Goal: Task Accomplishment & Management: Complete application form

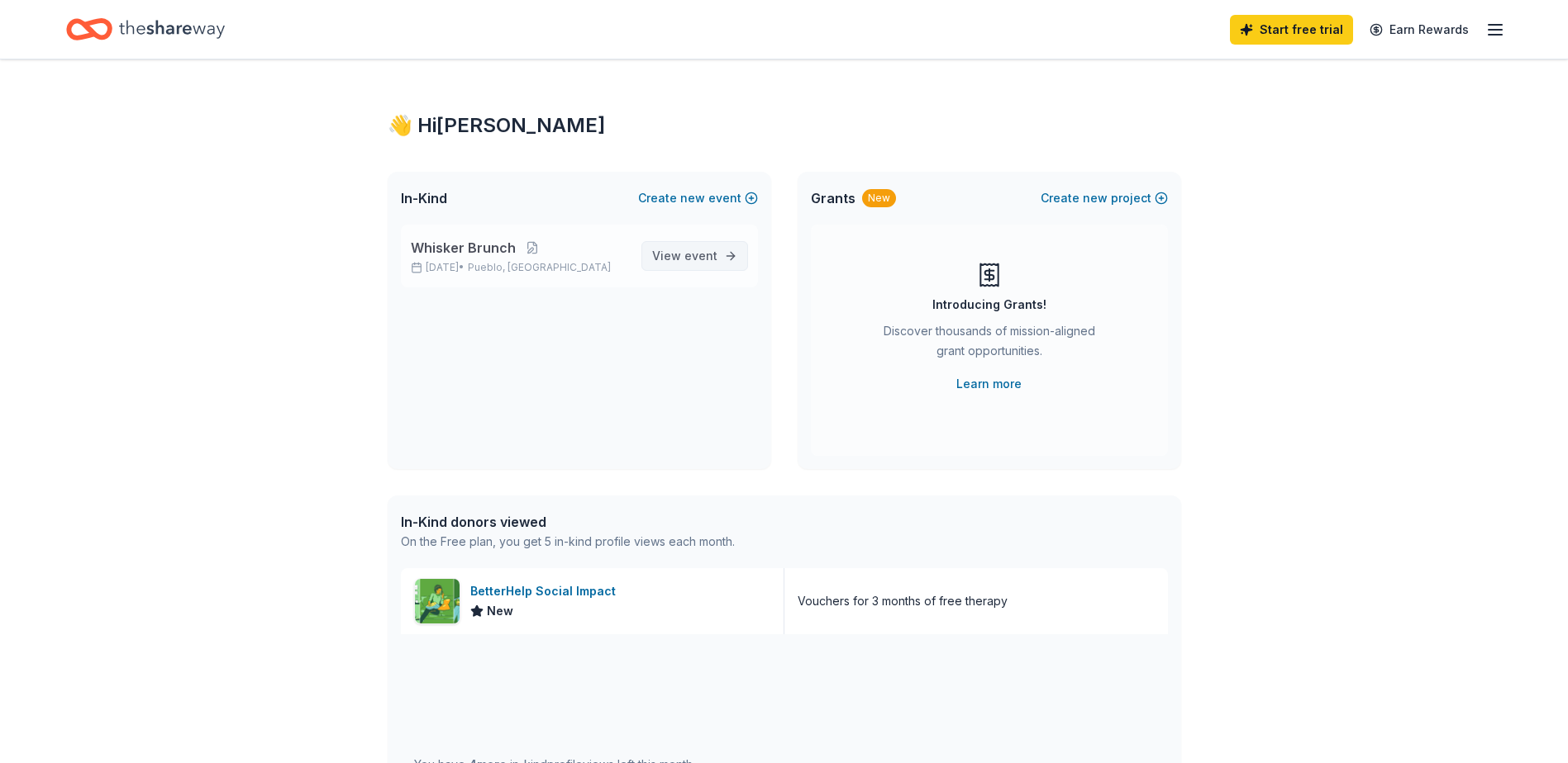
click at [697, 264] on span "View event" at bounding box center [684, 256] width 65 height 19
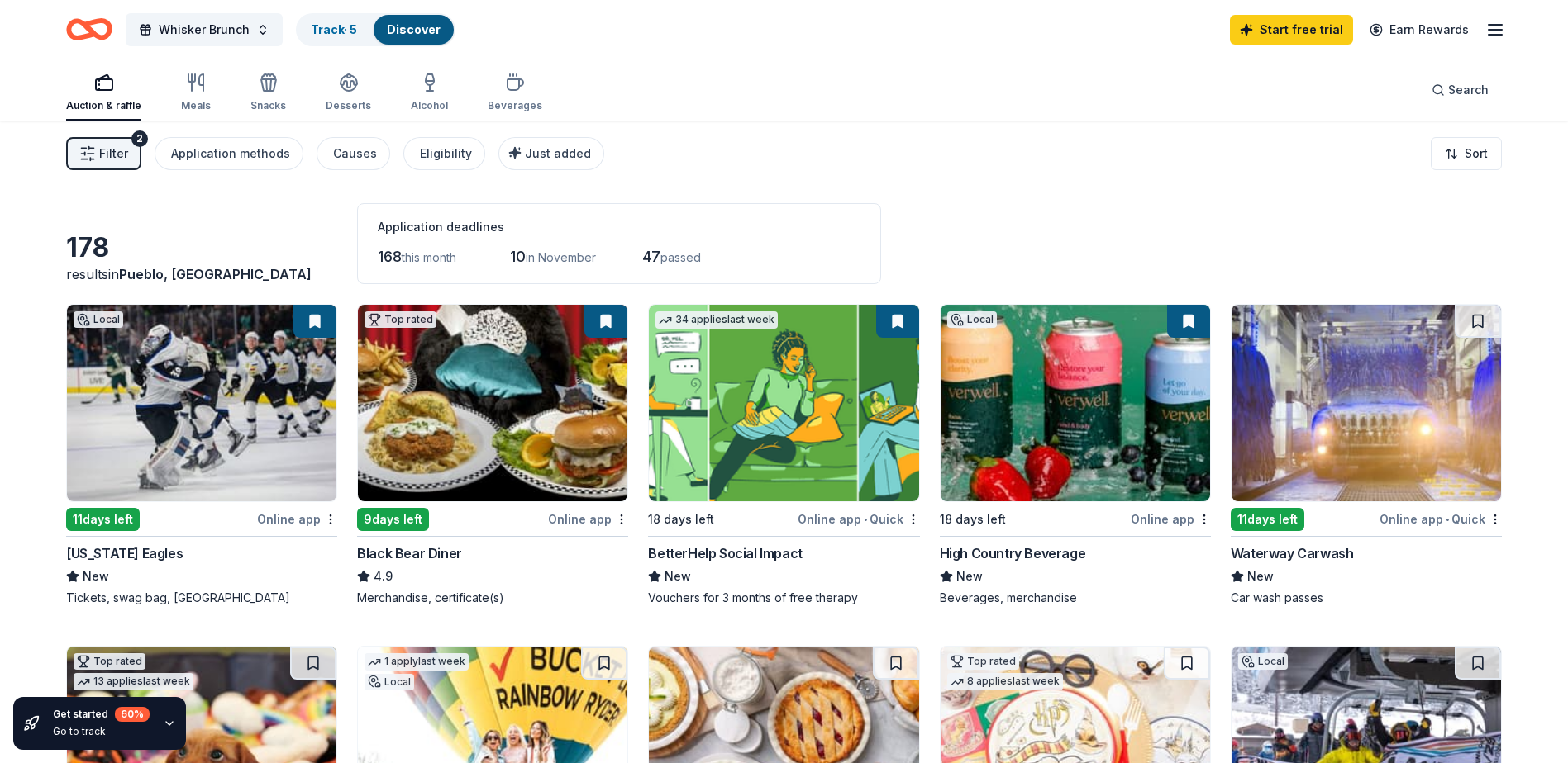
click at [516, 440] on img at bounding box center [492, 403] width 269 height 197
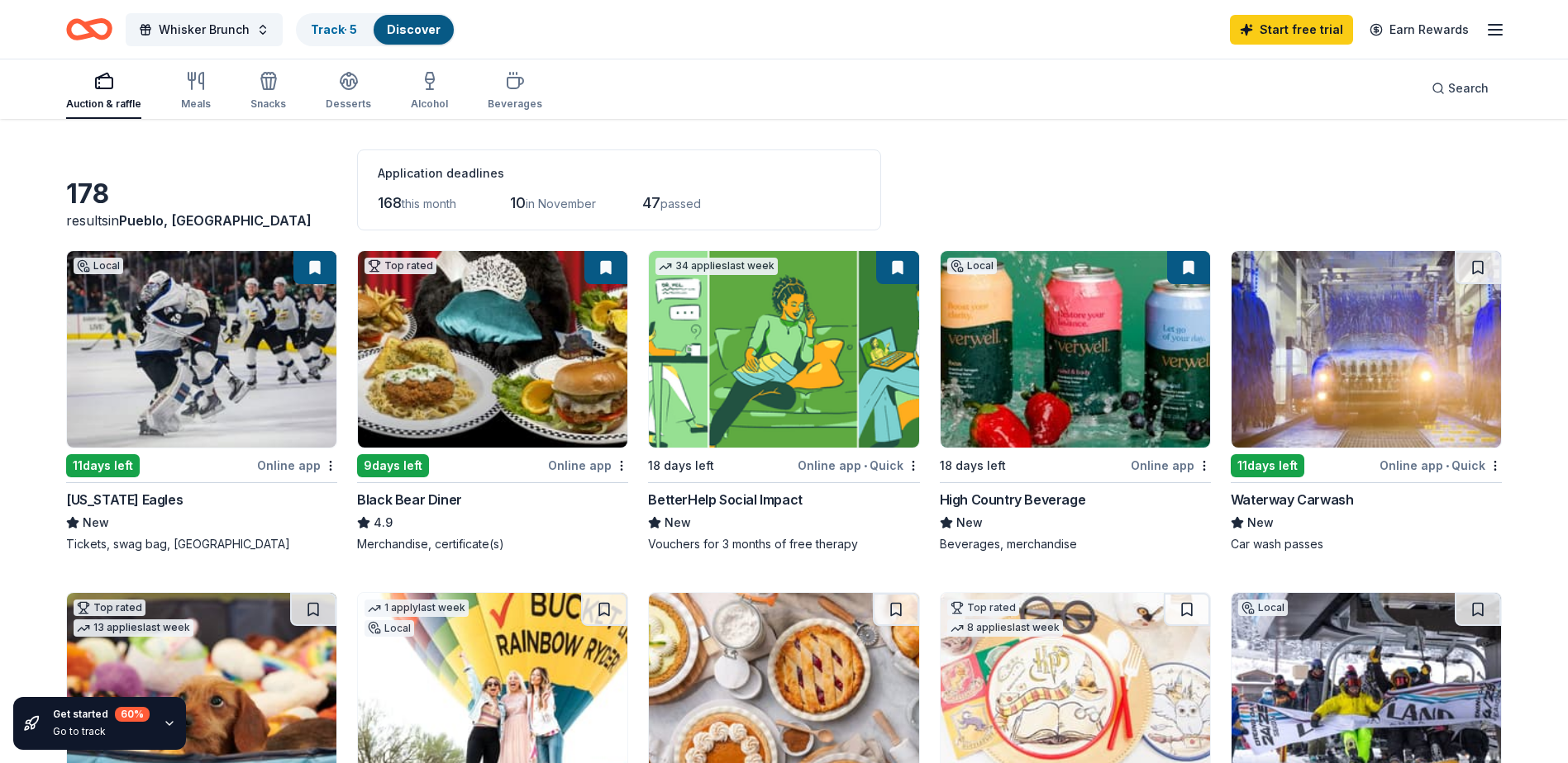
scroll to position [83, 0]
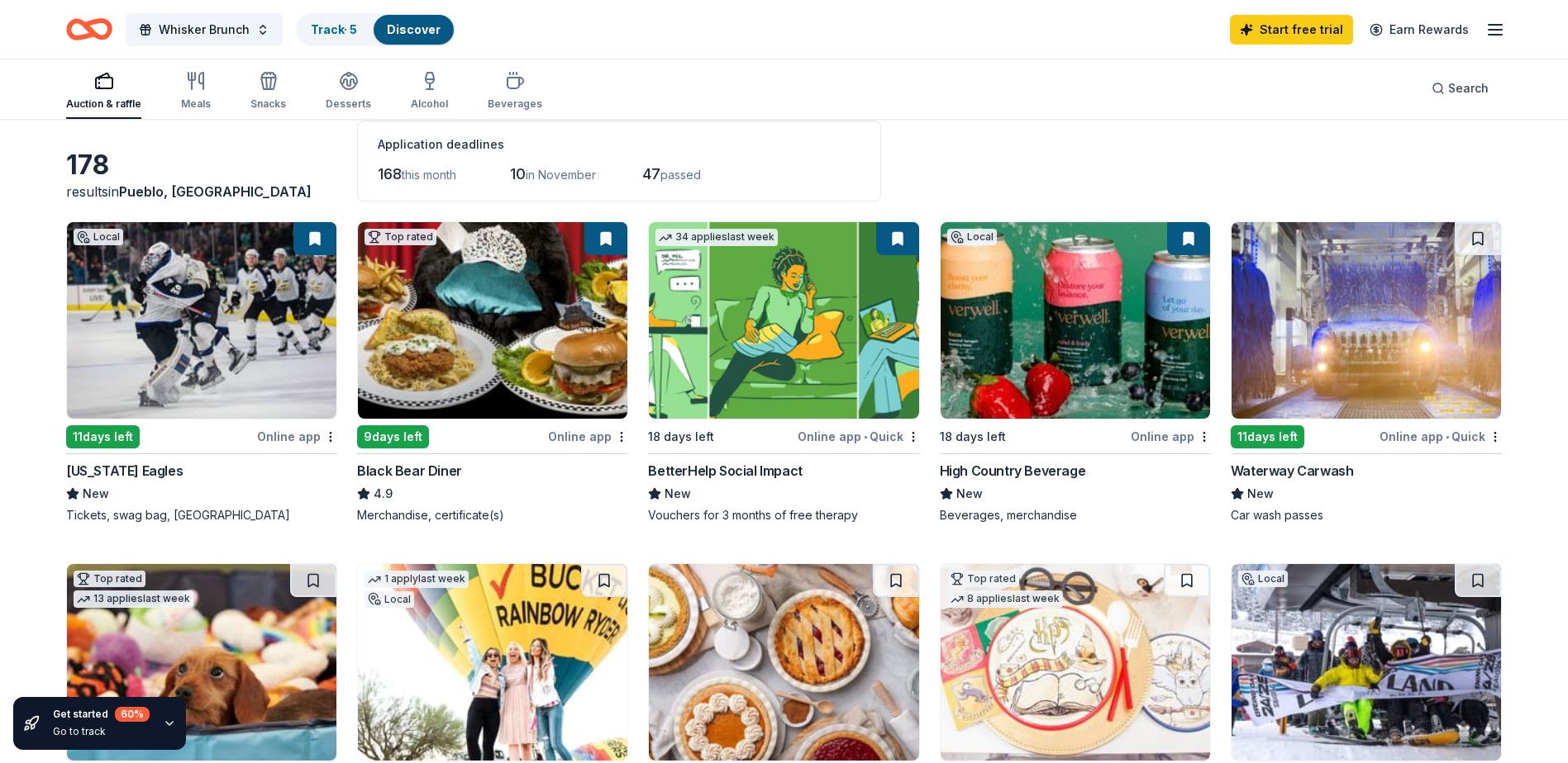
click at [979, 472] on div "High Country Beverage" at bounding box center [1012, 470] width 146 height 19
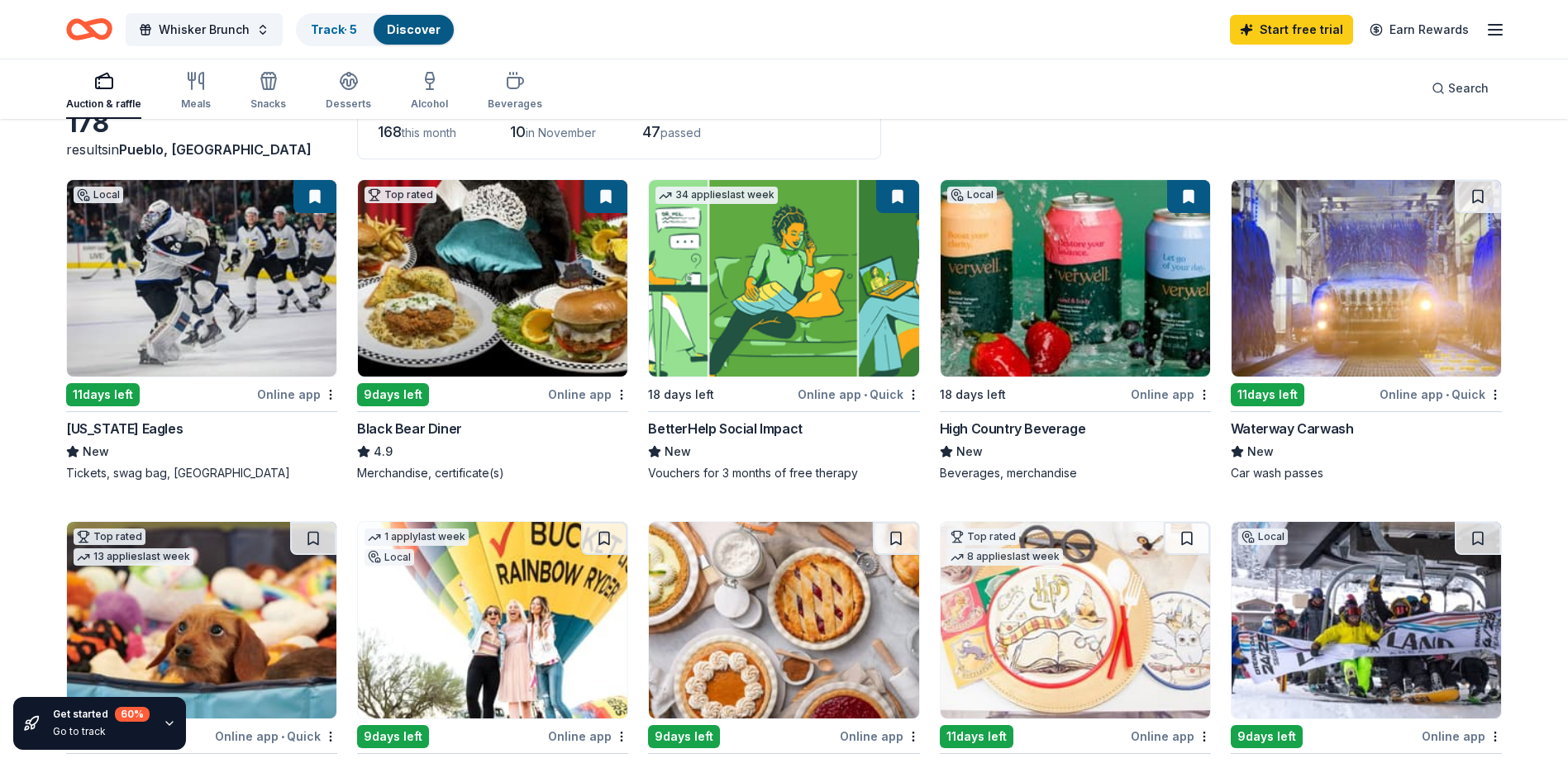
scroll to position [165, 0]
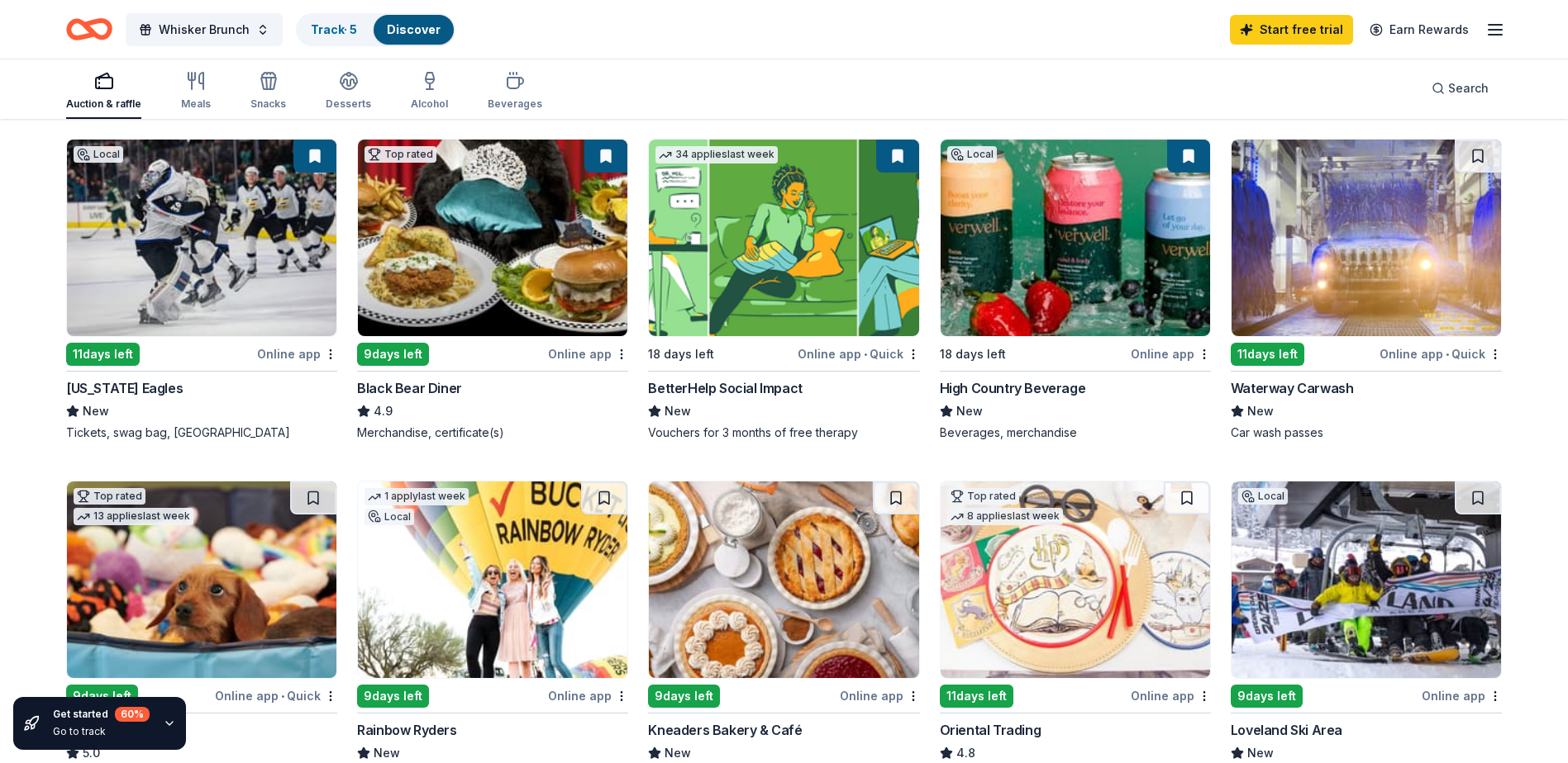
click at [1370, 314] on img at bounding box center [1365, 237] width 269 height 197
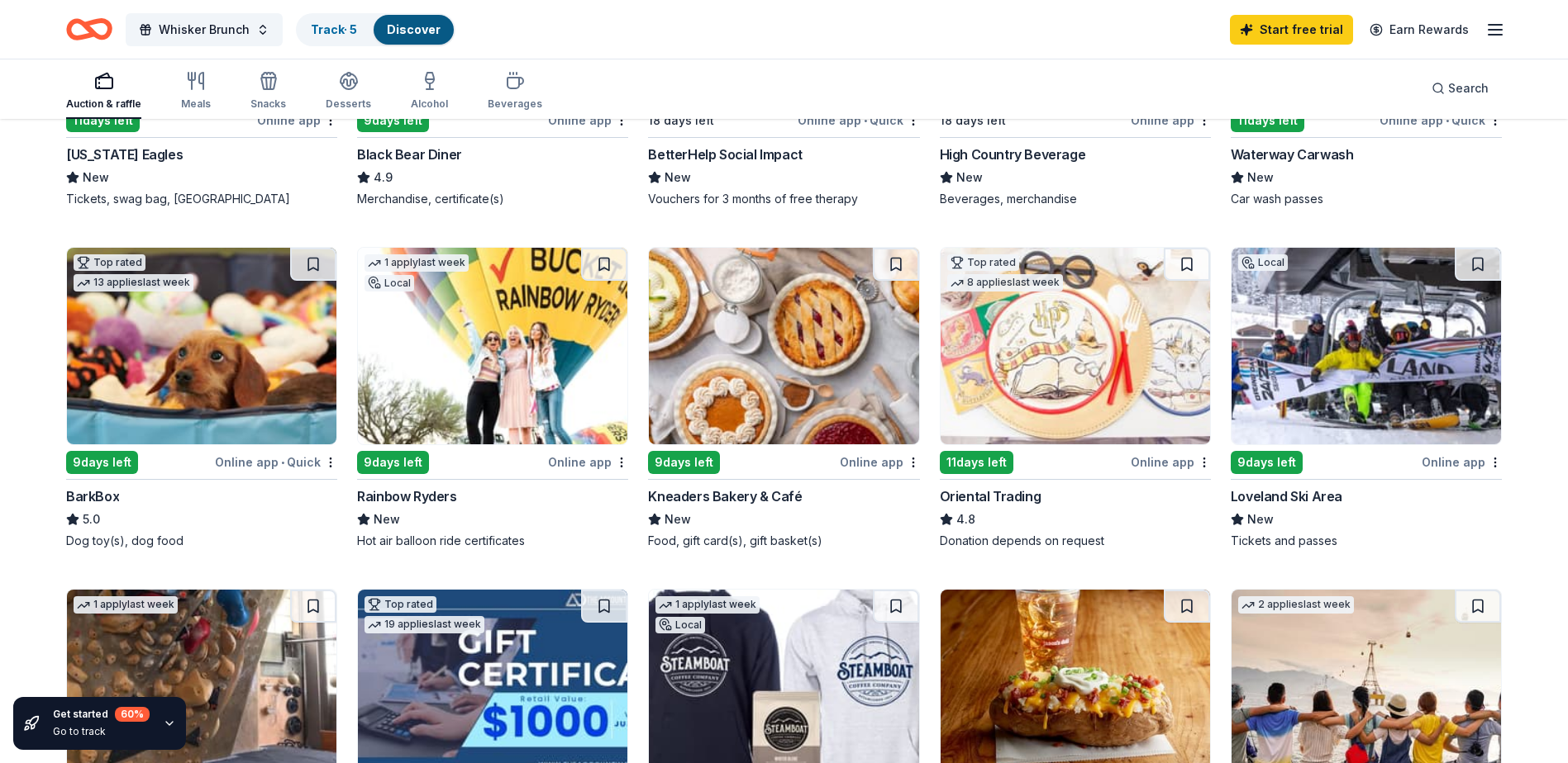
scroll to position [413, 0]
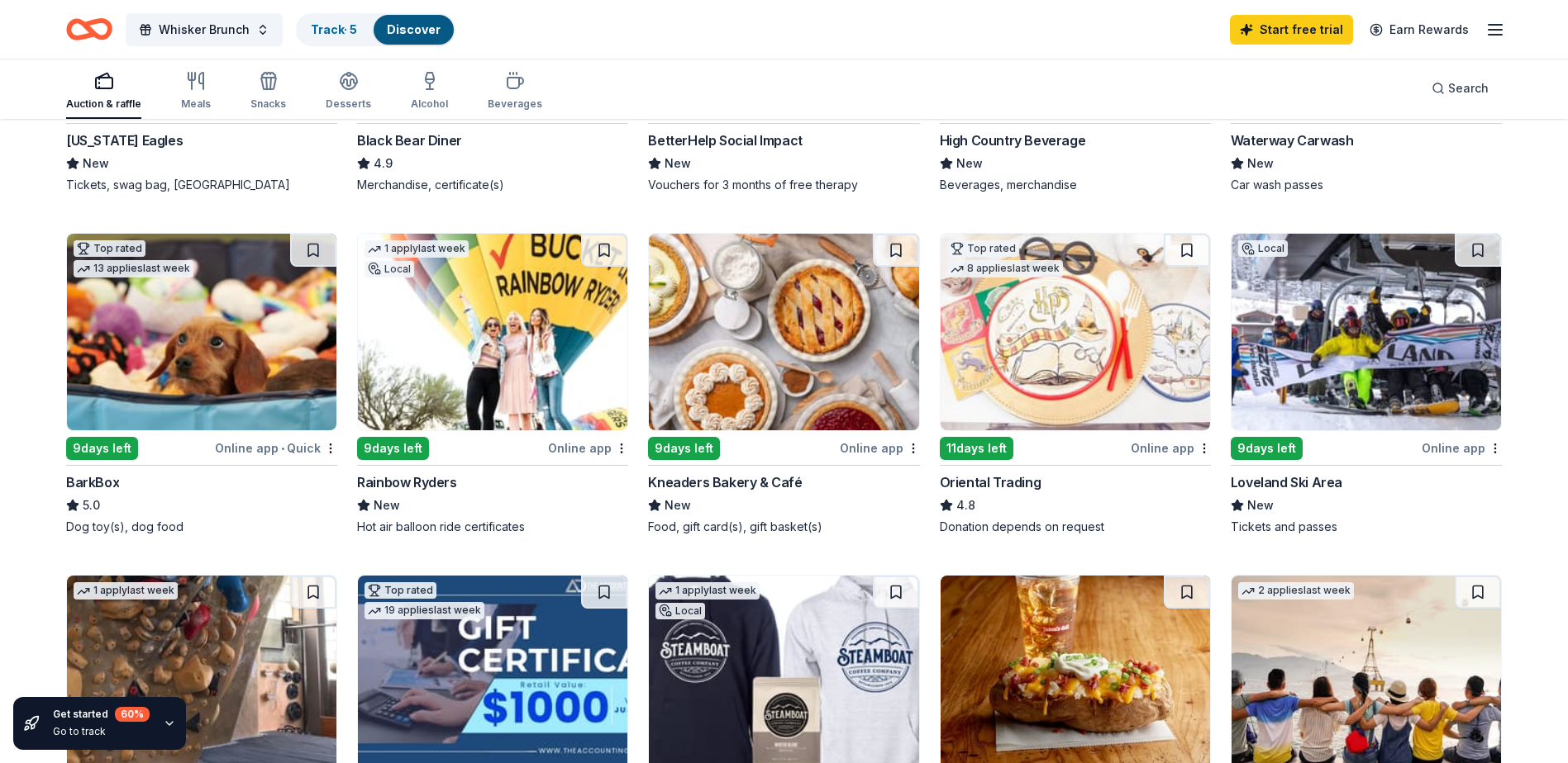
click at [491, 405] on img at bounding box center [492, 332] width 269 height 197
click at [800, 356] on img at bounding box center [783, 332] width 269 height 197
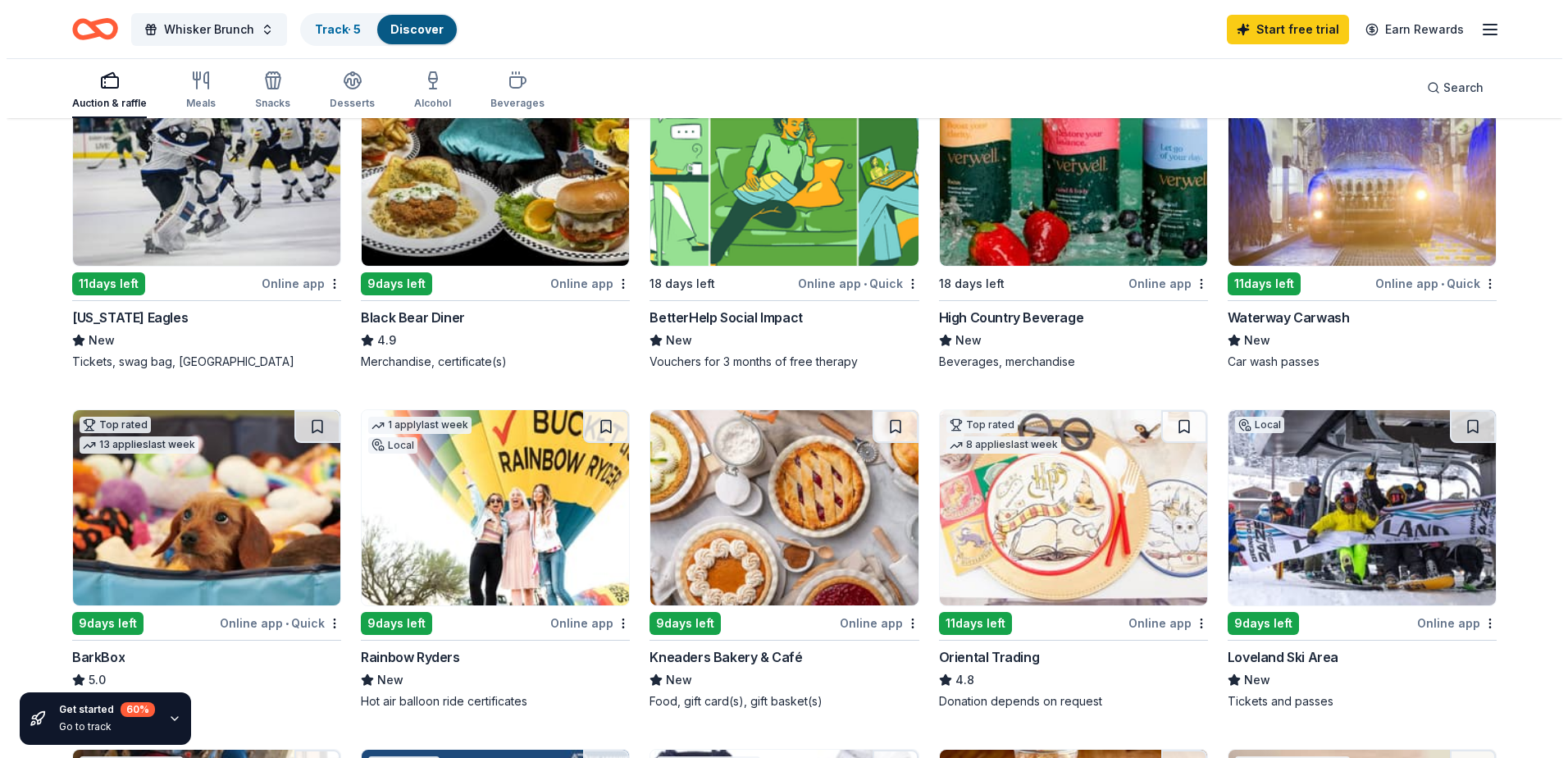
scroll to position [0, 0]
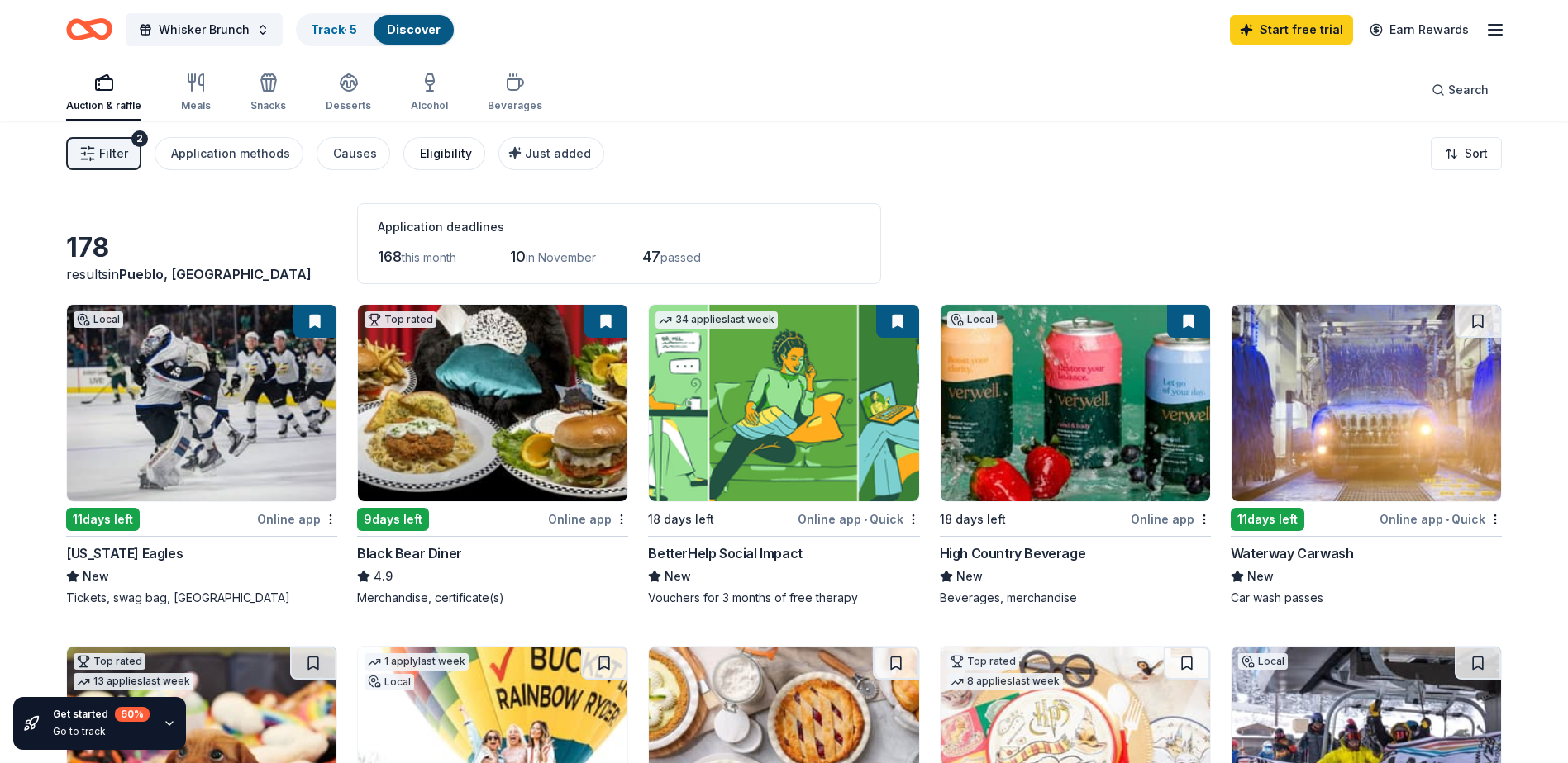
click at [420, 159] on div "Eligibility" at bounding box center [446, 153] width 52 height 19
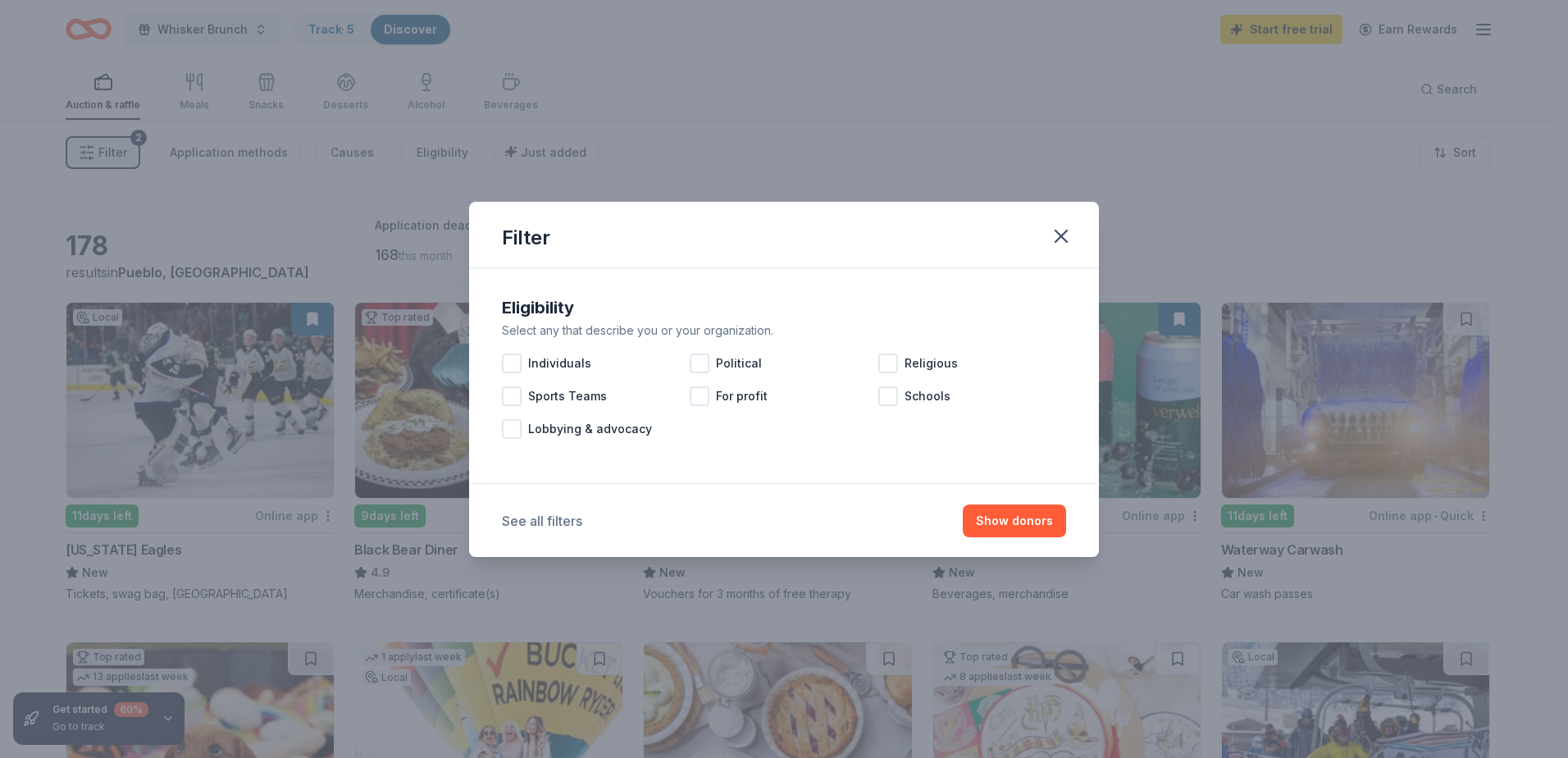
click at [560, 528] on button "See all filters" at bounding box center [542, 521] width 80 height 19
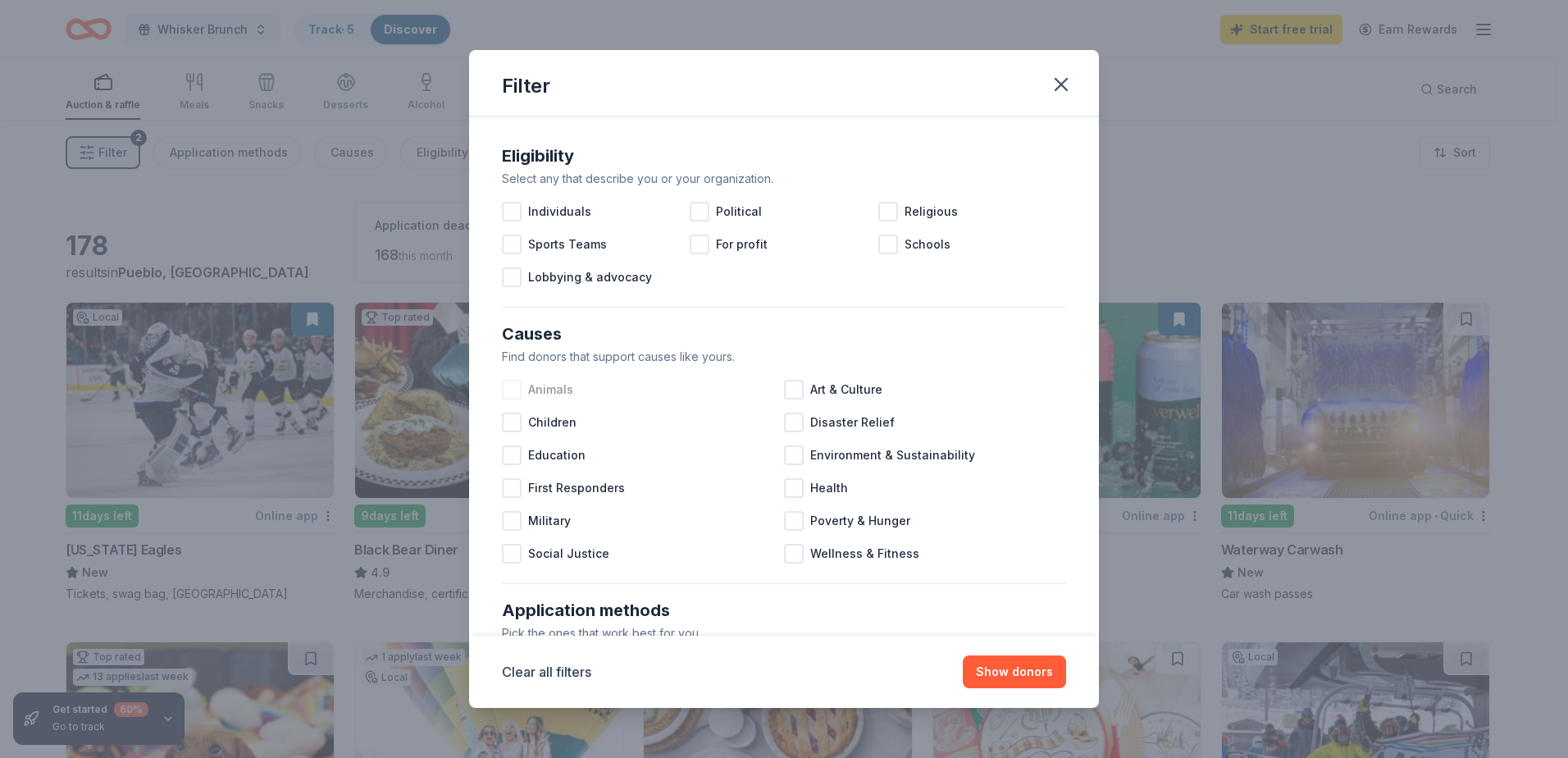
scroll to position [82, 0]
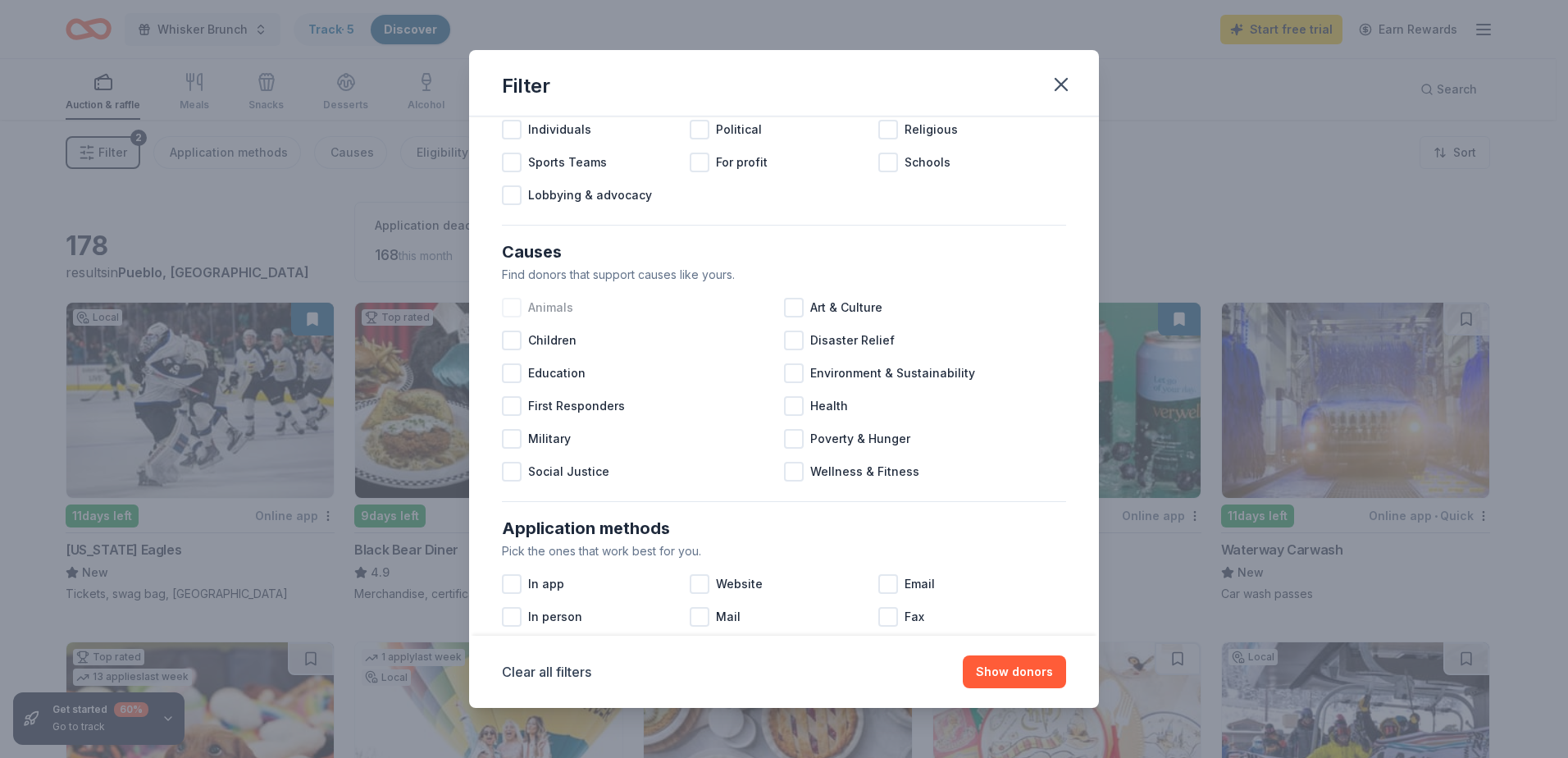
click at [549, 311] on span "Animals" at bounding box center [551, 307] width 45 height 19
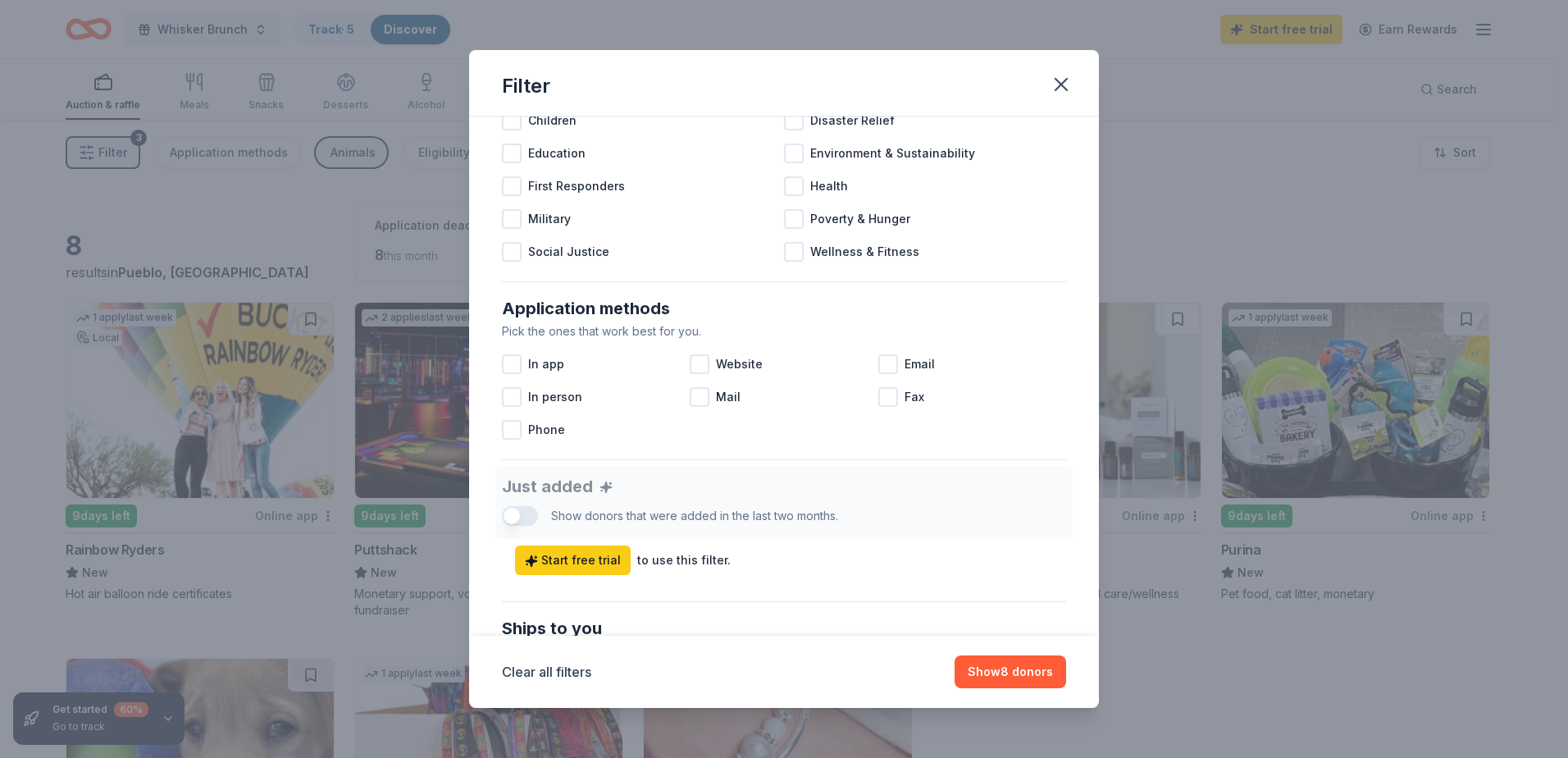
scroll to position [329, 0]
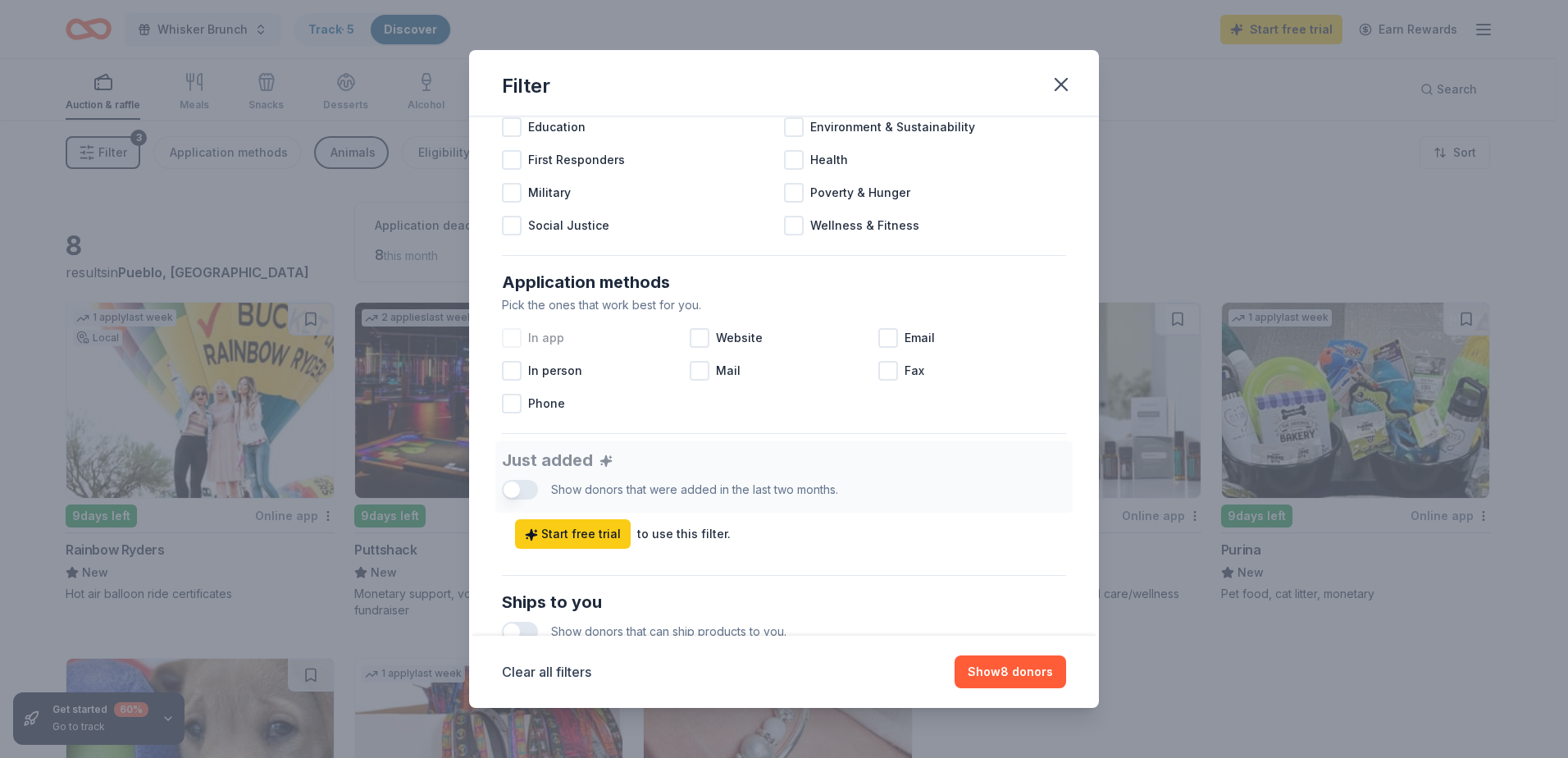
click at [510, 342] on div at bounding box center [511, 338] width 19 height 19
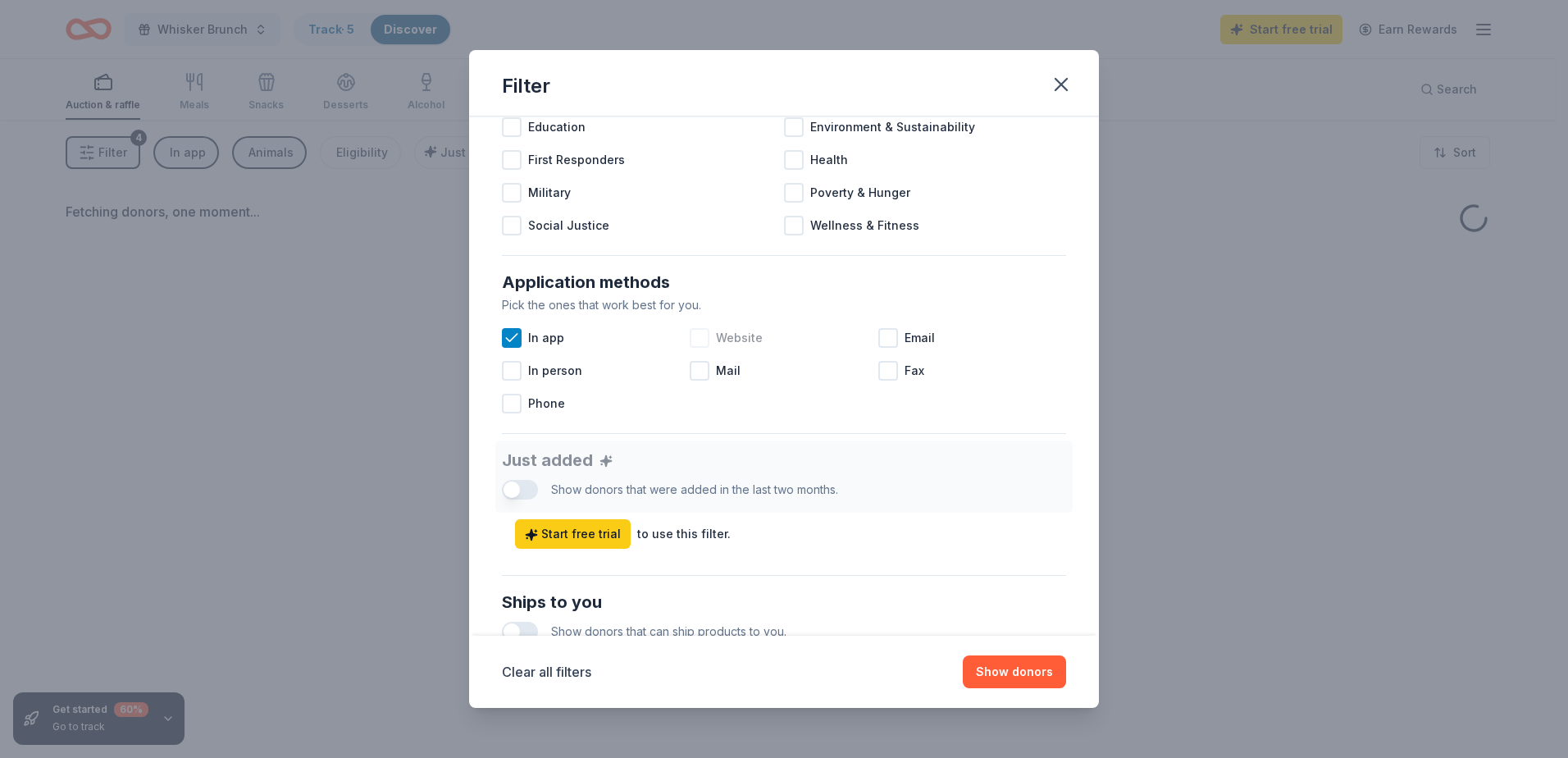
click at [694, 333] on div at bounding box center [699, 338] width 19 height 19
click at [515, 343] on icon at bounding box center [512, 338] width 17 height 17
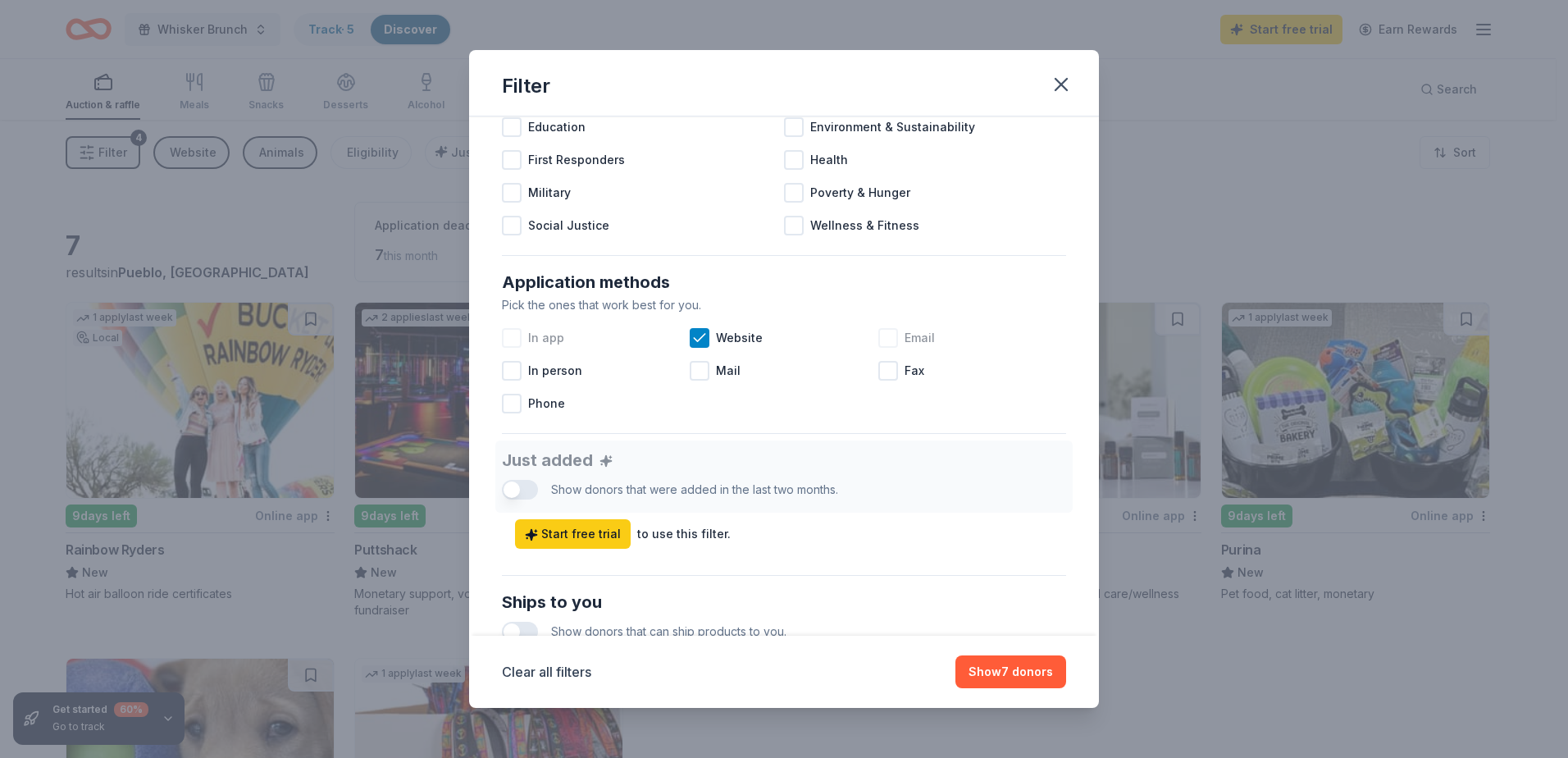
click at [890, 340] on div "Email" at bounding box center [972, 338] width 188 height 33
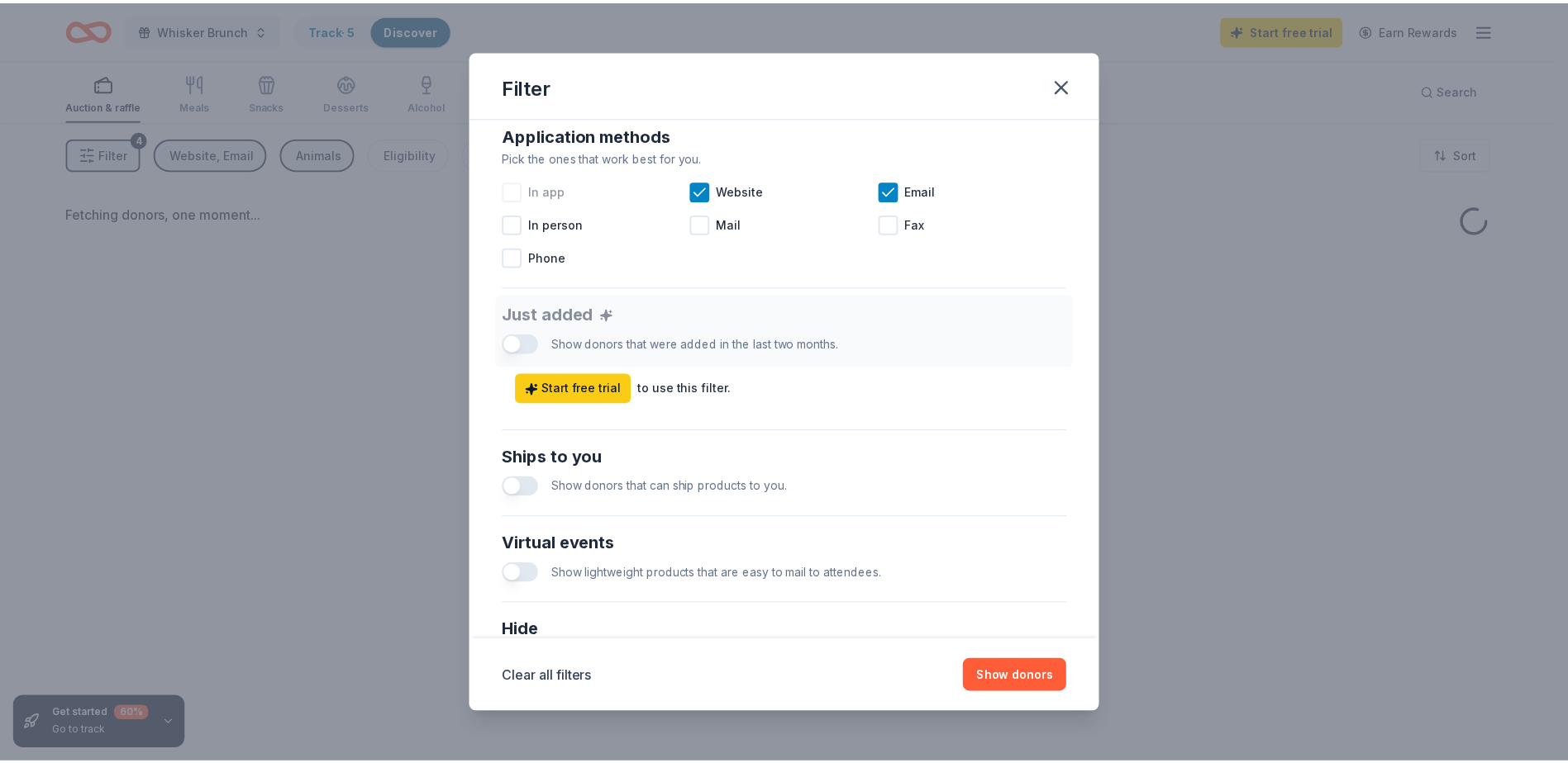
scroll to position [495, 0]
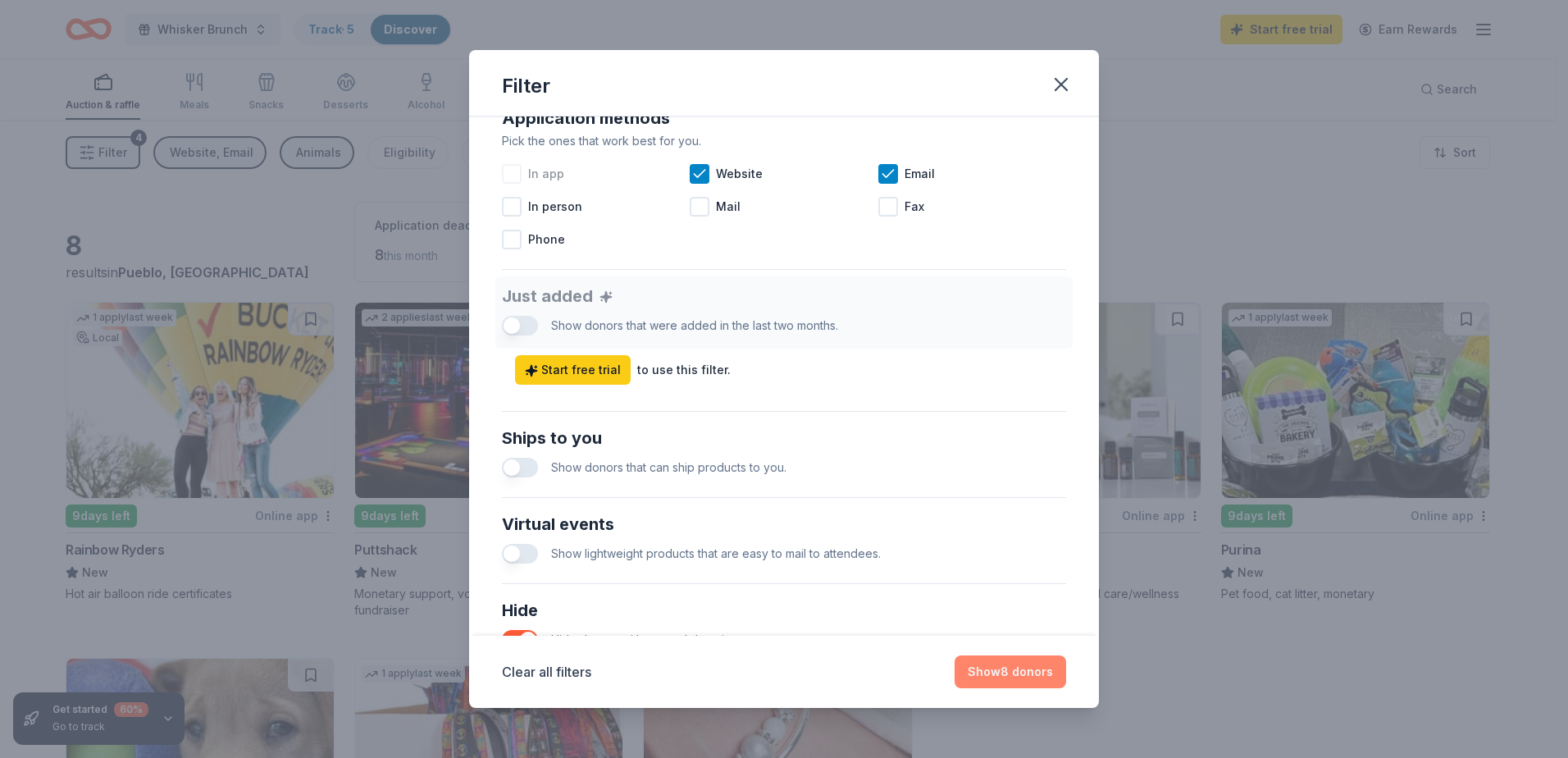
click at [988, 678] on button "Show 8 donors" at bounding box center [1010, 672] width 111 height 33
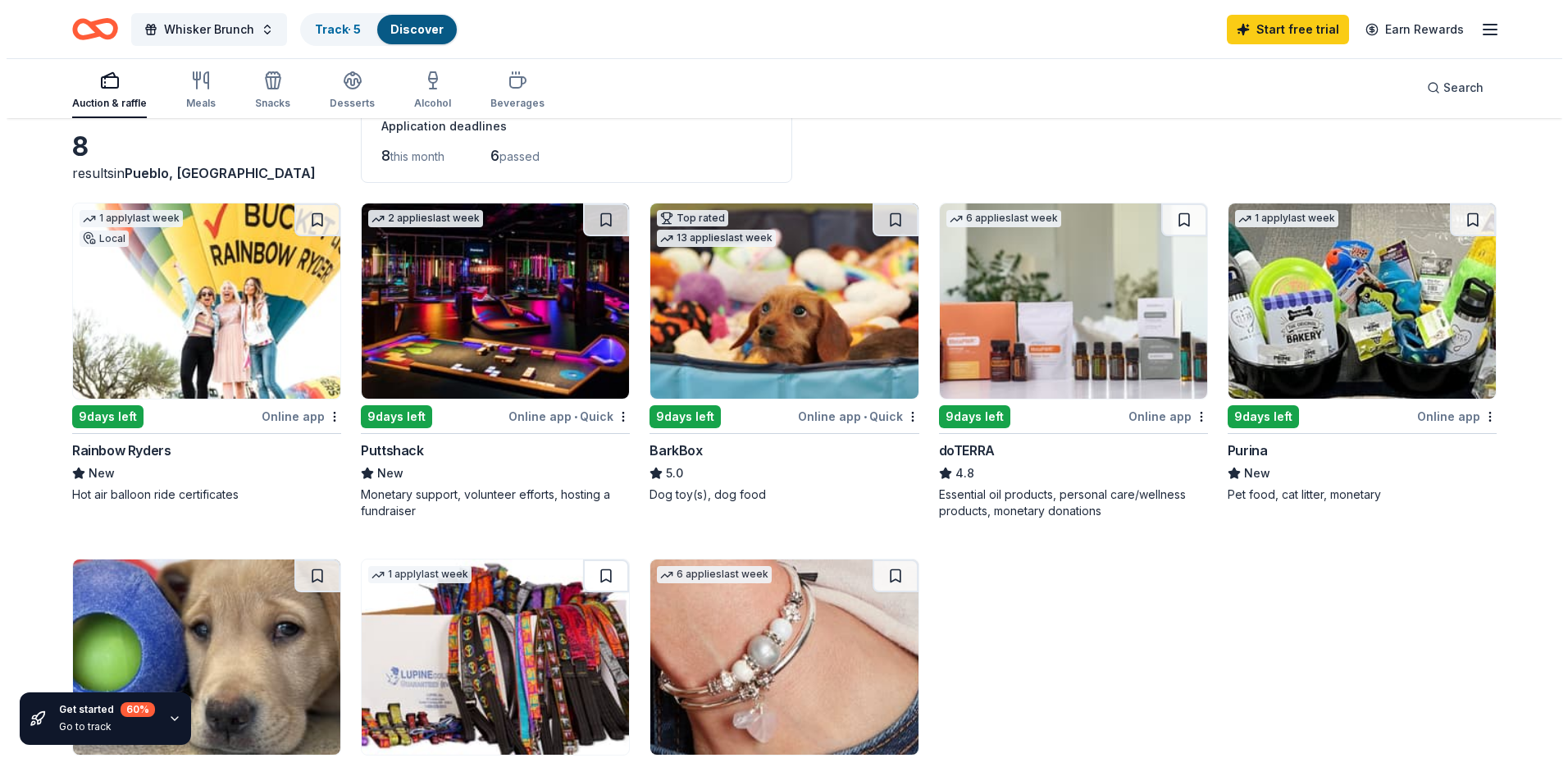
scroll to position [0, 0]
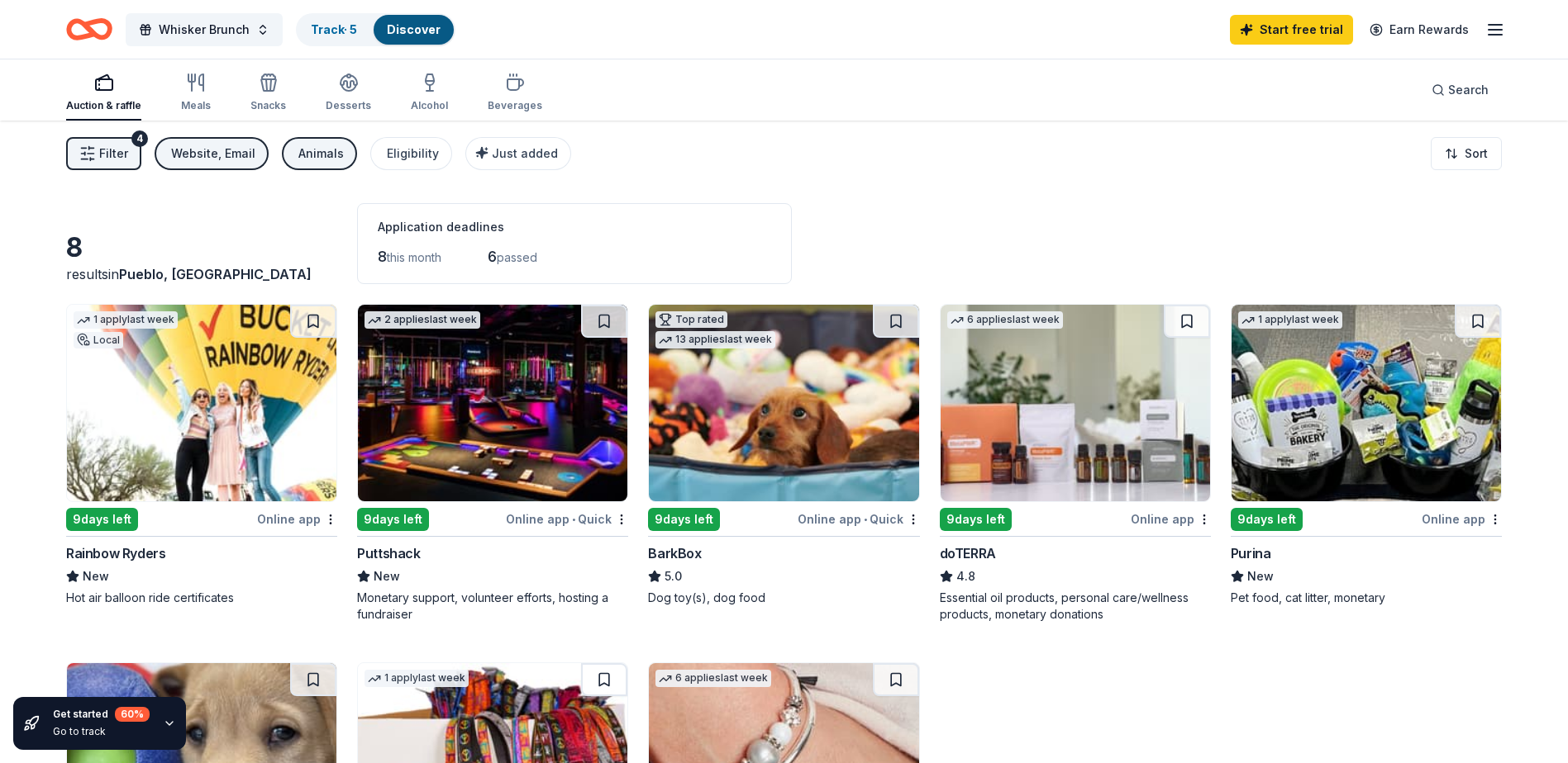
click at [94, 150] on icon "button" at bounding box center [88, 154] width 17 height 17
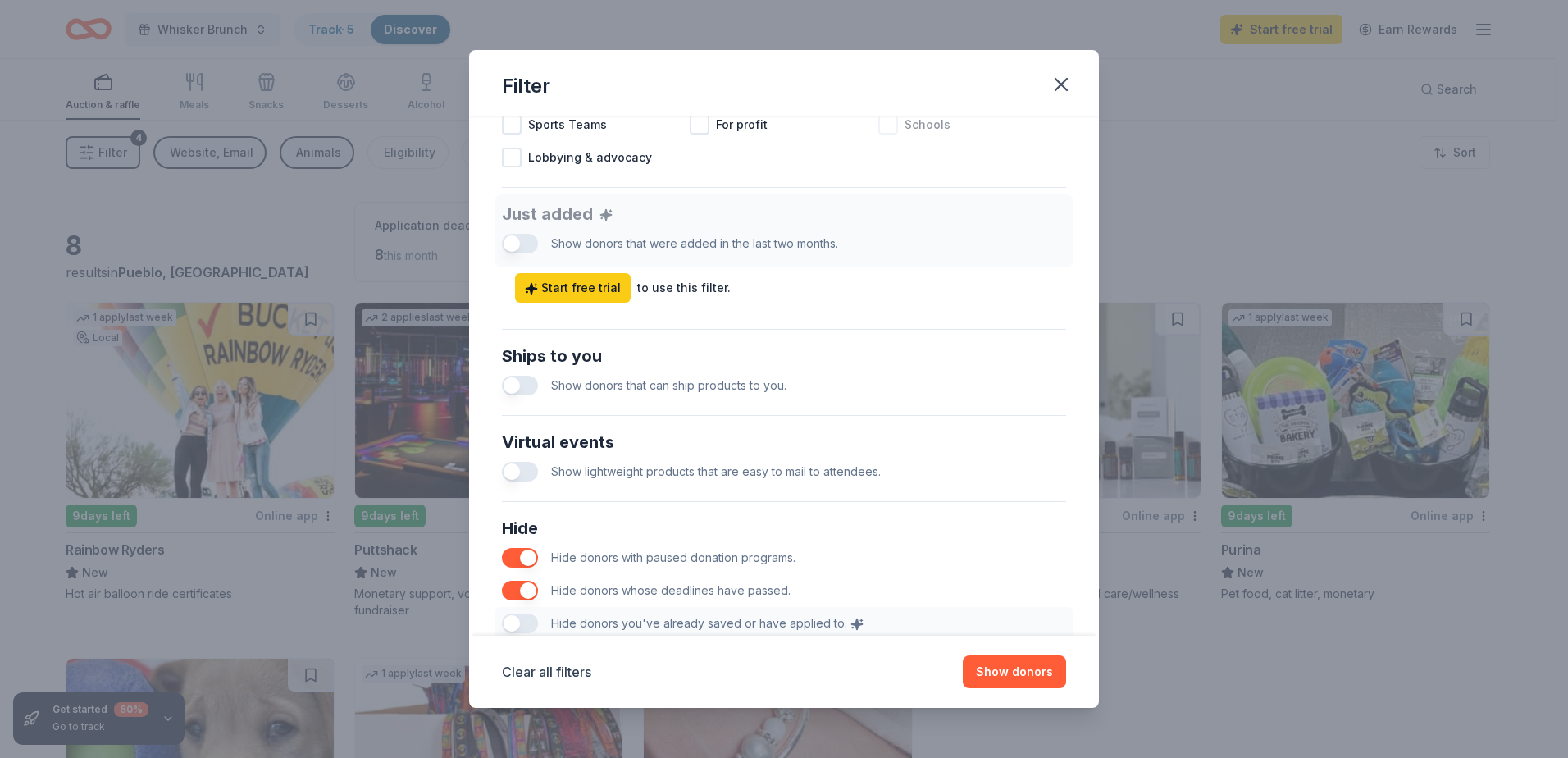
scroll to position [657, 0]
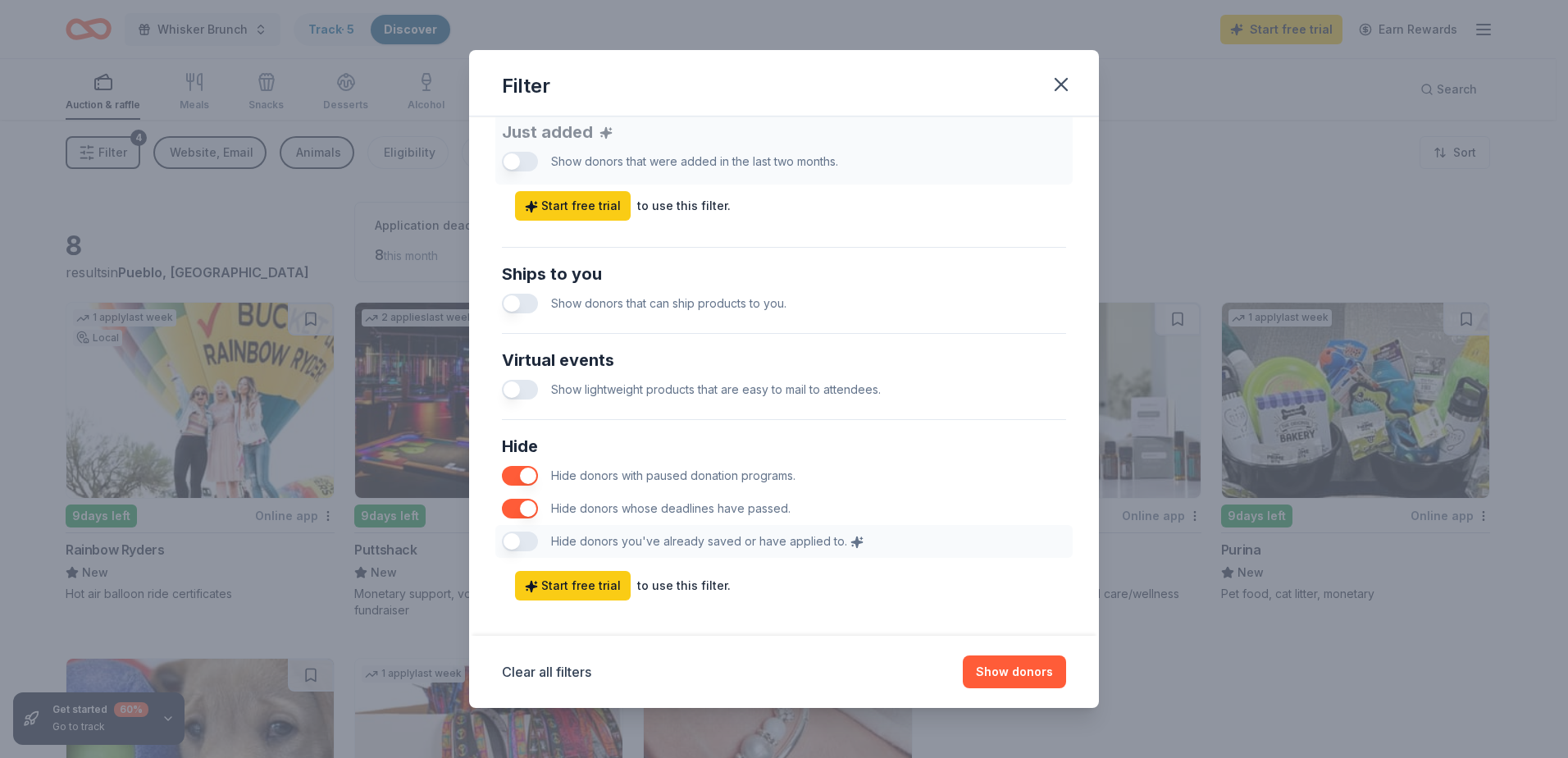
click at [530, 303] on button "button" at bounding box center [520, 303] width 36 height 19
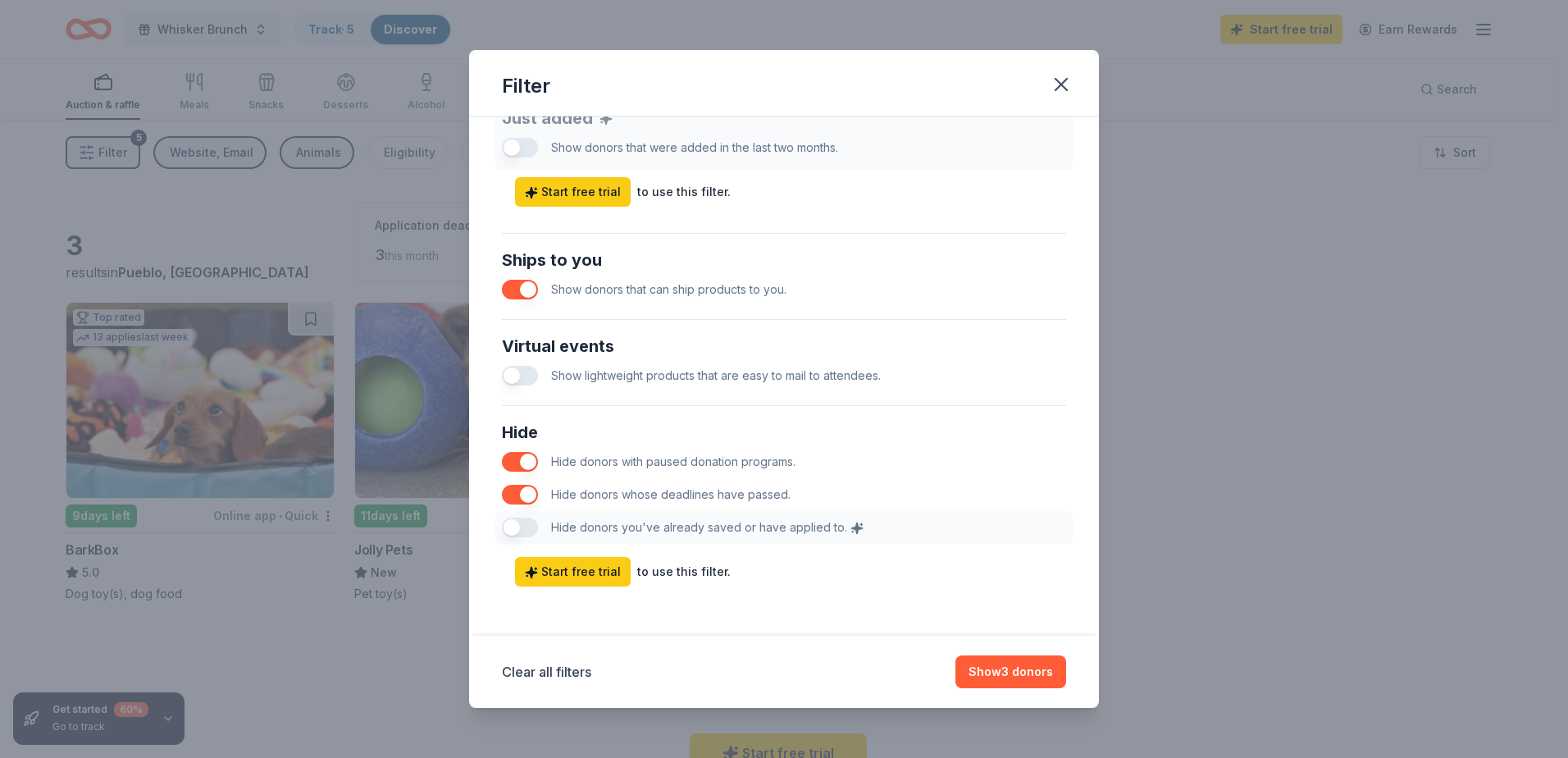
scroll to position [673, 0]
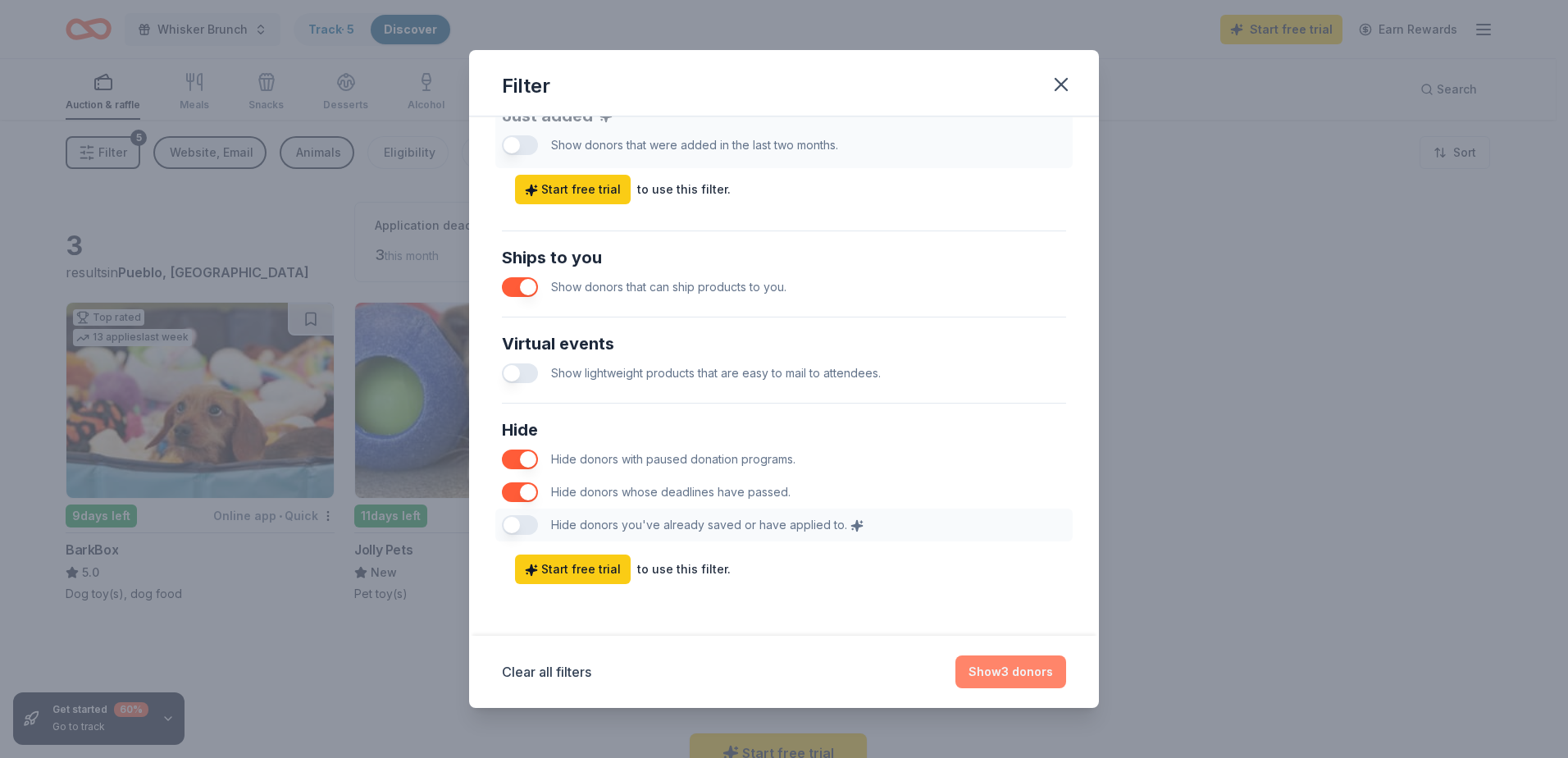
click at [1003, 667] on button "Show 3 donors" at bounding box center [1011, 672] width 111 height 33
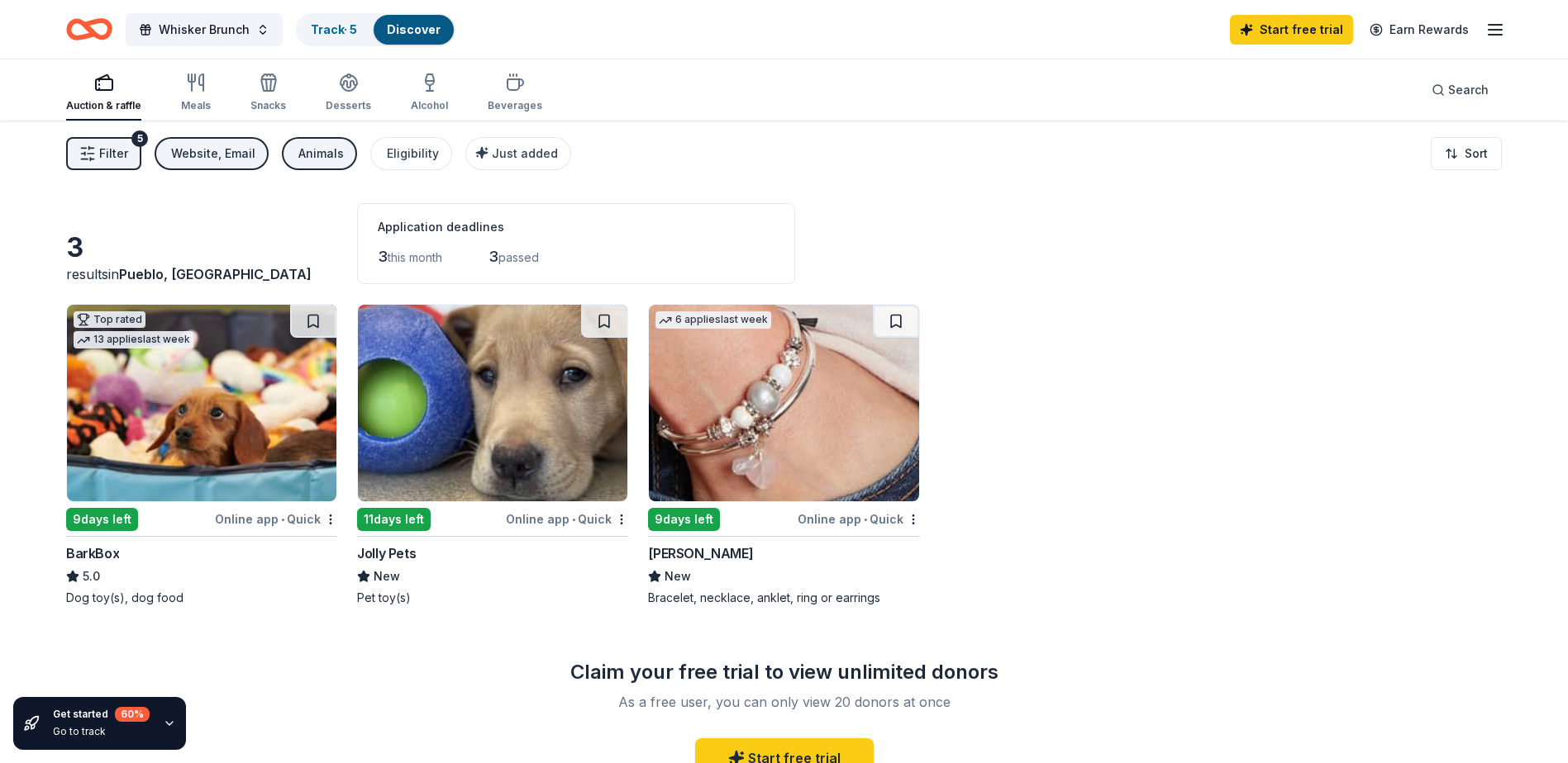
click at [666, 548] on div "Lizzy James" at bounding box center [700, 553] width 105 height 19
click at [98, 156] on button "Filter 5" at bounding box center [103, 153] width 75 height 33
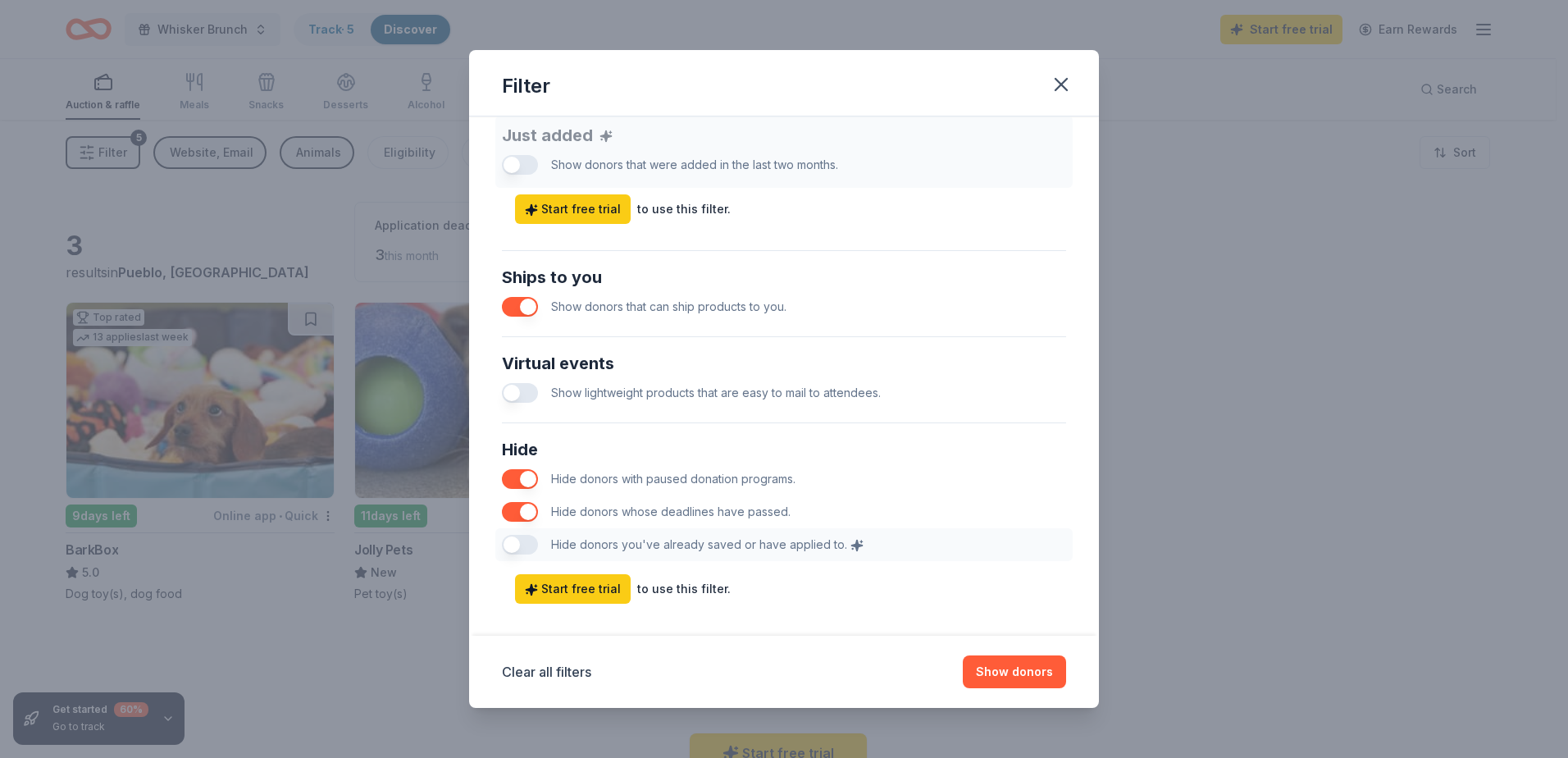
scroll to position [657, 0]
click at [525, 306] on button "button" at bounding box center [520, 303] width 36 height 19
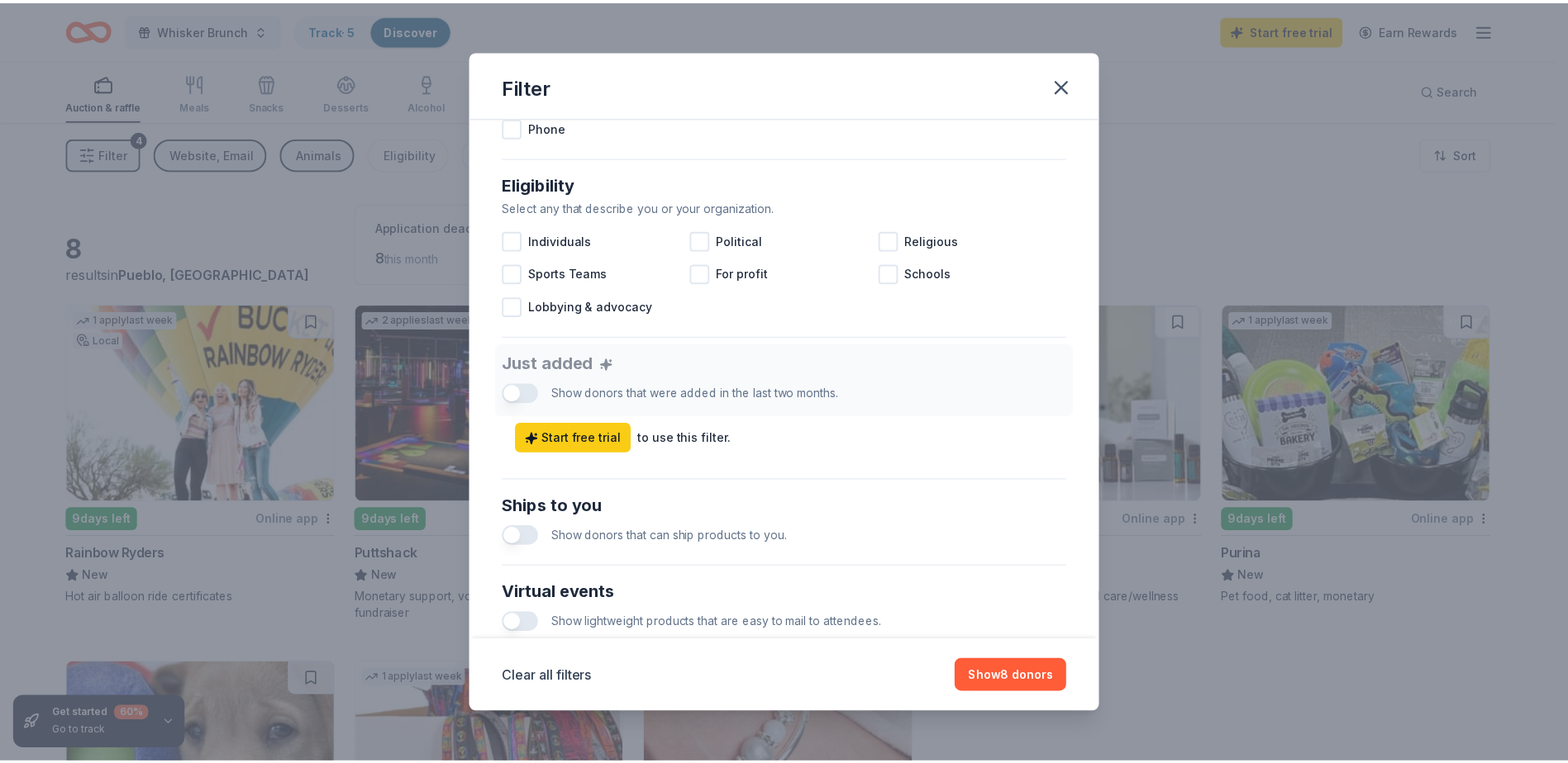
scroll to position [513, 0]
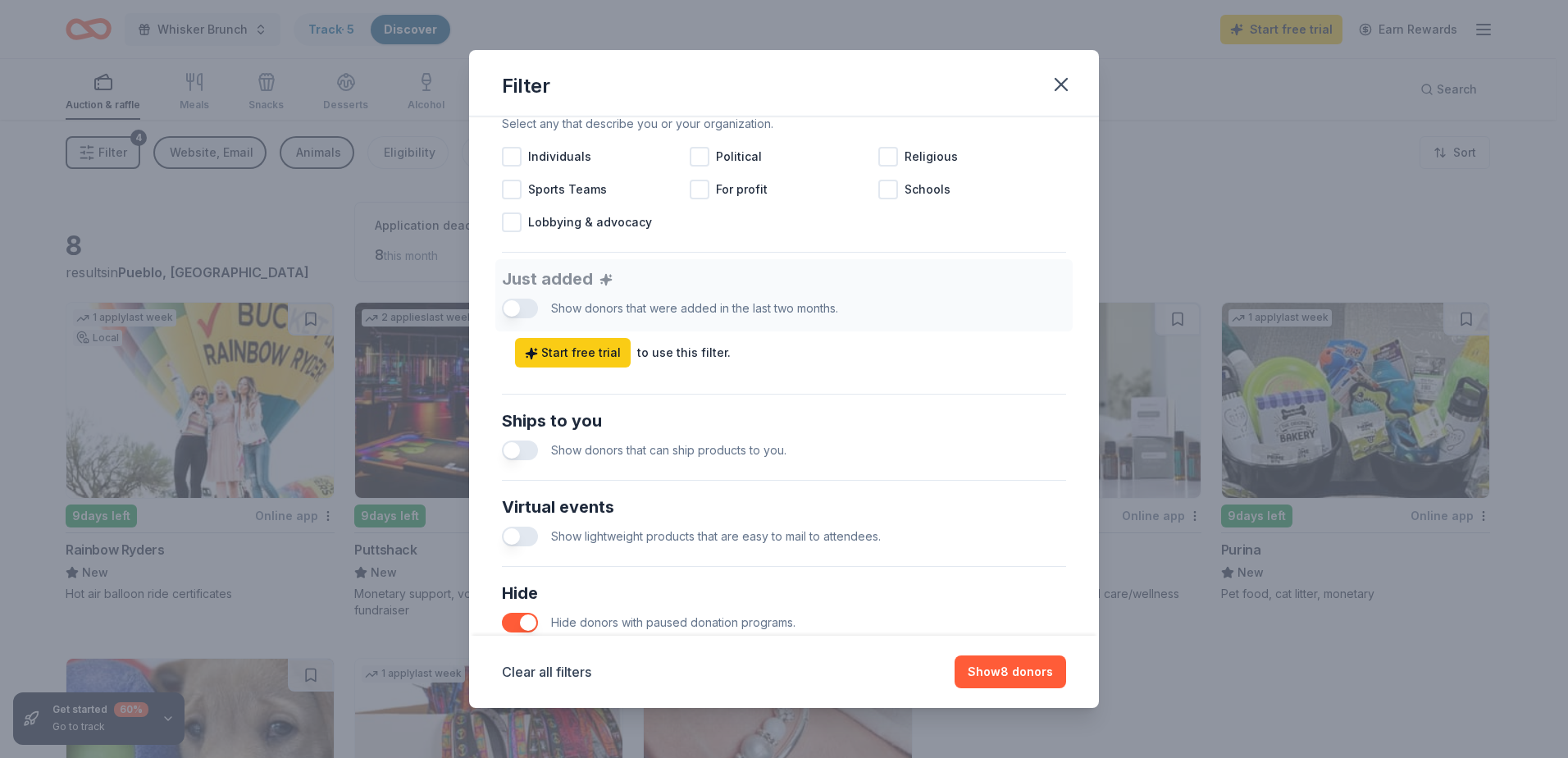
click at [506, 533] on button "button" at bounding box center [520, 536] width 36 height 19
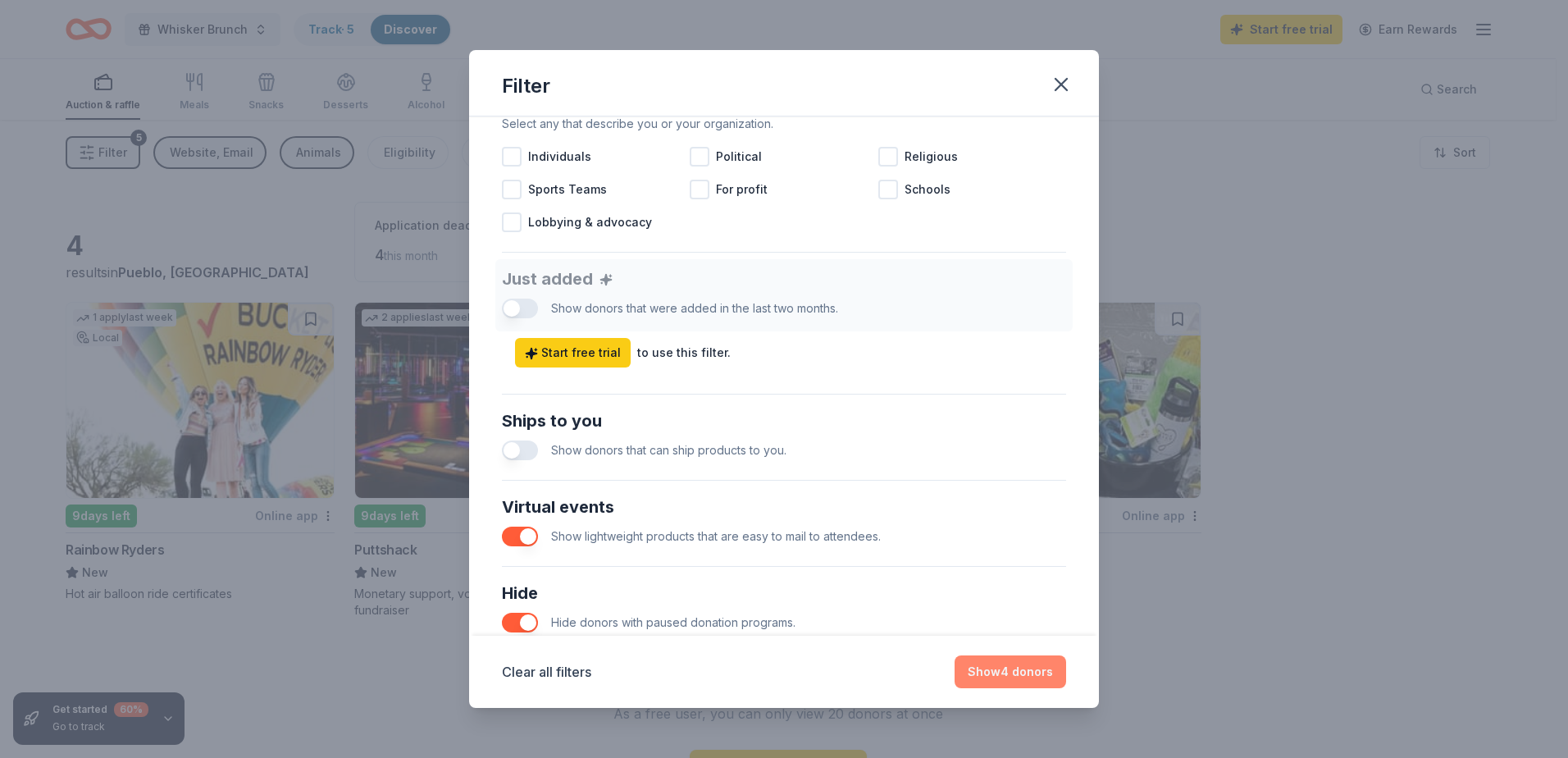
click at [1032, 665] on button "Show 4 donors" at bounding box center [1010, 672] width 111 height 33
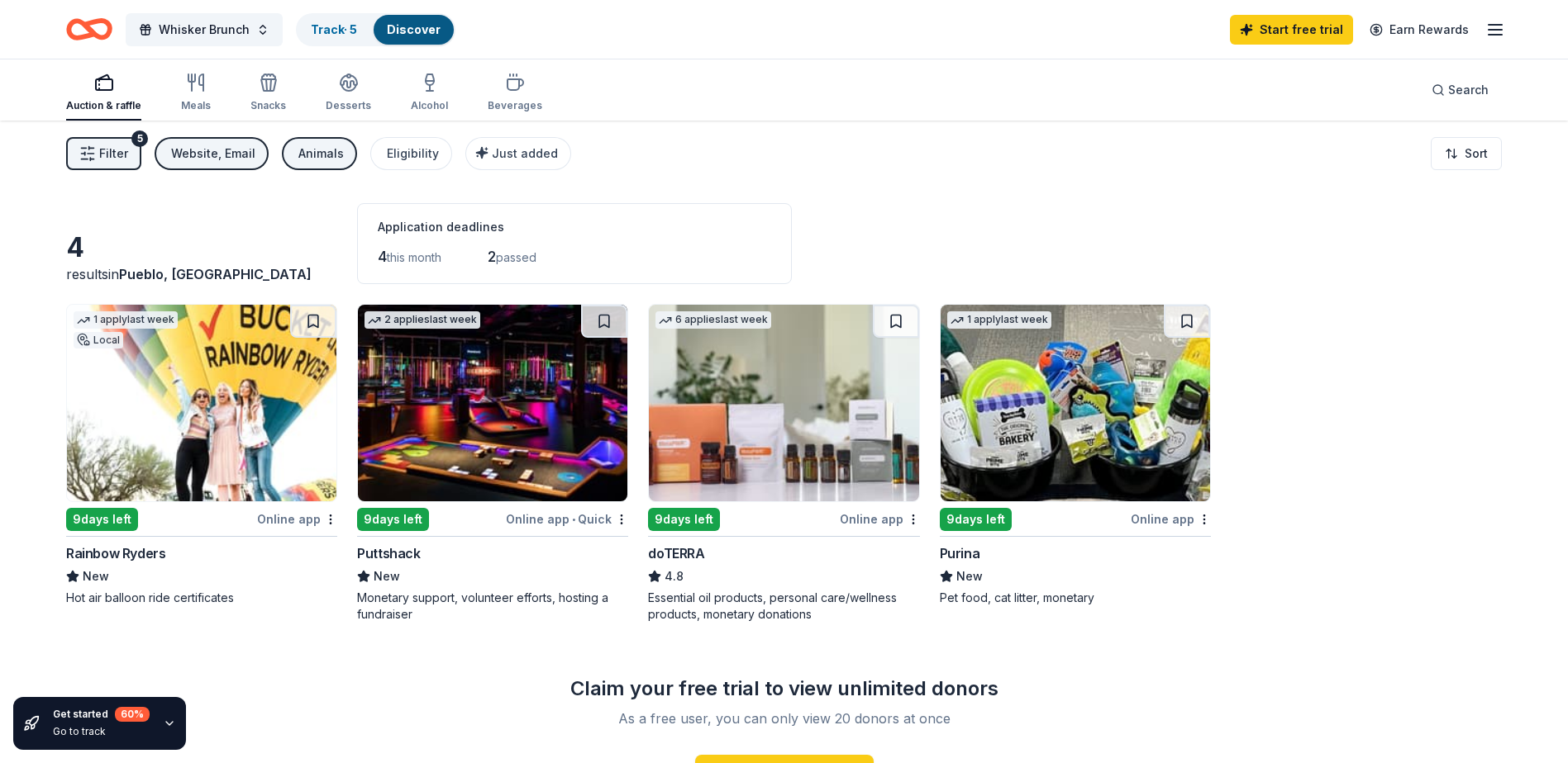
click at [109, 155] on span "Filter" at bounding box center [113, 153] width 29 height 19
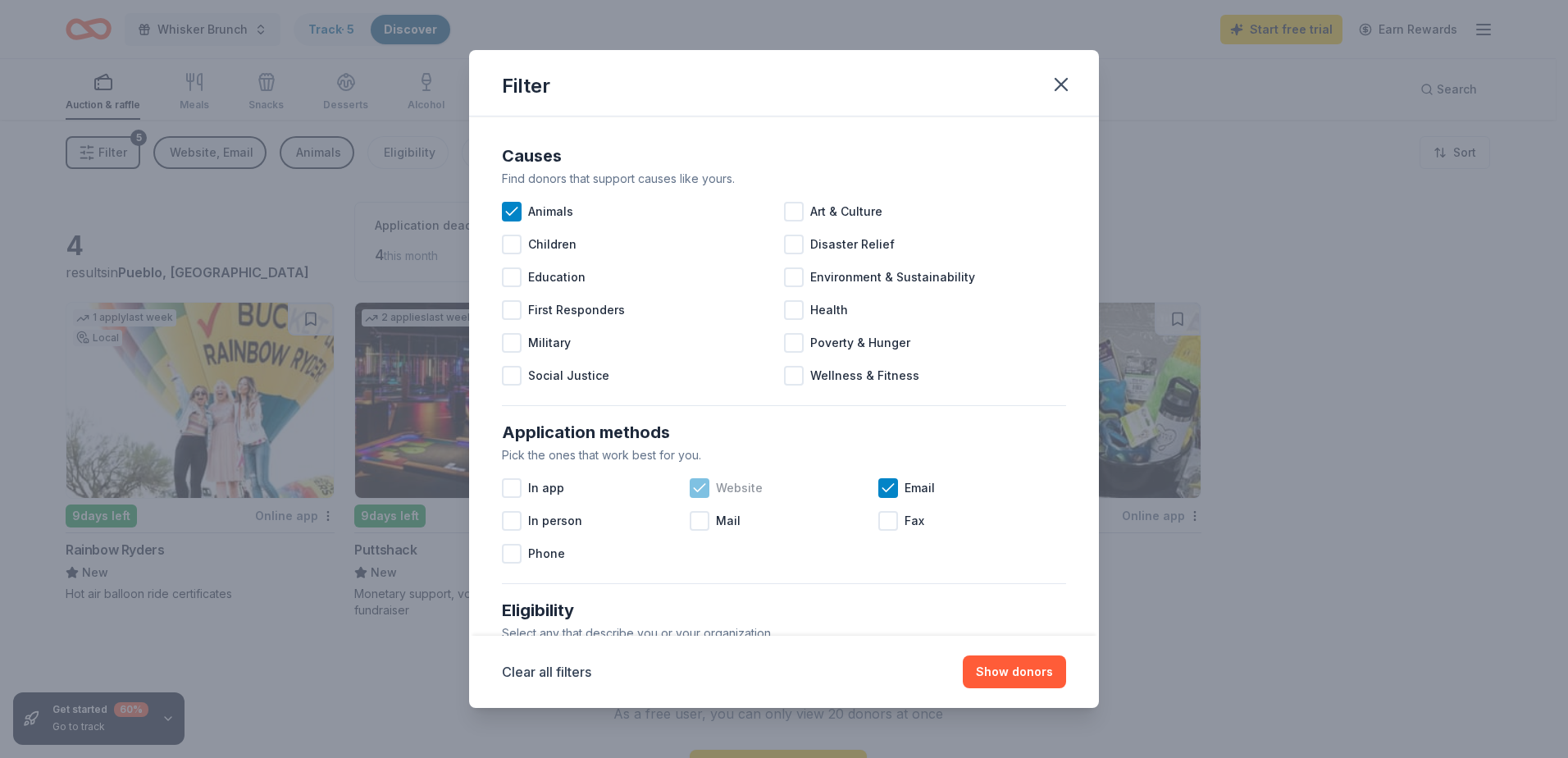
click at [704, 496] on icon at bounding box center [700, 489] width 17 height 17
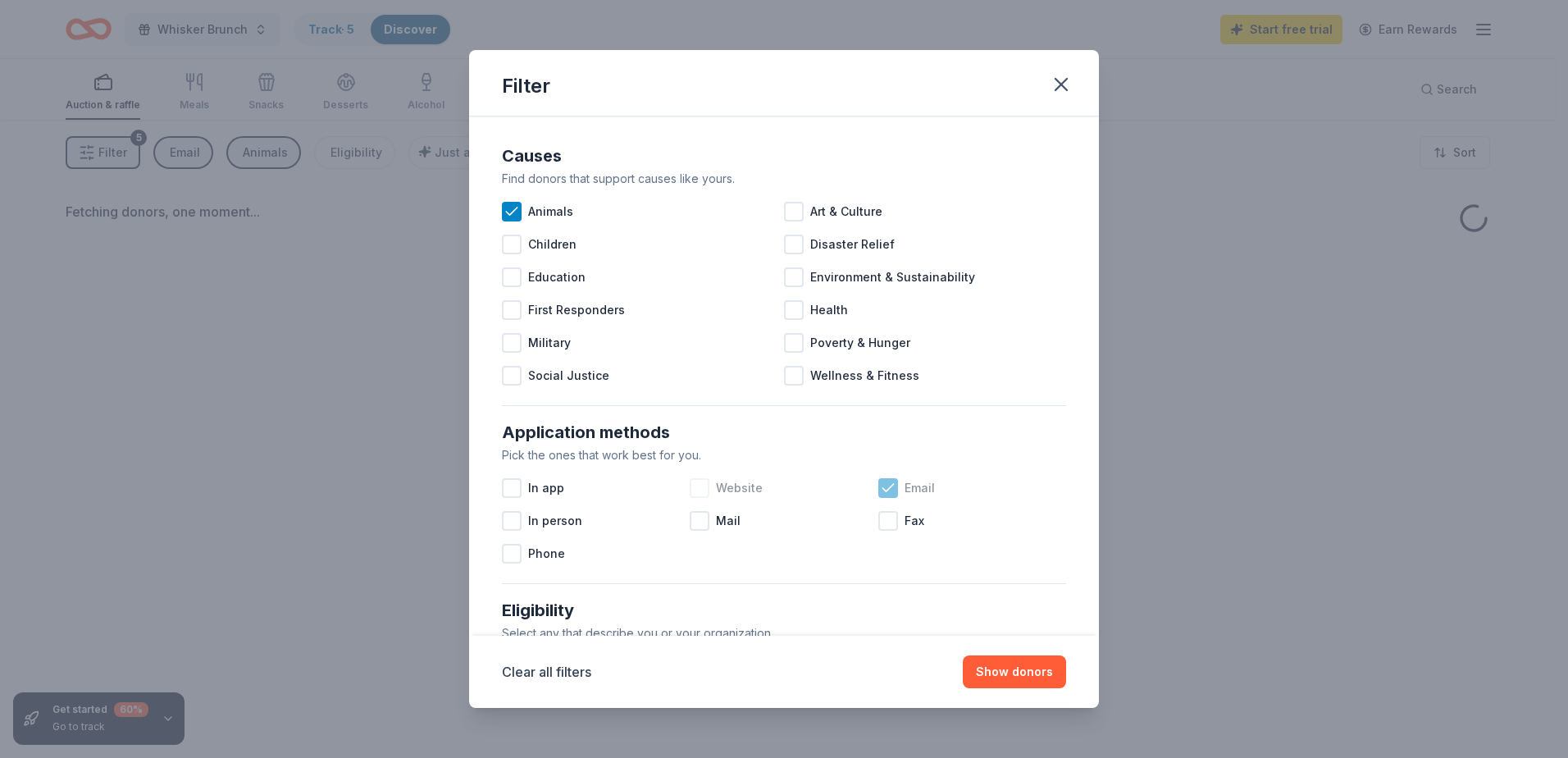
click at [881, 490] on icon at bounding box center [888, 489] width 17 height 17
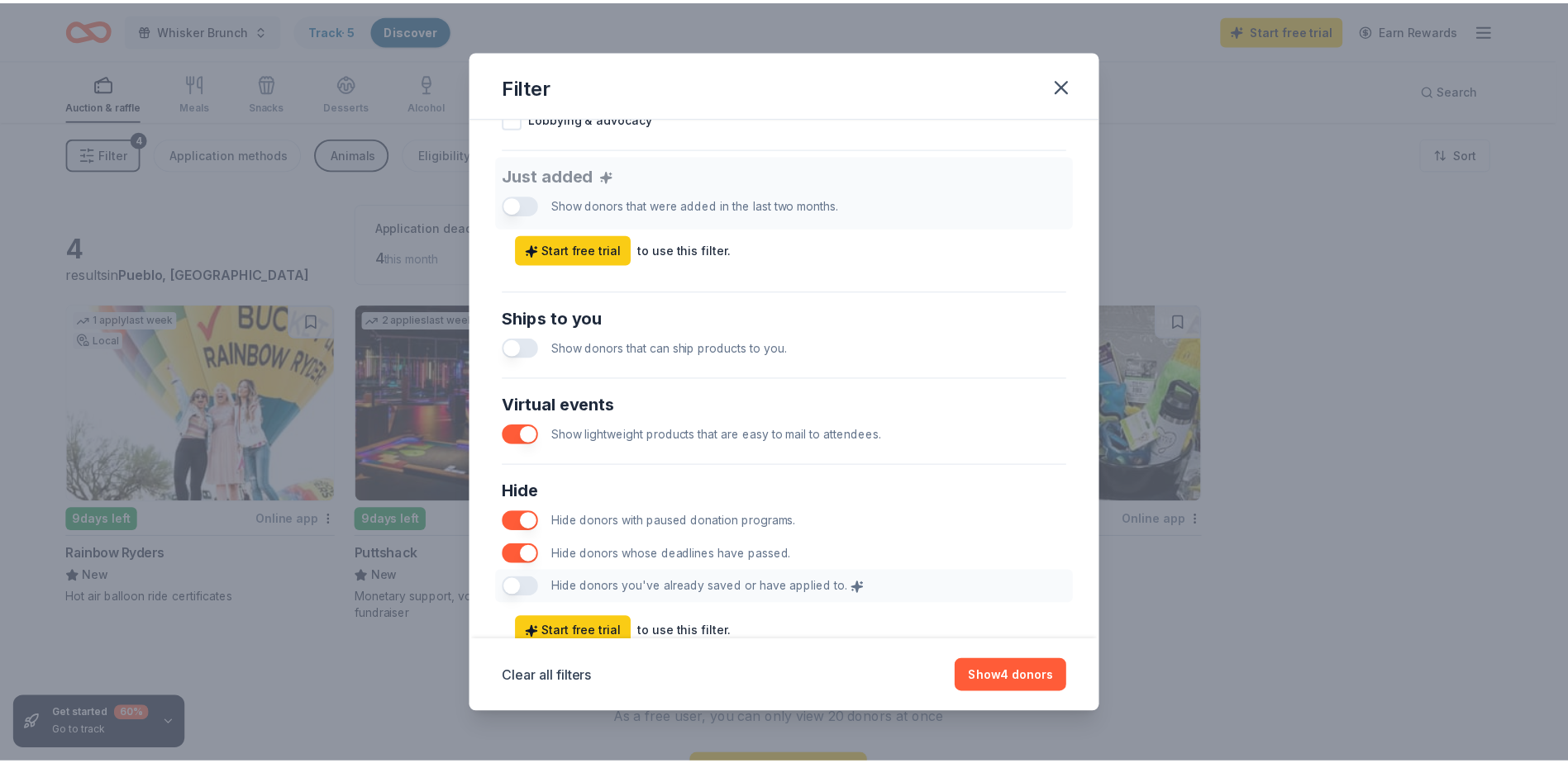
scroll to position [678, 0]
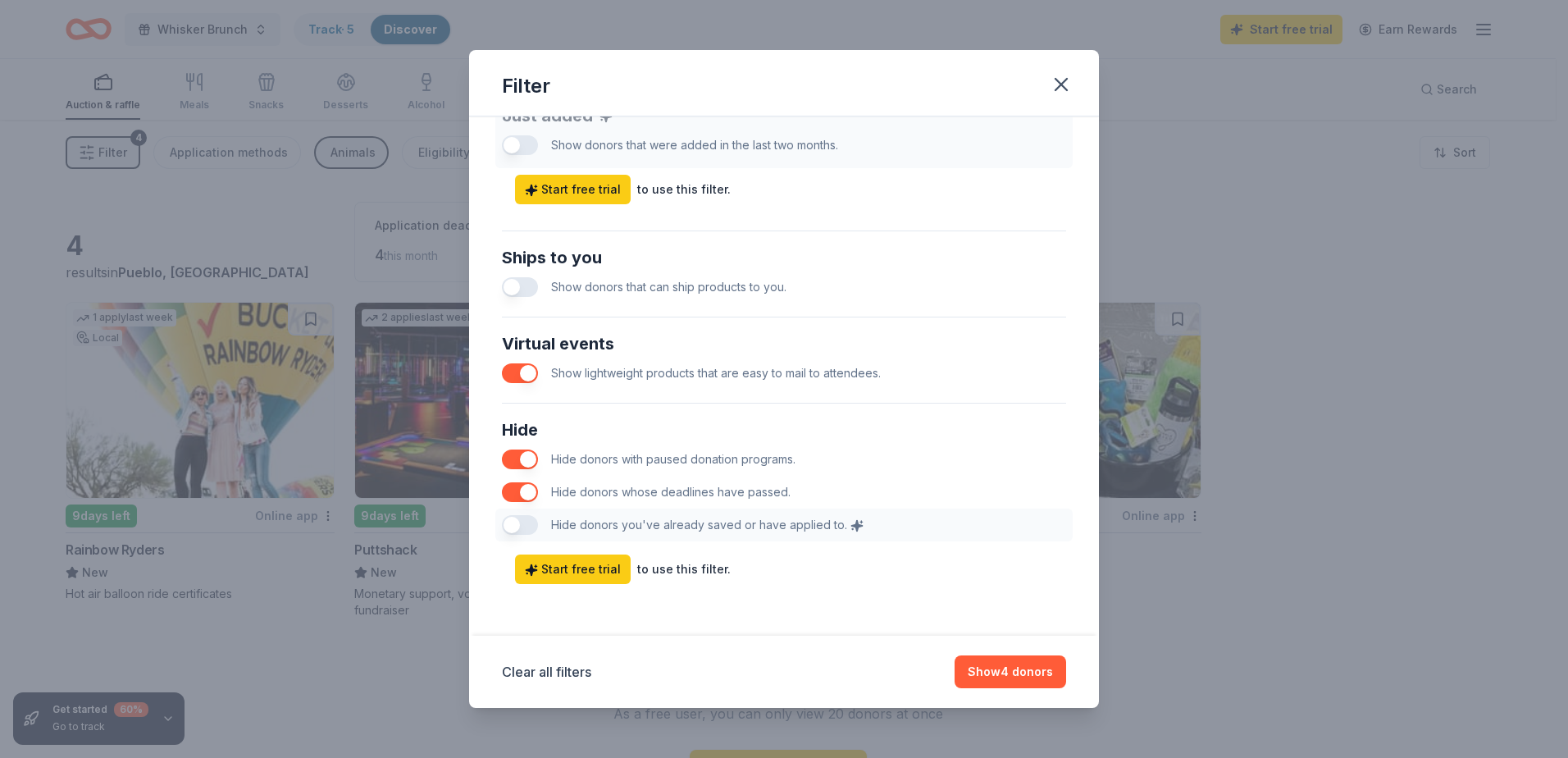
click at [520, 366] on button "button" at bounding box center [520, 373] width 36 height 19
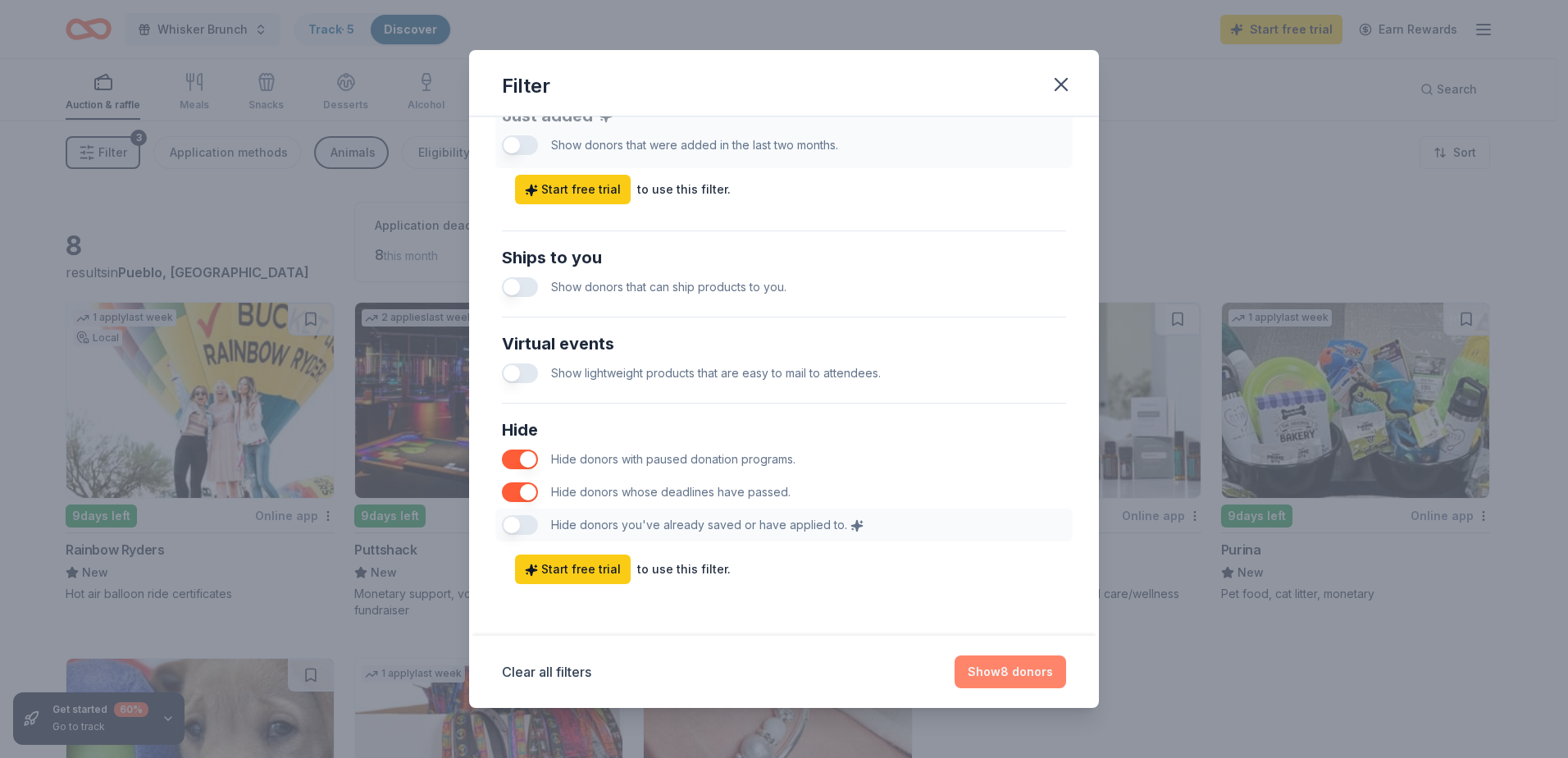
click at [977, 667] on button "Show 8 donors" at bounding box center [1010, 672] width 111 height 33
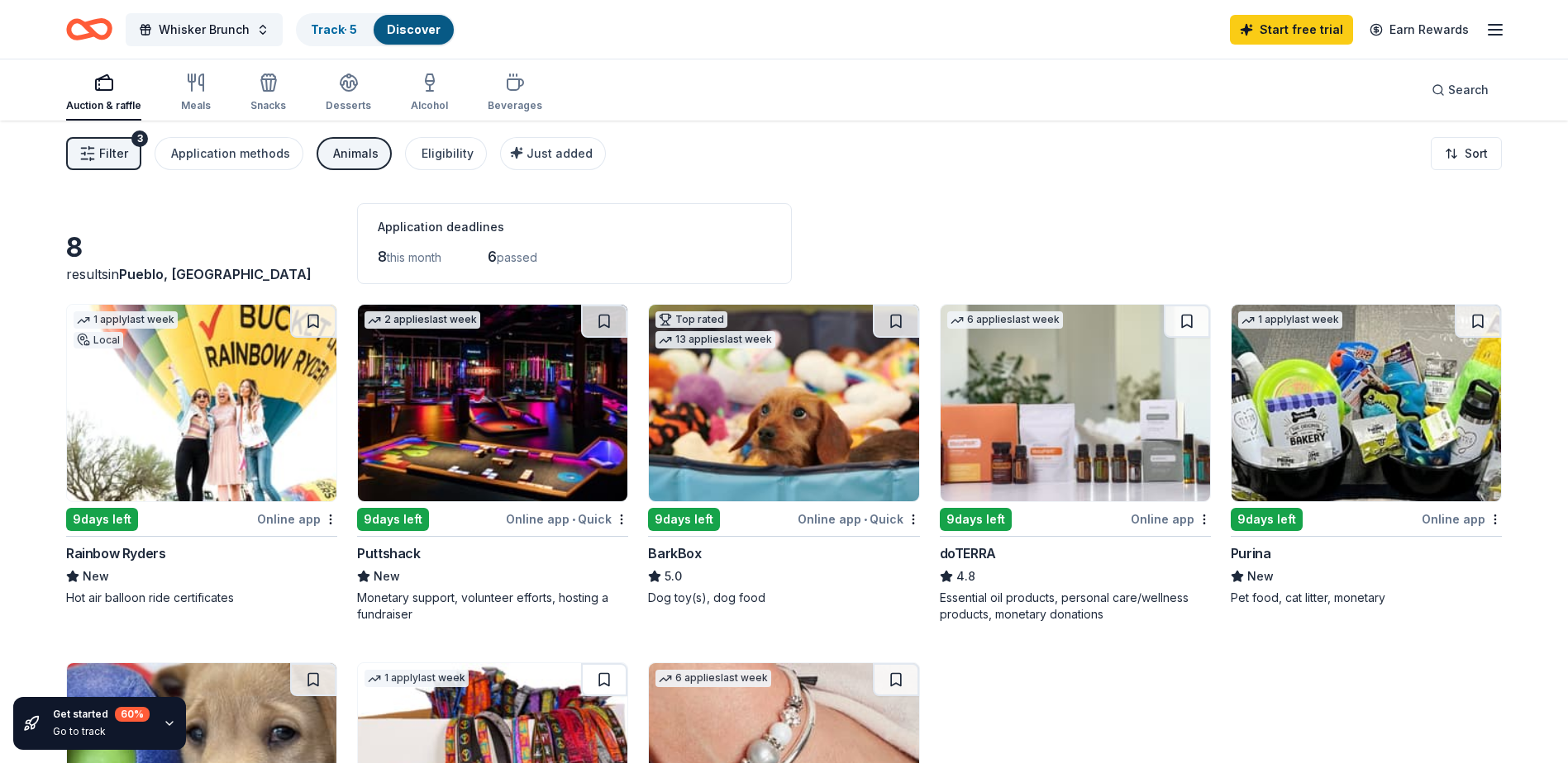
click at [117, 140] on button "Filter 3" at bounding box center [103, 153] width 75 height 33
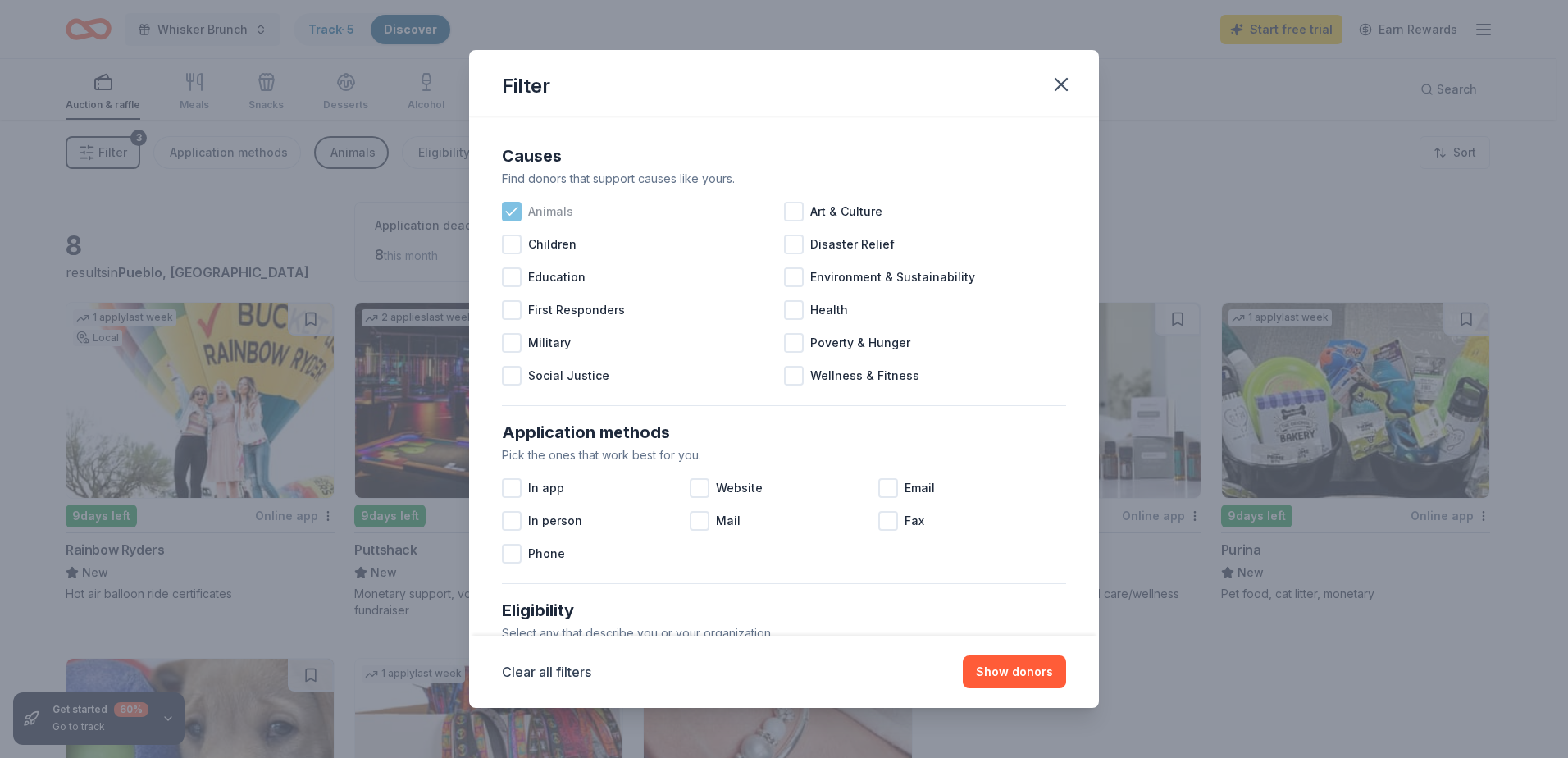
click at [502, 211] on div at bounding box center [511, 211] width 19 height 19
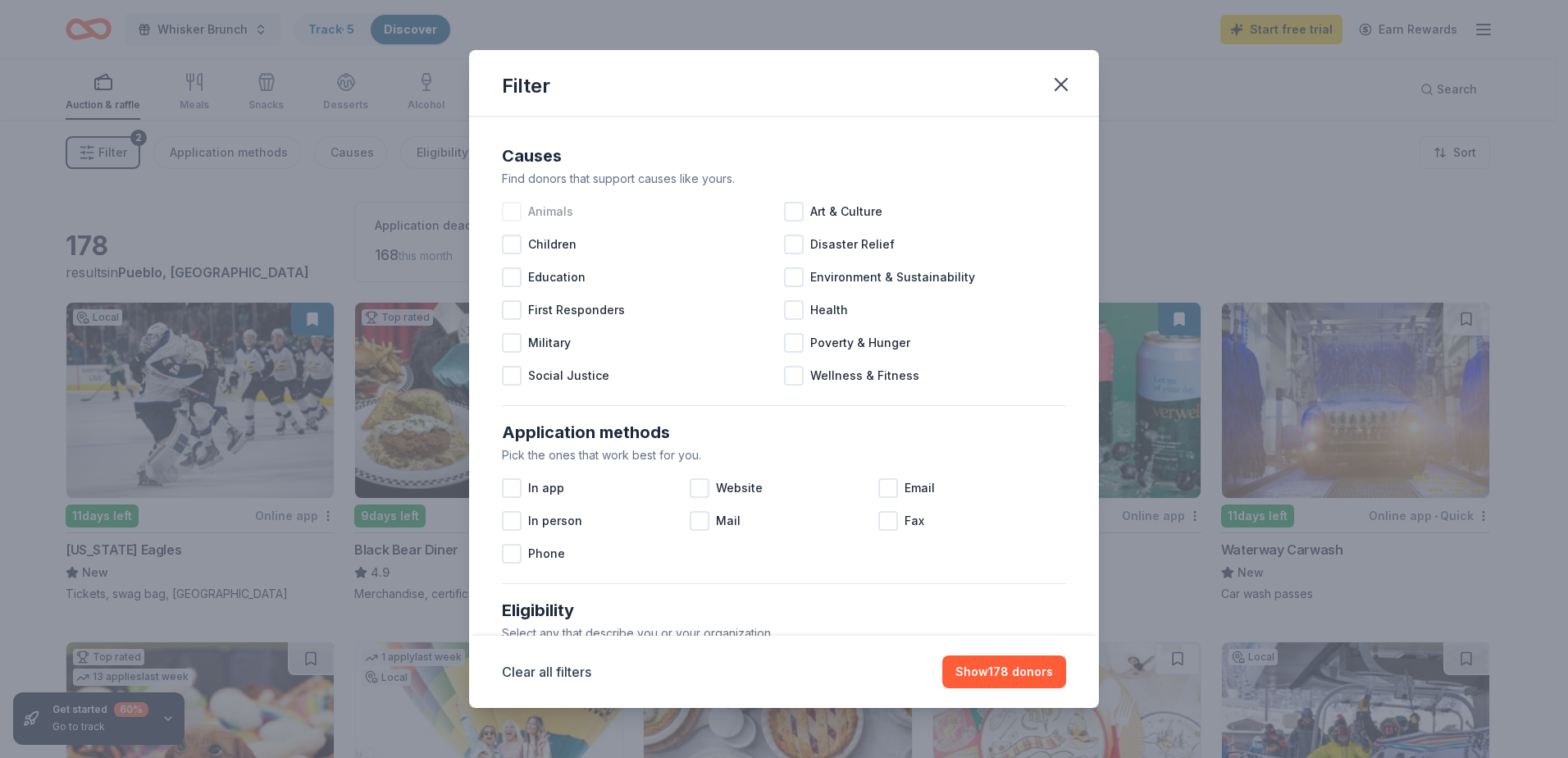
click at [516, 210] on div at bounding box center [511, 211] width 19 height 19
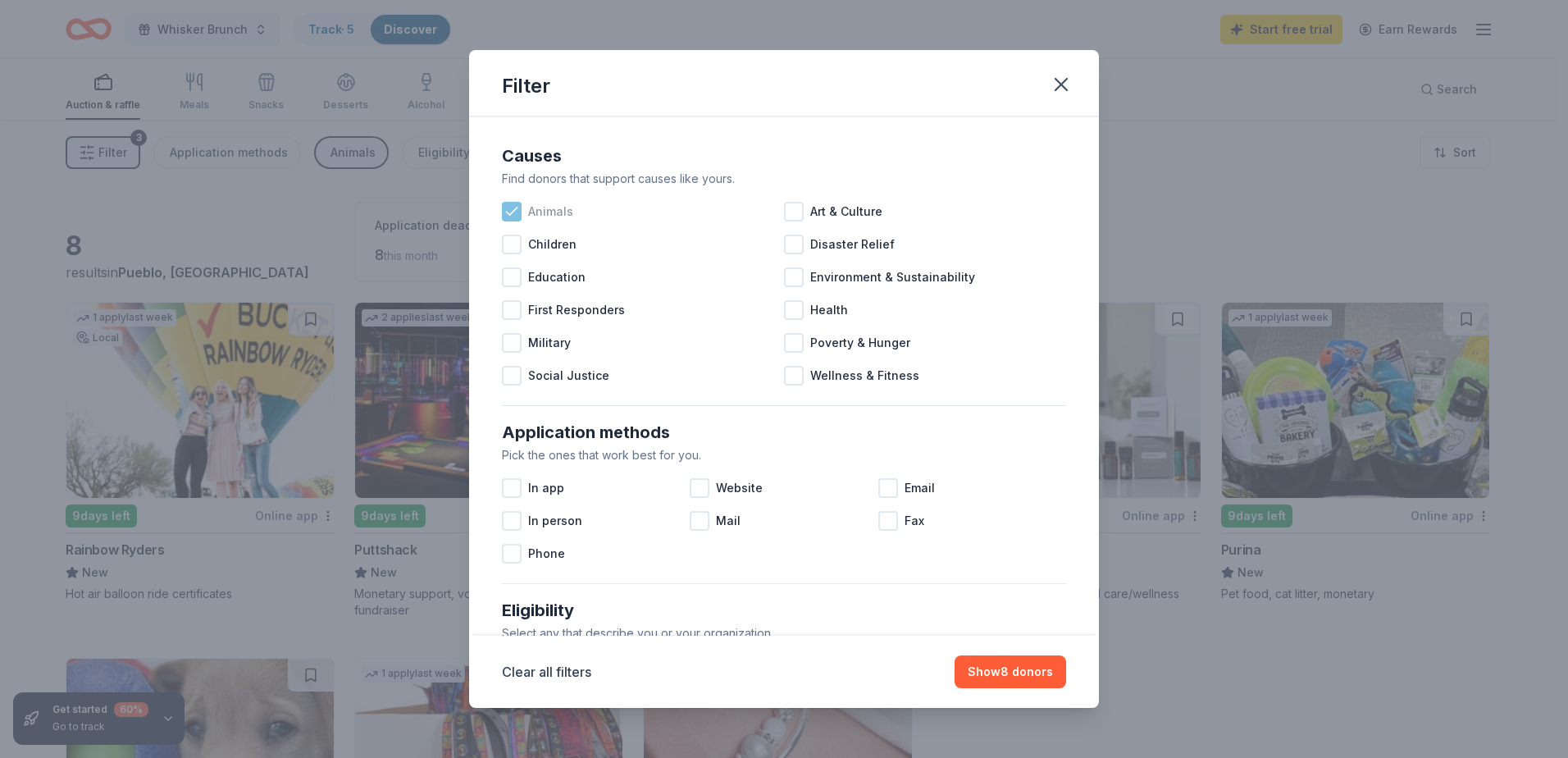
click at [516, 210] on icon at bounding box center [512, 212] width 17 height 17
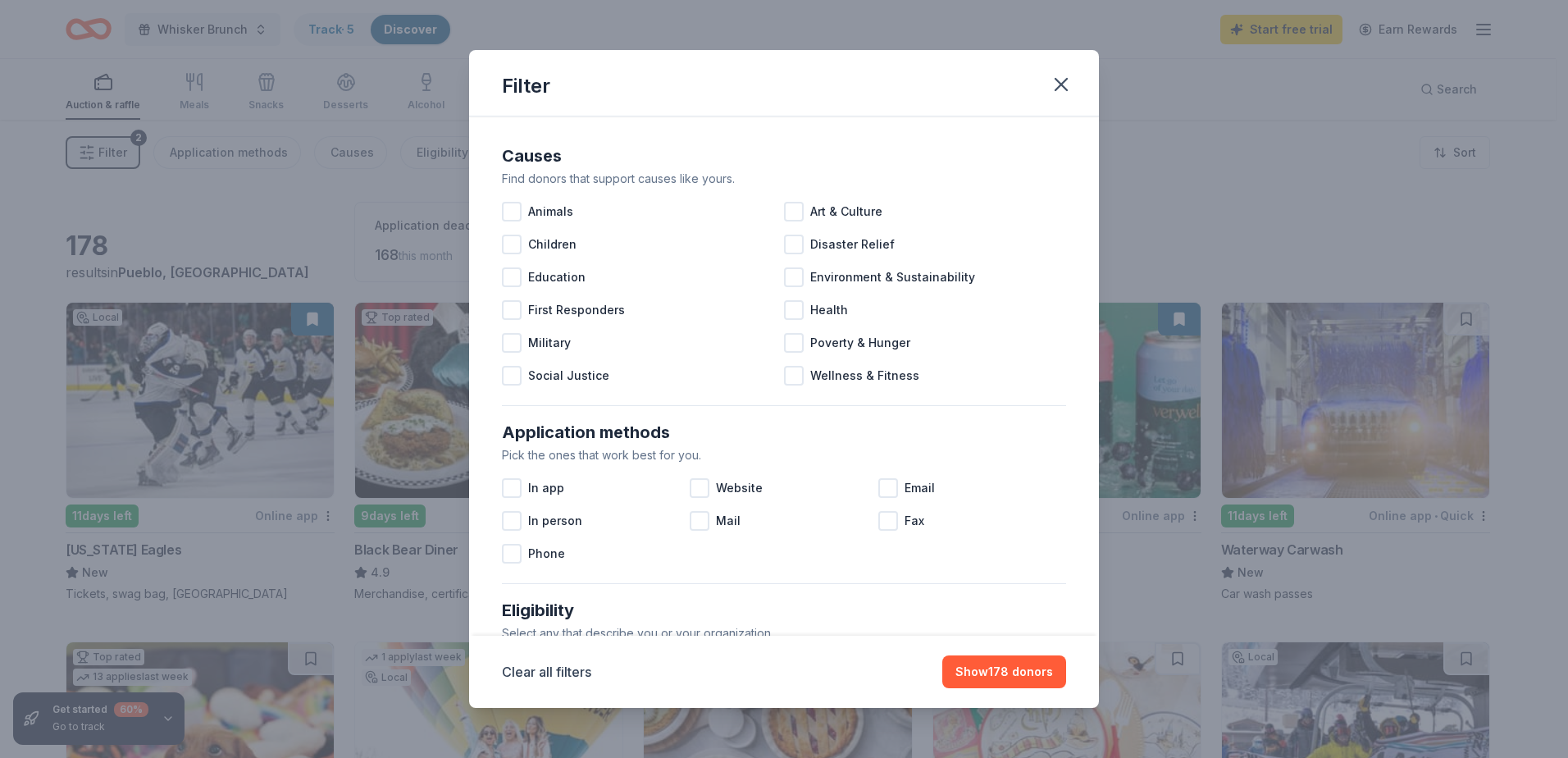
click at [1306, 600] on div "Filter Causes Find donors that support causes like yours. Animals Art & Culture…" at bounding box center [784, 379] width 1568 height 758
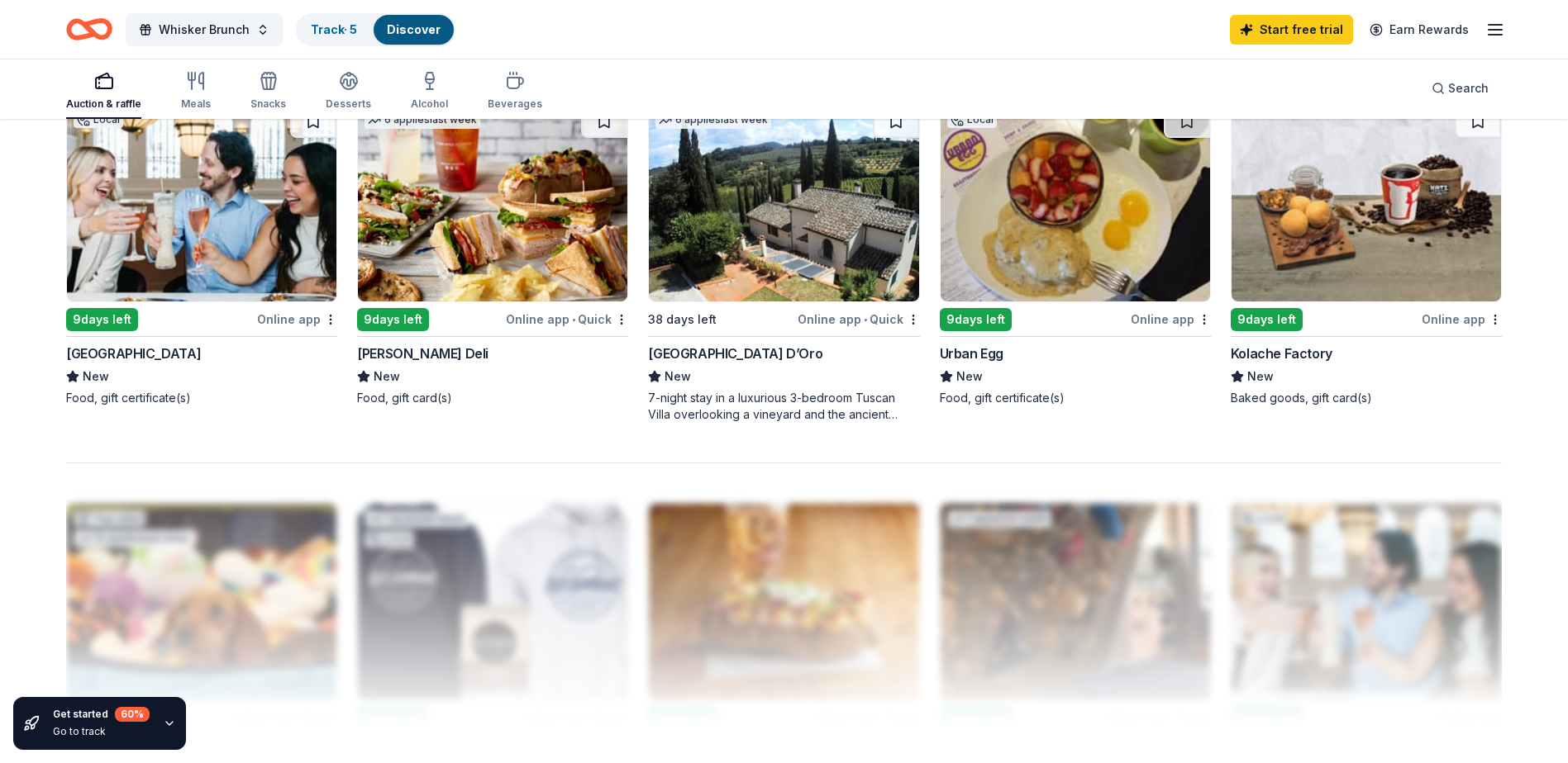
scroll to position [1239, 0]
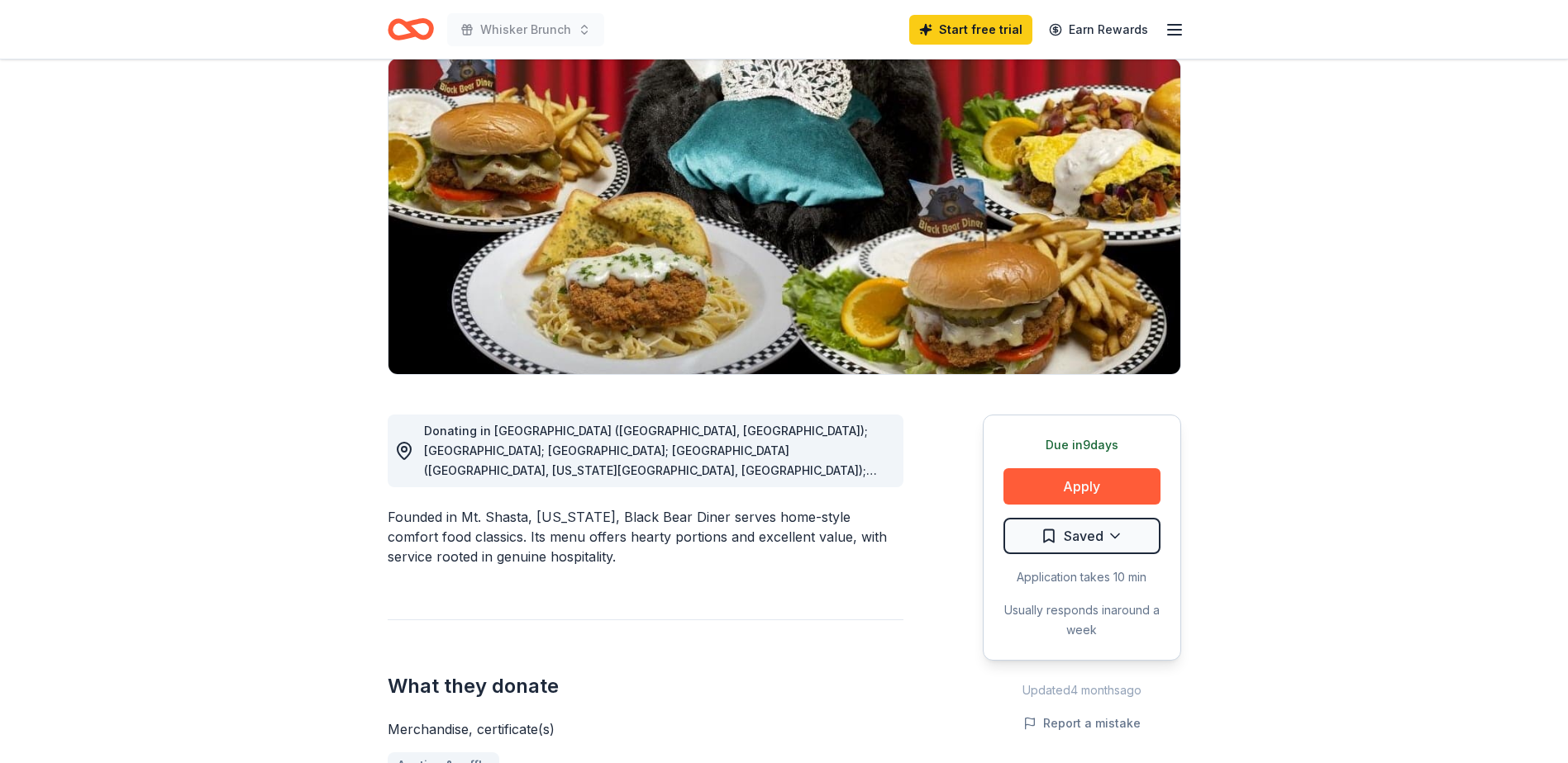
scroll to position [165, 0]
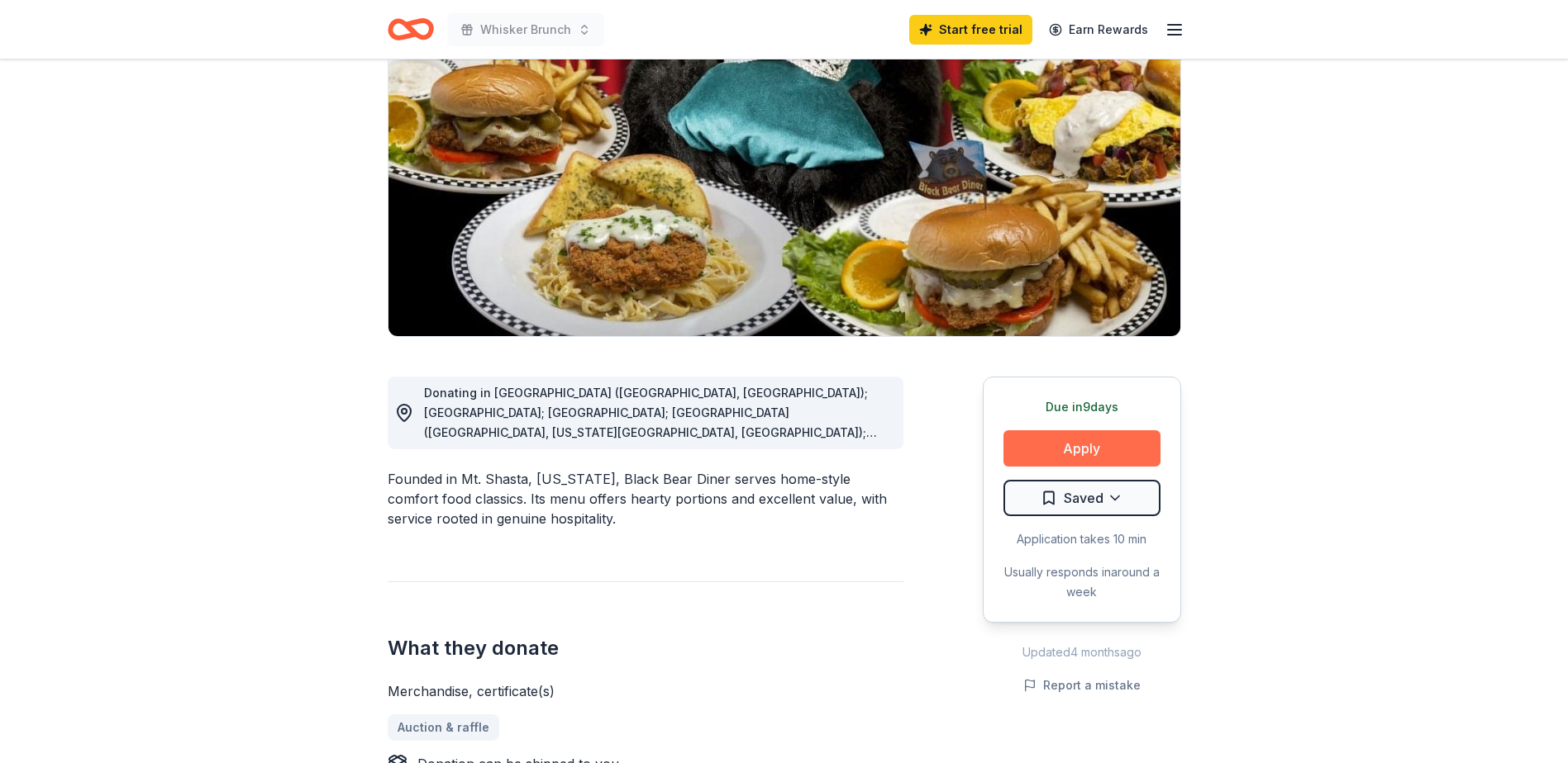
click at [1061, 452] on button "Apply" at bounding box center [1082, 448] width 157 height 36
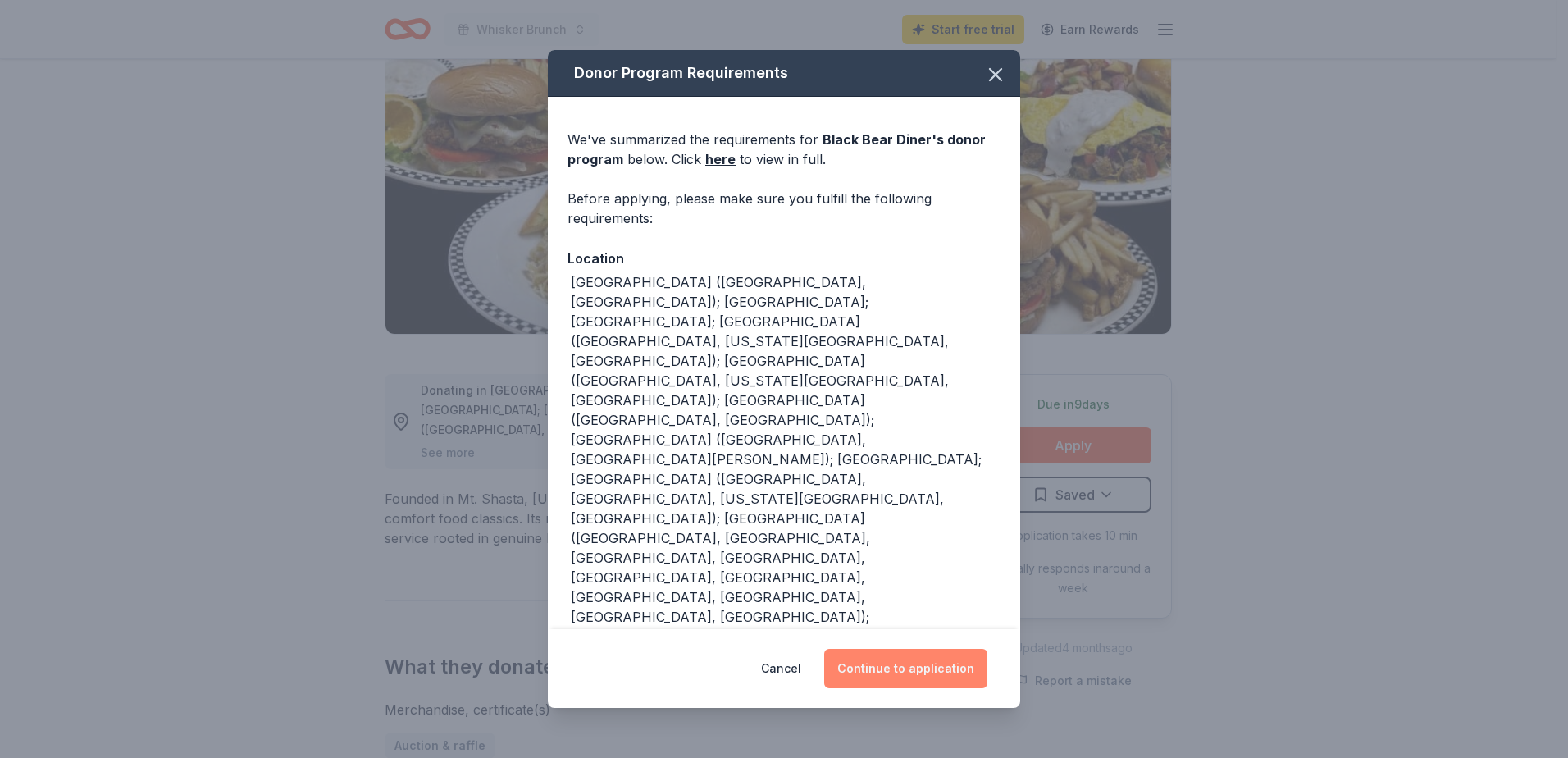
click at [903, 649] on button "Continue to application" at bounding box center [906, 668] width 163 height 39
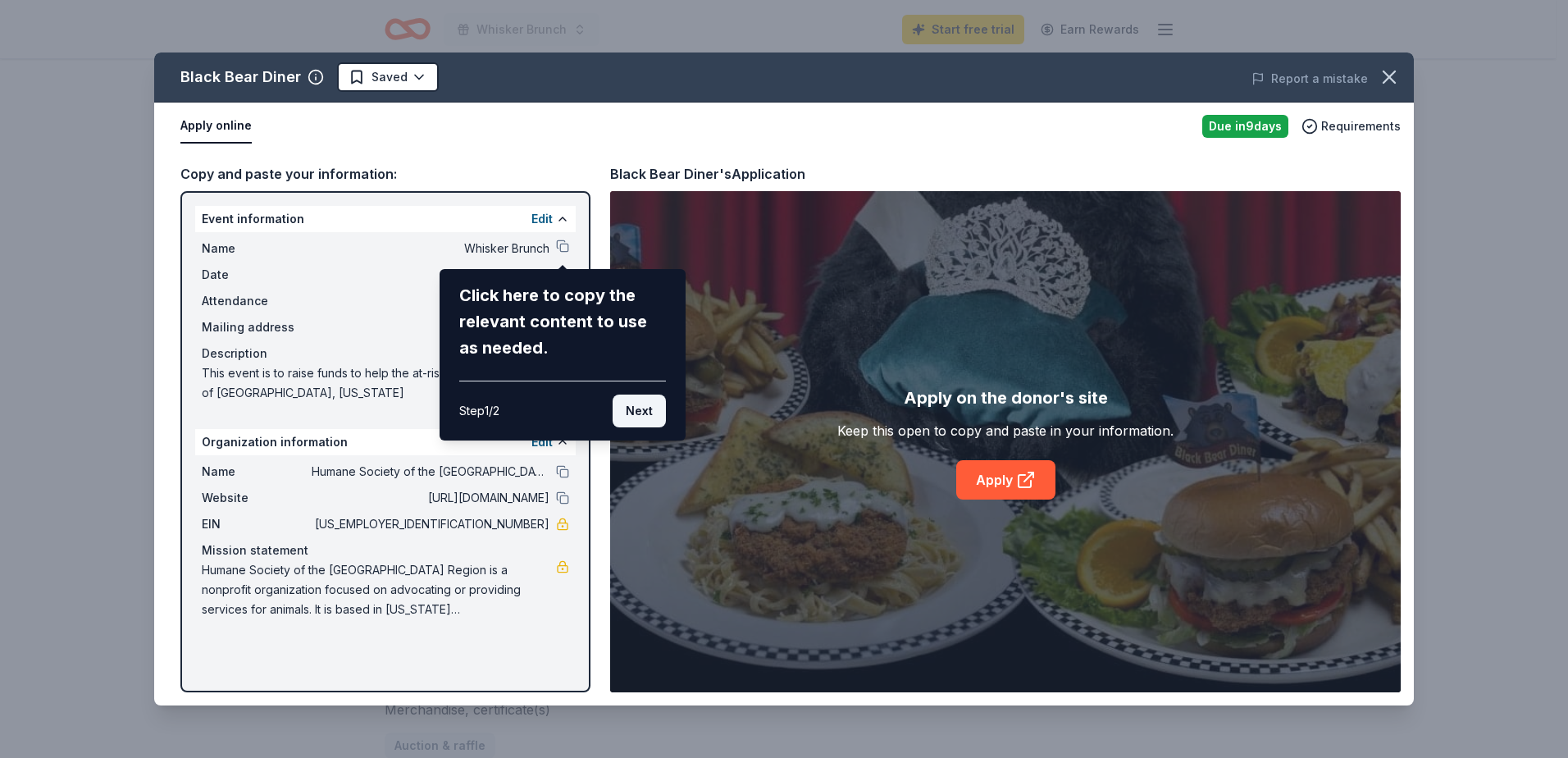
click at [648, 408] on button "Next" at bounding box center [639, 411] width 54 height 33
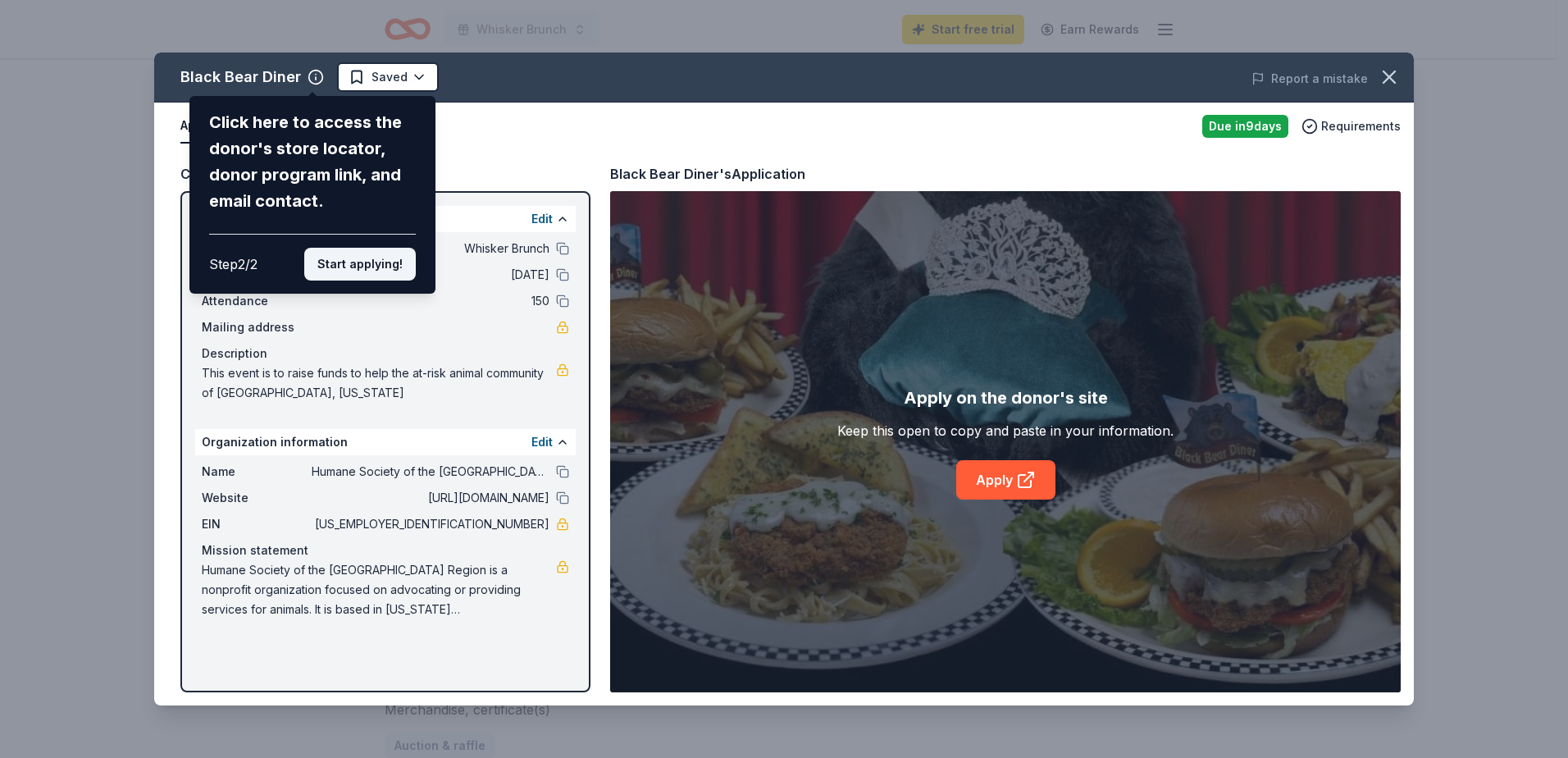
click at [361, 268] on button "Start applying!" at bounding box center [360, 264] width 111 height 33
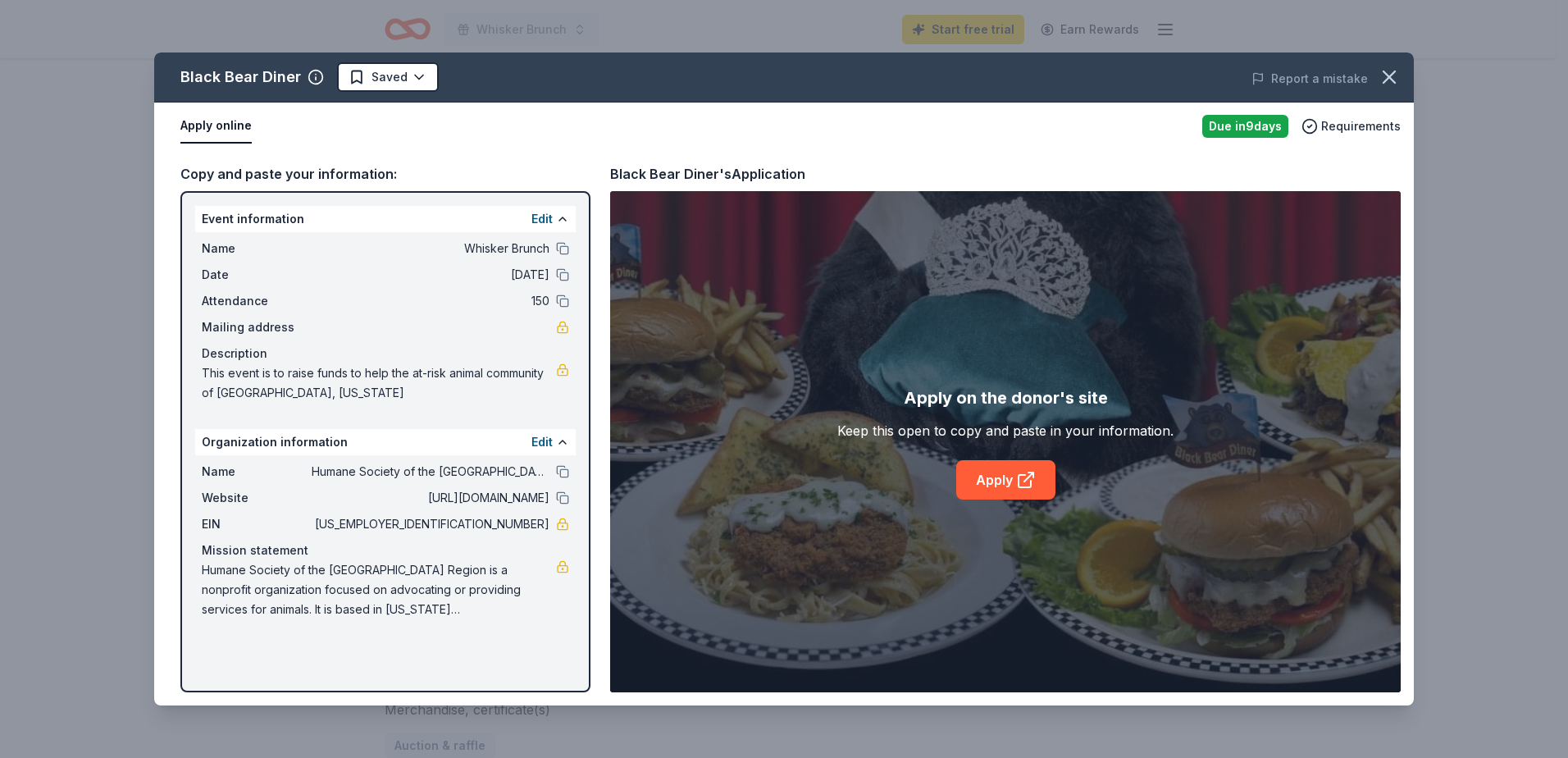
click at [987, 479] on div "Black Bear Diner Saved Report a mistake Apply online Due in 9 days Requirements…" at bounding box center [784, 379] width 1260 height 653
click at [1027, 481] on div "Black Bear Diner Saved Report a mistake Apply online Due in 9 days Requirements…" at bounding box center [784, 379] width 1260 height 653
click at [1002, 477] on link "Apply" at bounding box center [1006, 480] width 99 height 39
click at [1408, 71] on div "Report a mistake" at bounding box center [1168, 79] width 490 height 46
click at [1404, 72] on button "button" at bounding box center [1389, 76] width 36 height 36
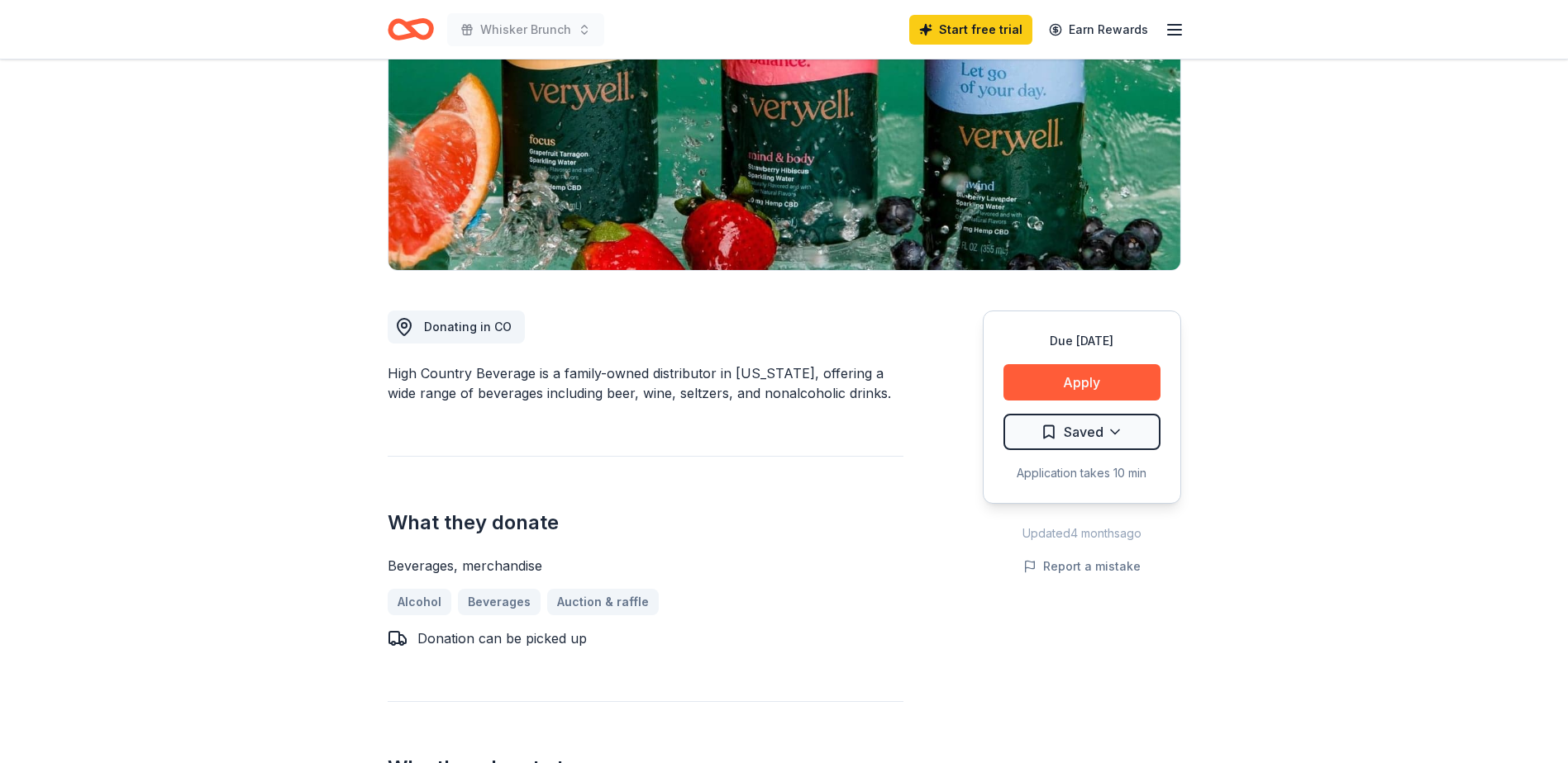
scroll to position [248, 0]
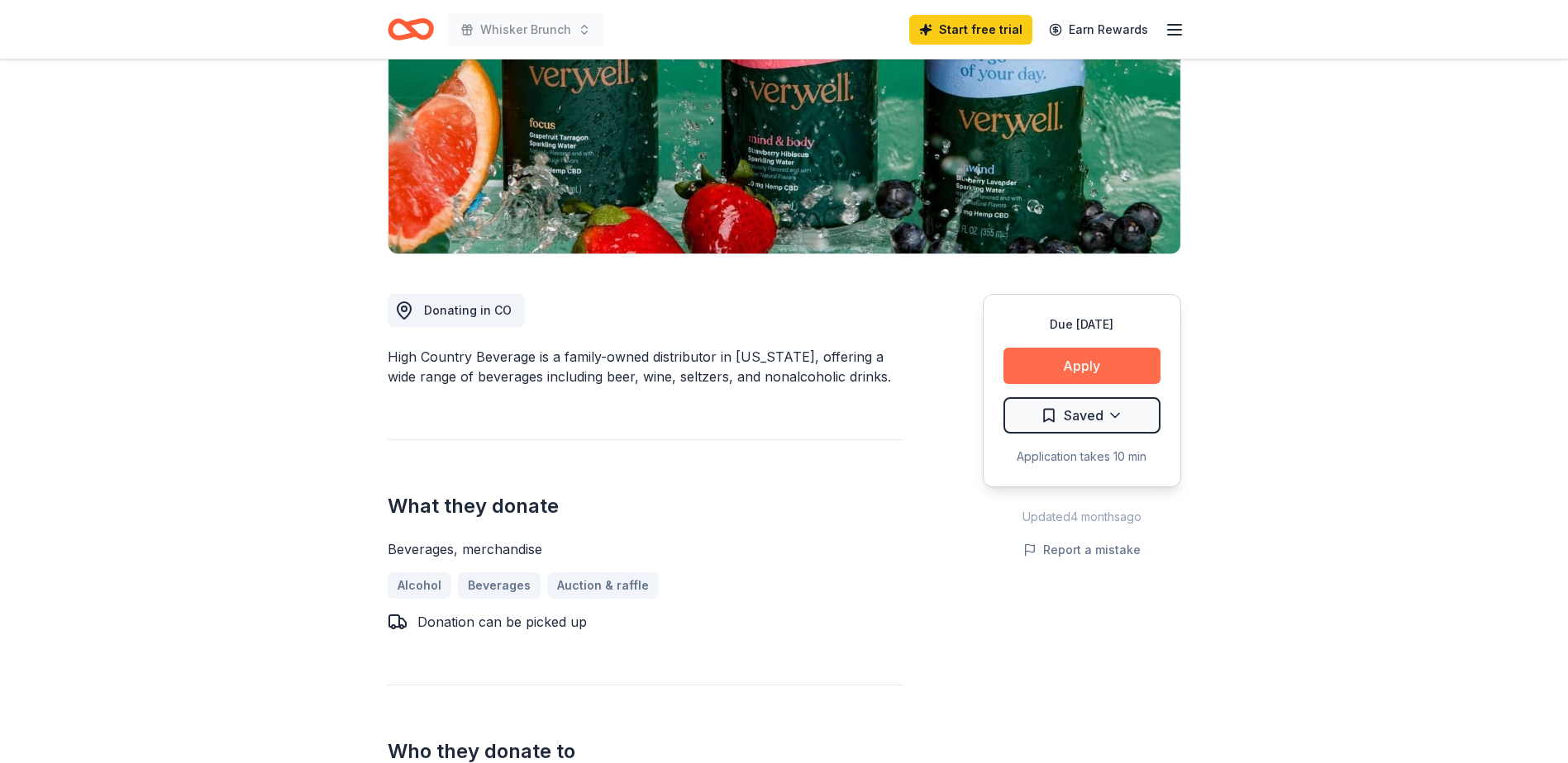
click at [1093, 367] on button "Apply" at bounding box center [1082, 365] width 157 height 36
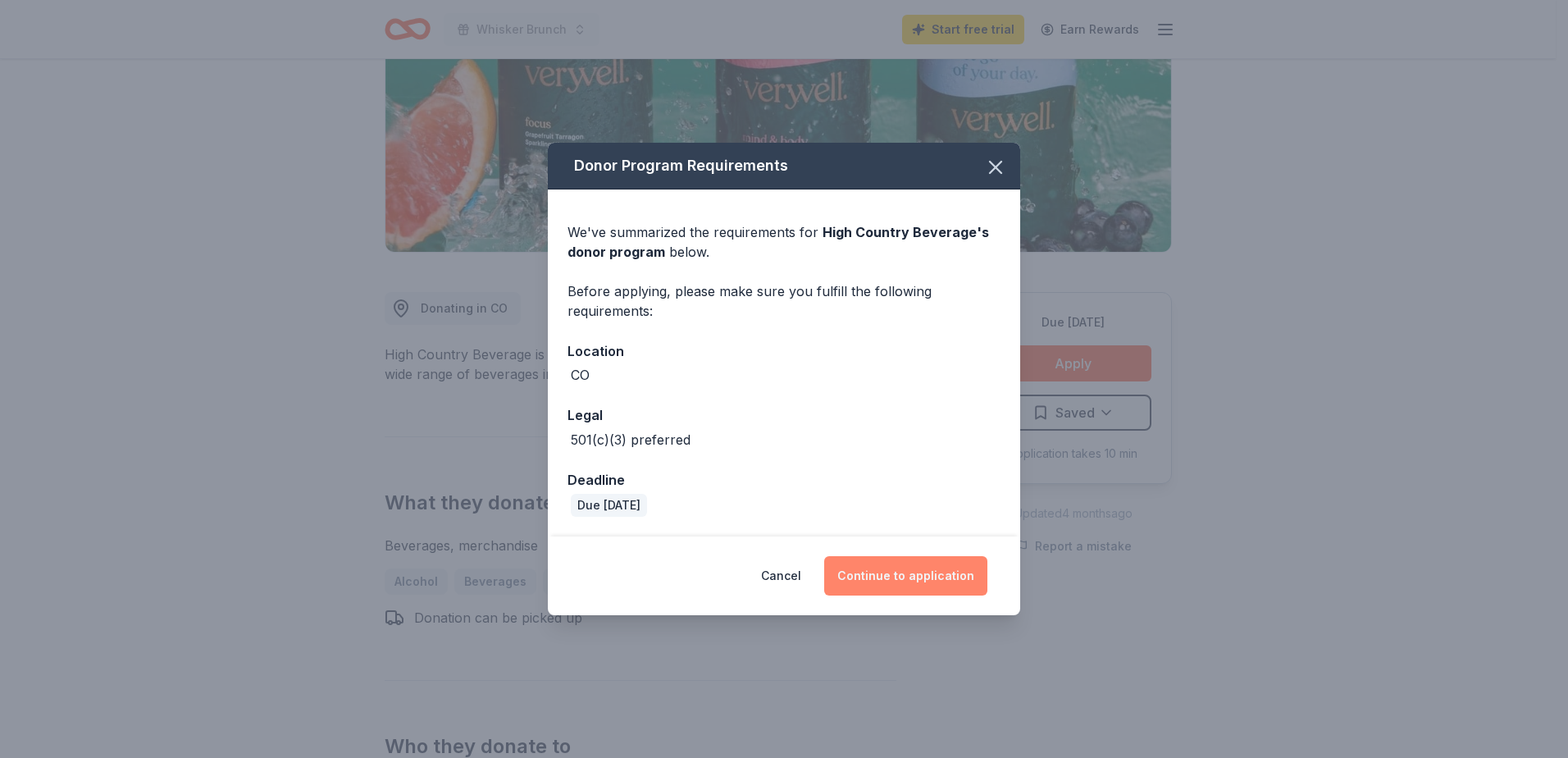
click at [896, 584] on button "Continue to application" at bounding box center [906, 576] width 163 height 39
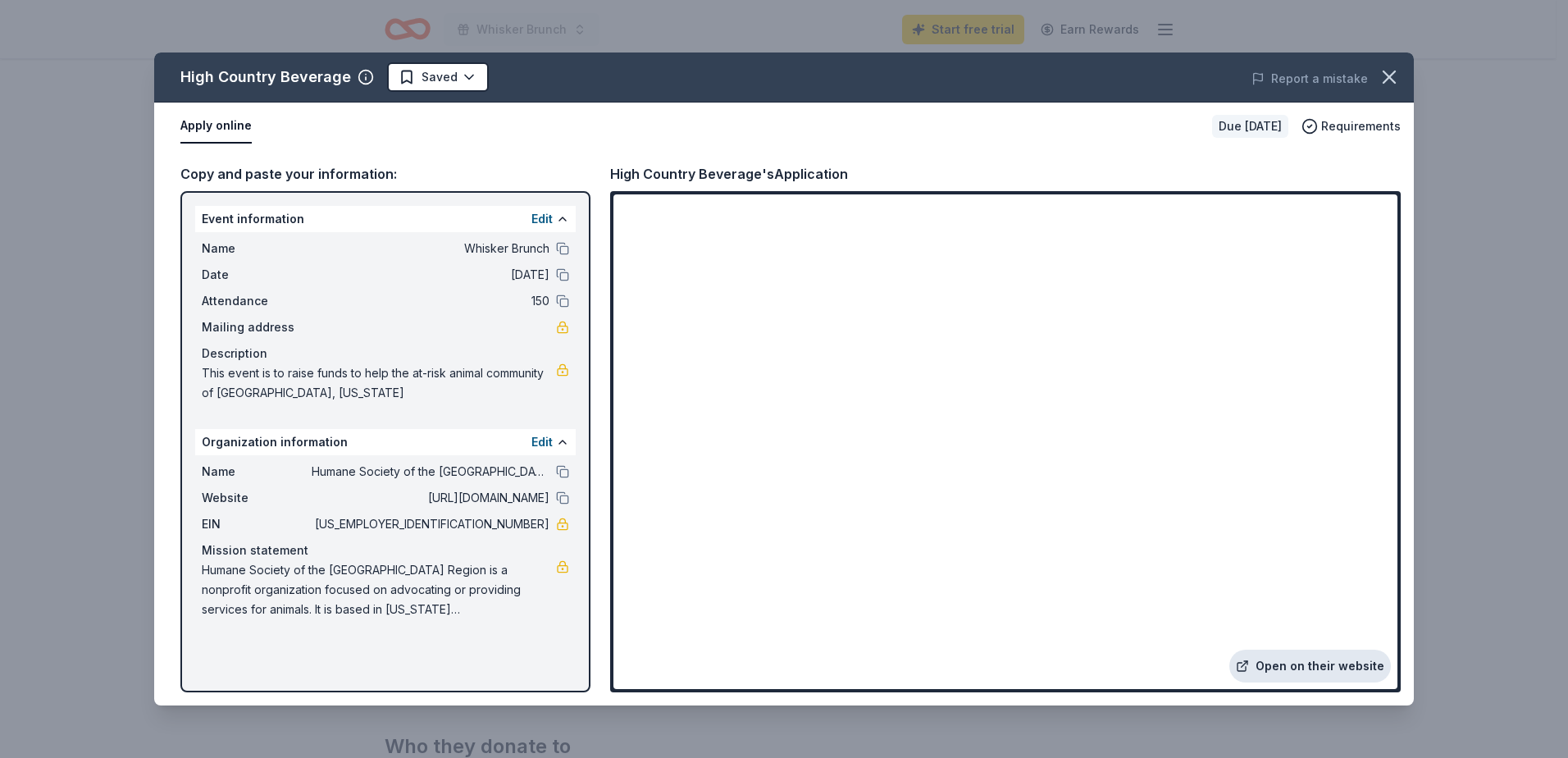
click at [1328, 662] on link "Open on their website" at bounding box center [1310, 666] width 162 height 33
click at [1395, 83] on icon "button" at bounding box center [1389, 77] width 12 height 12
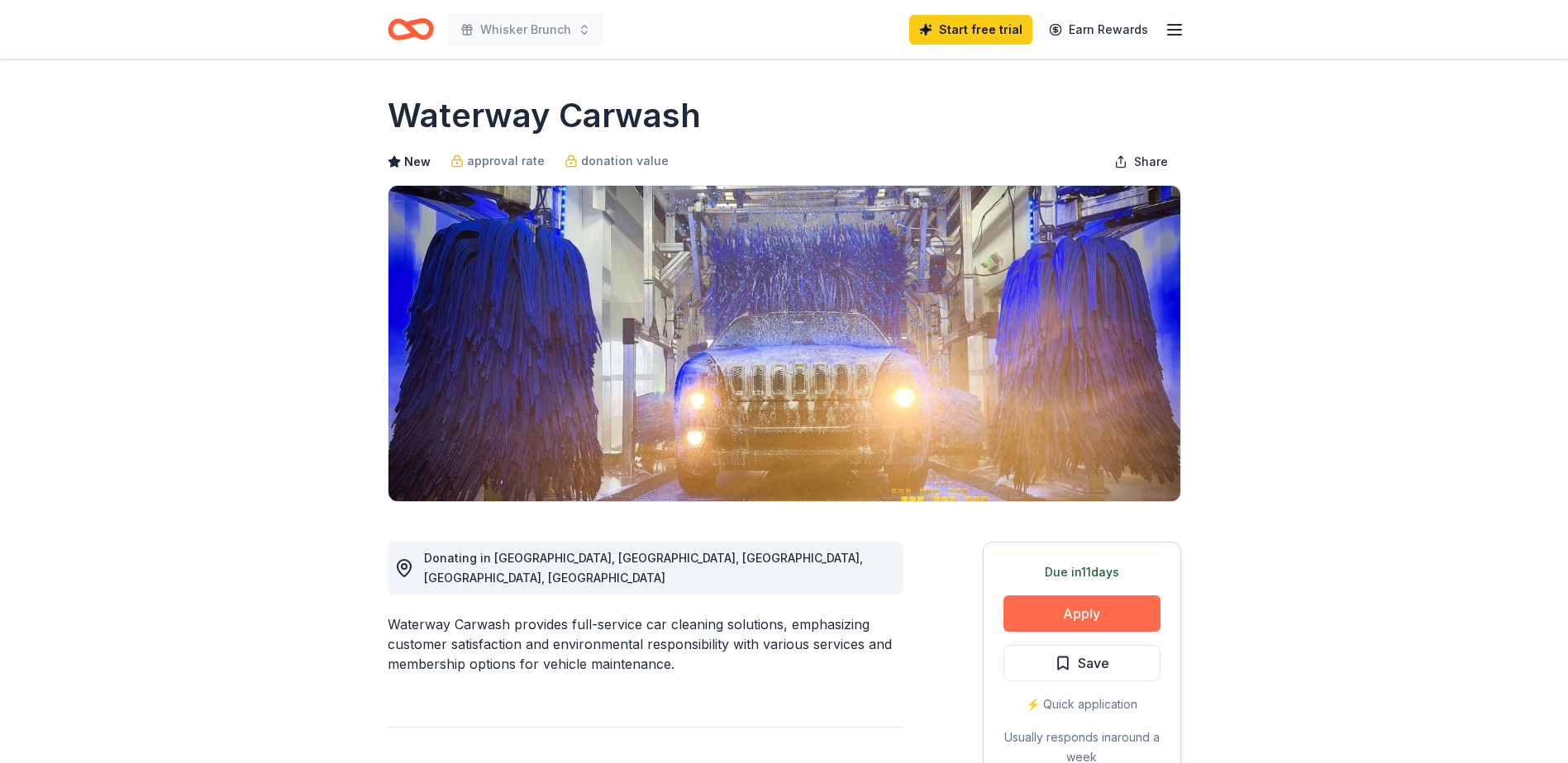
click at [1065, 604] on button "Apply" at bounding box center [1082, 614] width 157 height 36
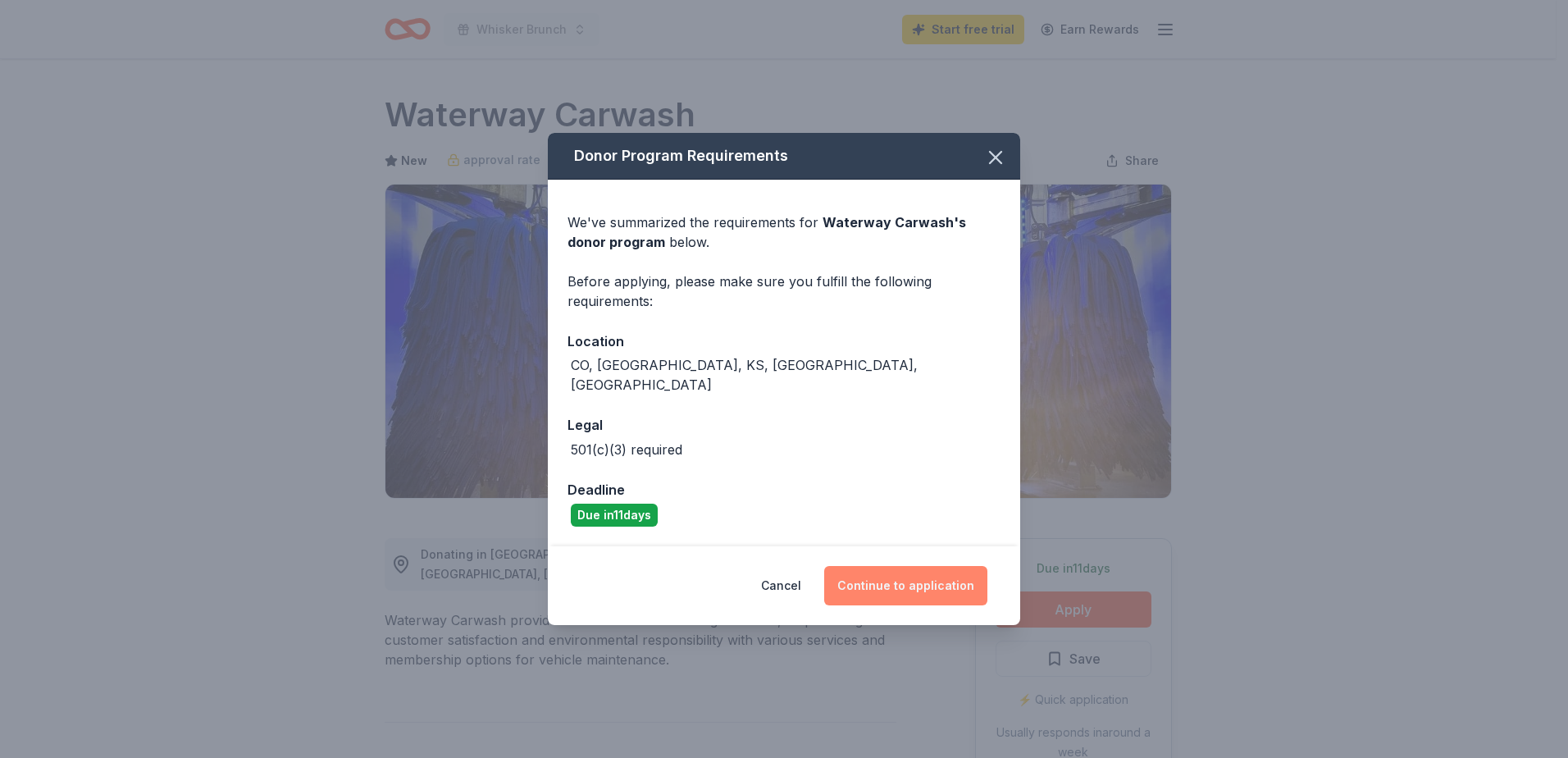
click at [919, 570] on button "Continue to application" at bounding box center [906, 585] width 163 height 39
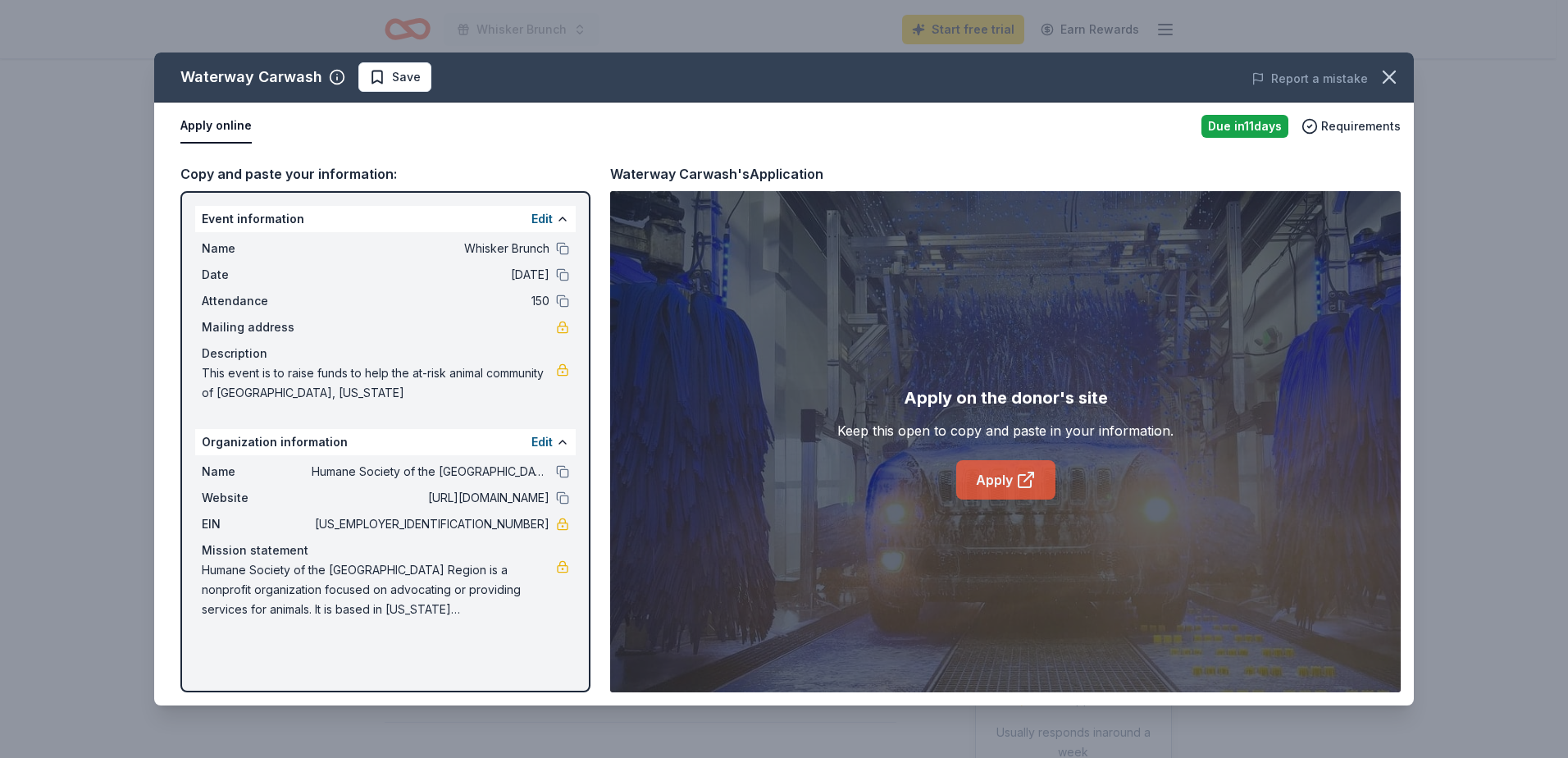
click at [1000, 467] on link "Apply" at bounding box center [1006, 480] width 99 height 39
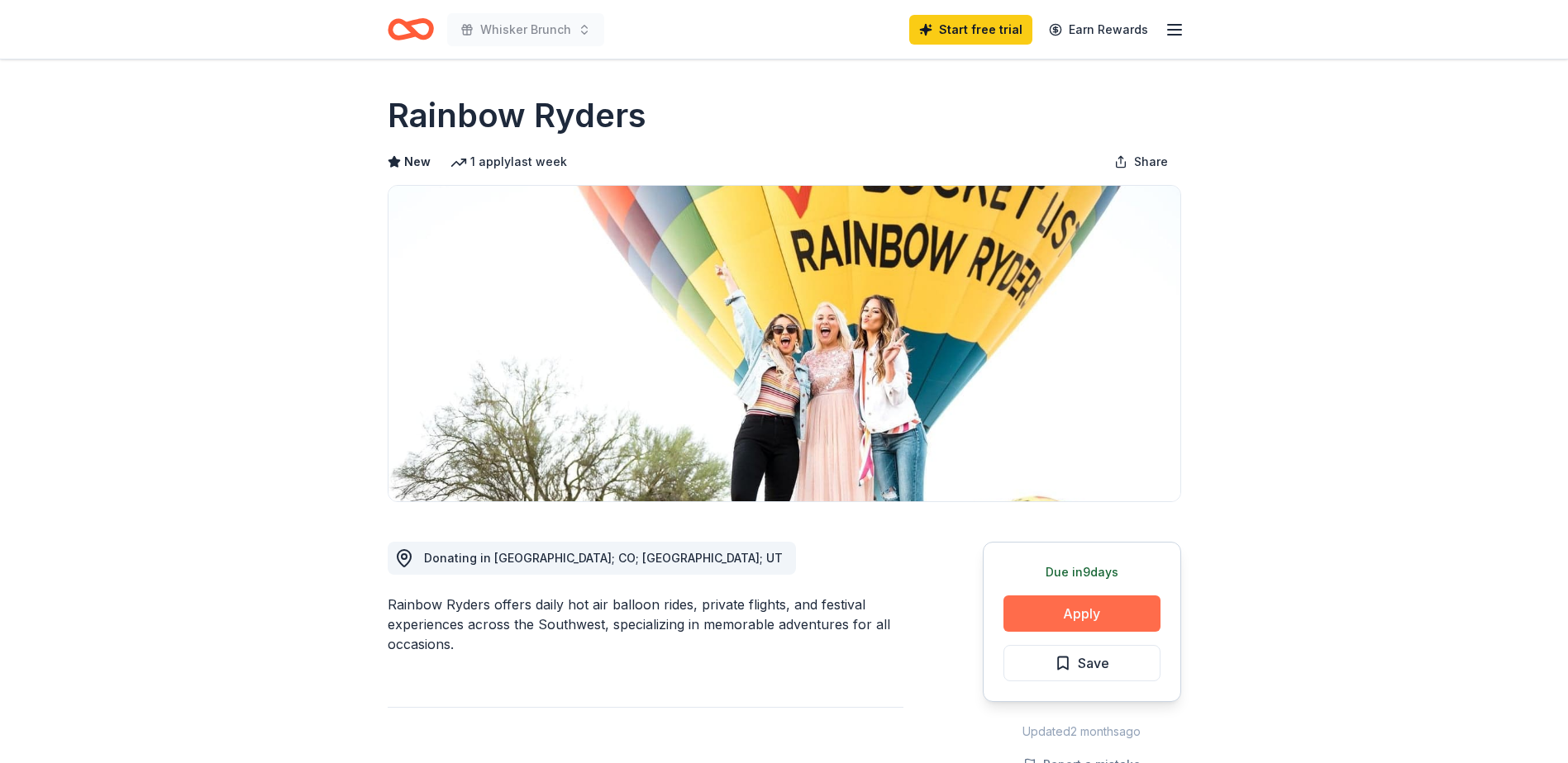
click at [1114, 611] on button "Apply" at bounding box center [1082, 614] width 157 height 36
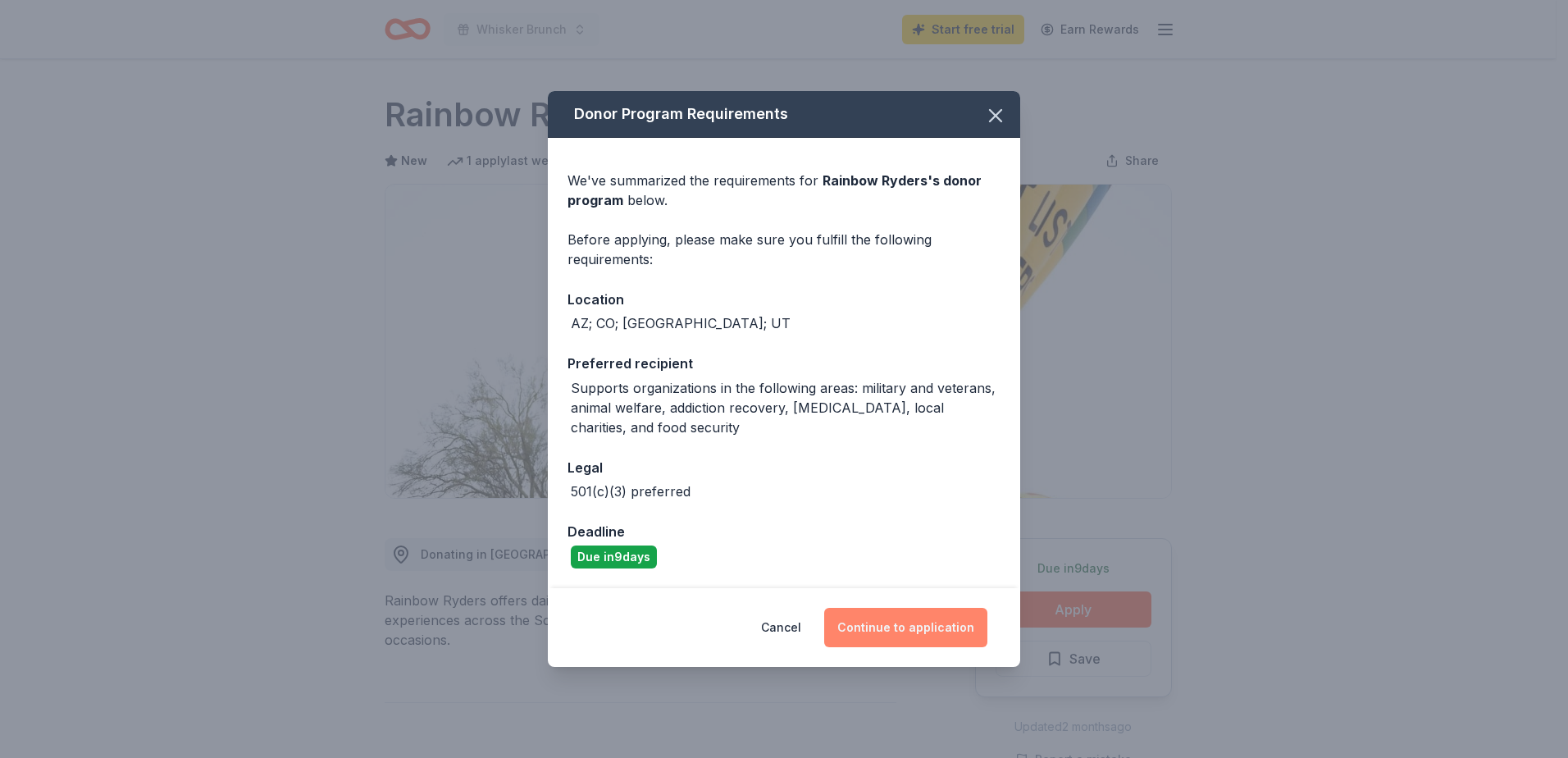
click at [910, 630] on button "Continue to application" at bounding box center [906, 627] width 163 height 39
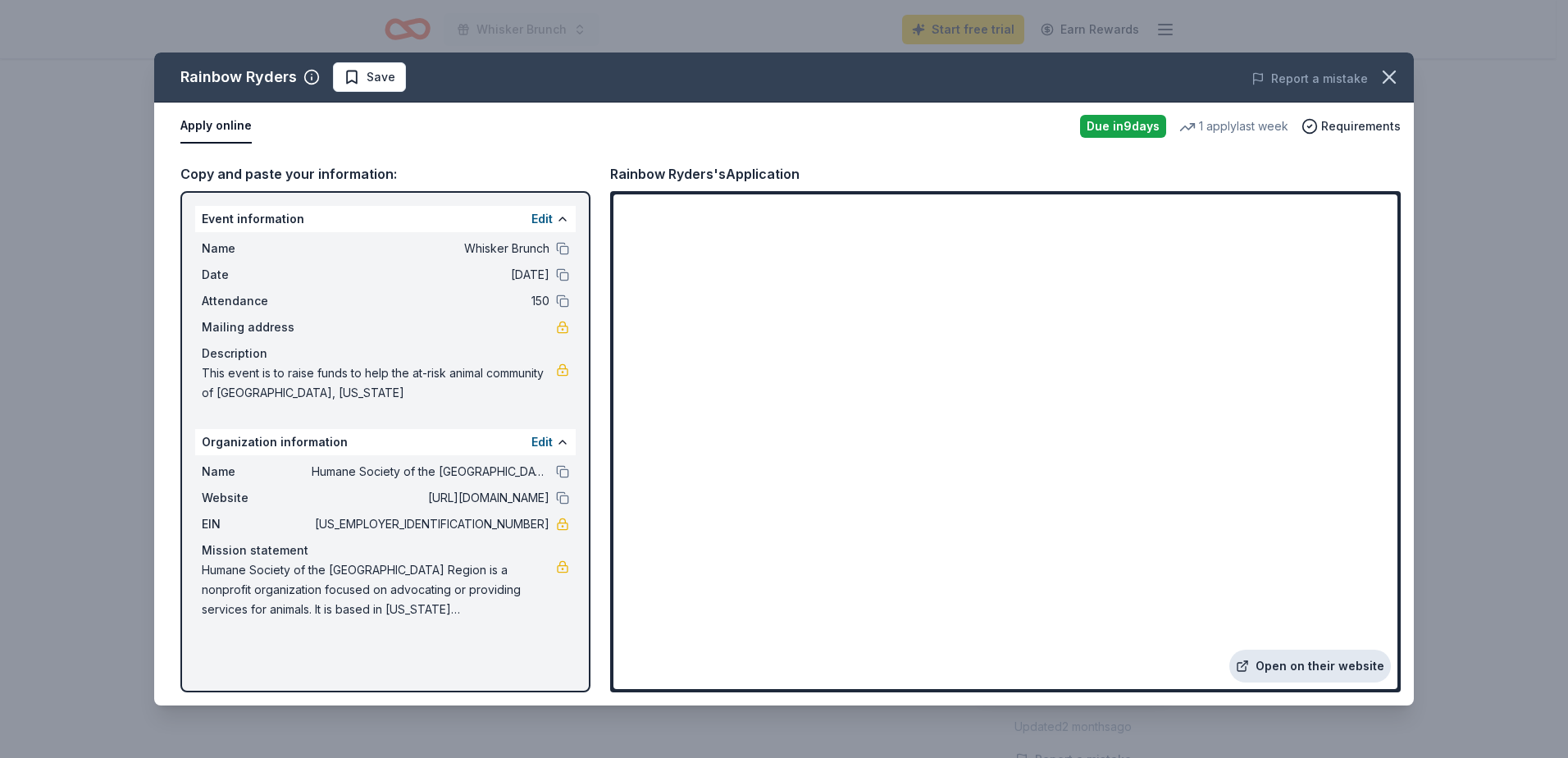
click at [1312, 660] on link "Open on their website" at bounding box center [1310, 666] width 162 height 33
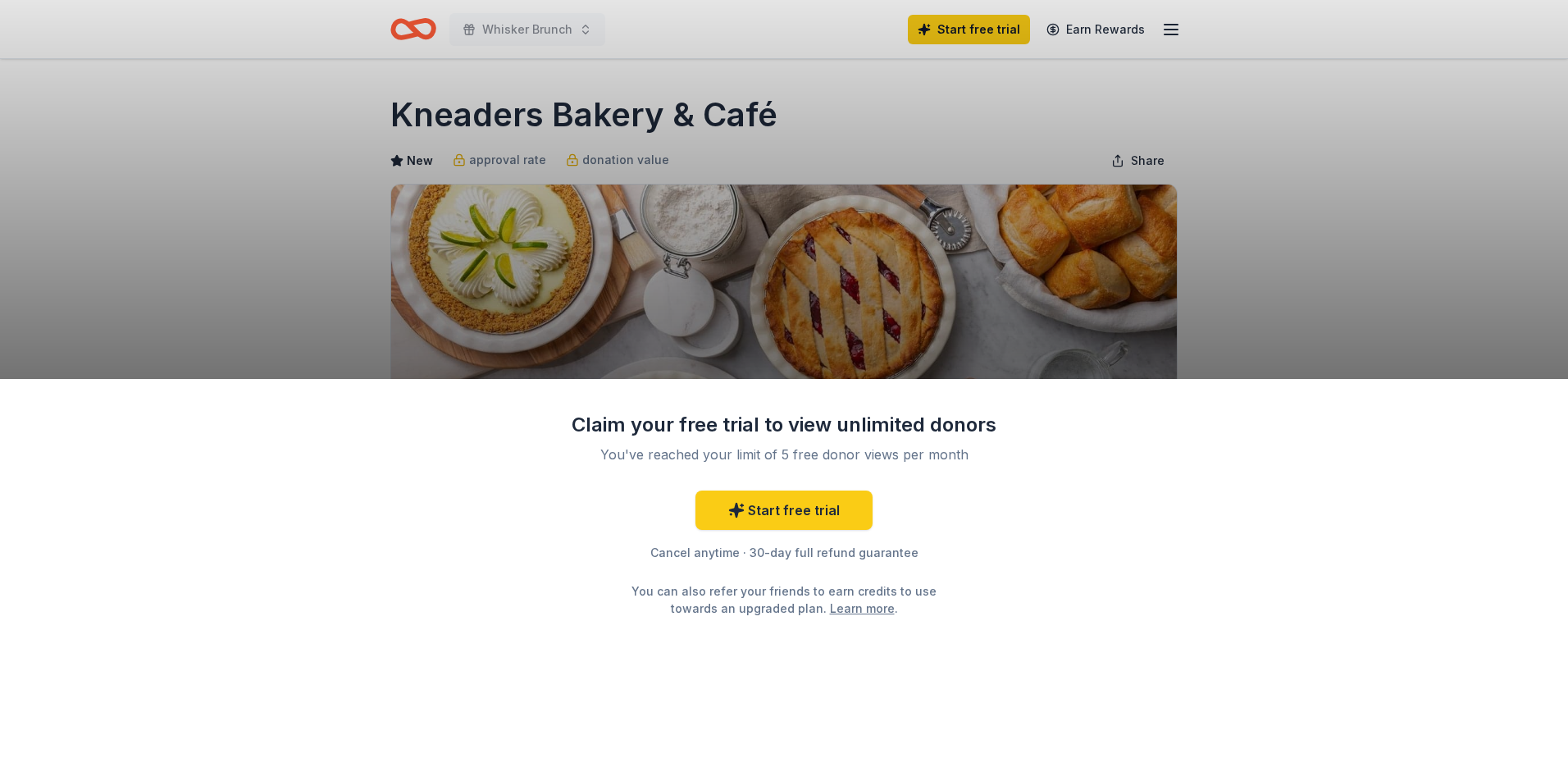
click at [1095, 599] on div "Claim your free trial to view unlimited donors You've reached your limit of 5 f…" at bounding box center [784, 568] width 1568 height 379
click at [1241, 309] on div "Claim your free trial to view unlimited donors You've reached your limit of 5 f…" at bounding box center [784, 379] width 1568 height 758
click at [1310, 245] on div "Claim your free trial to view unlimited donors You've reached your limit of 5 f…" at bounding box center [784, 379] width 1568 height 758
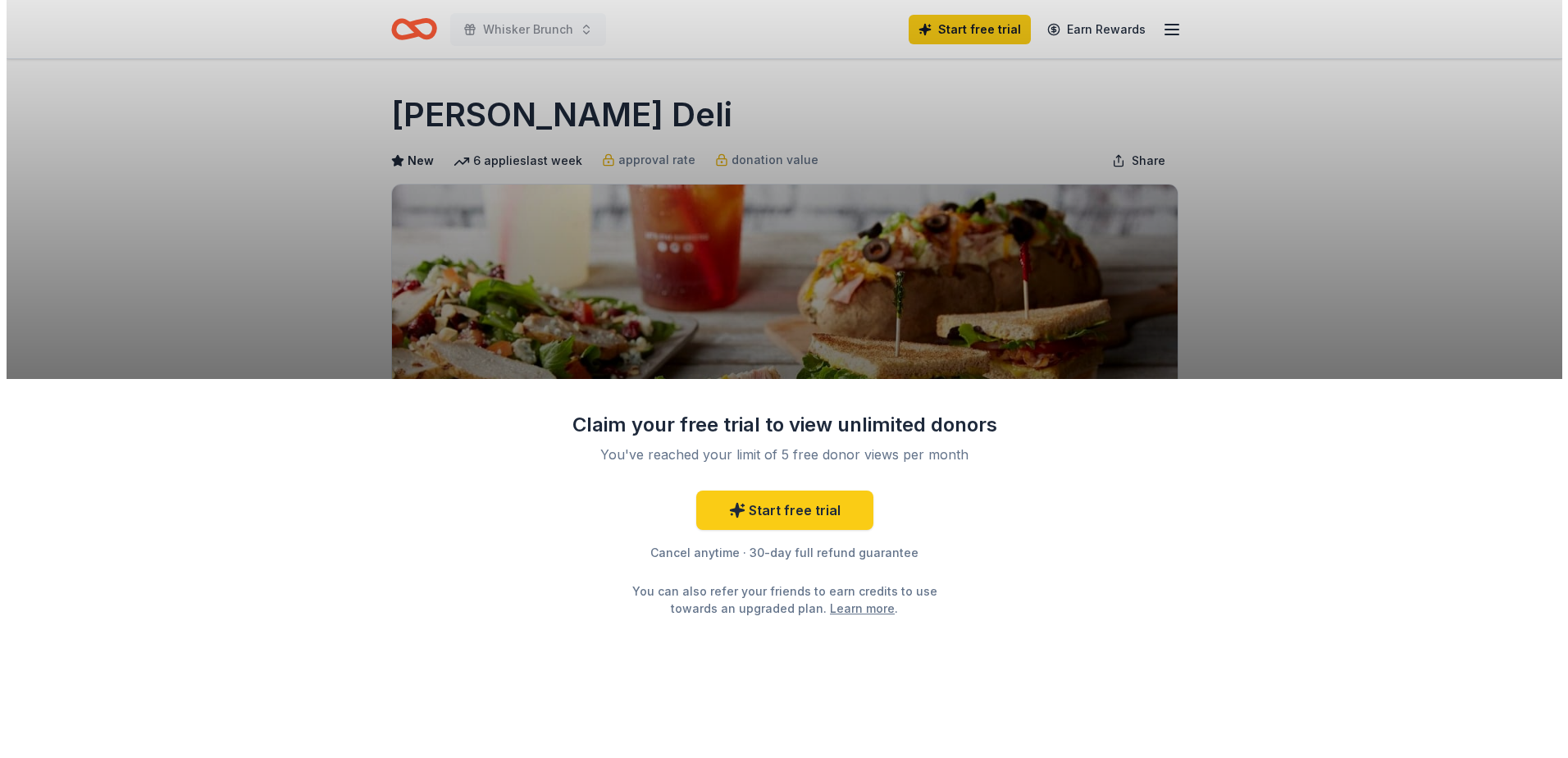
scroll to position [82, 0]
